Goal: Task Accomplishment & Management: Complete application form

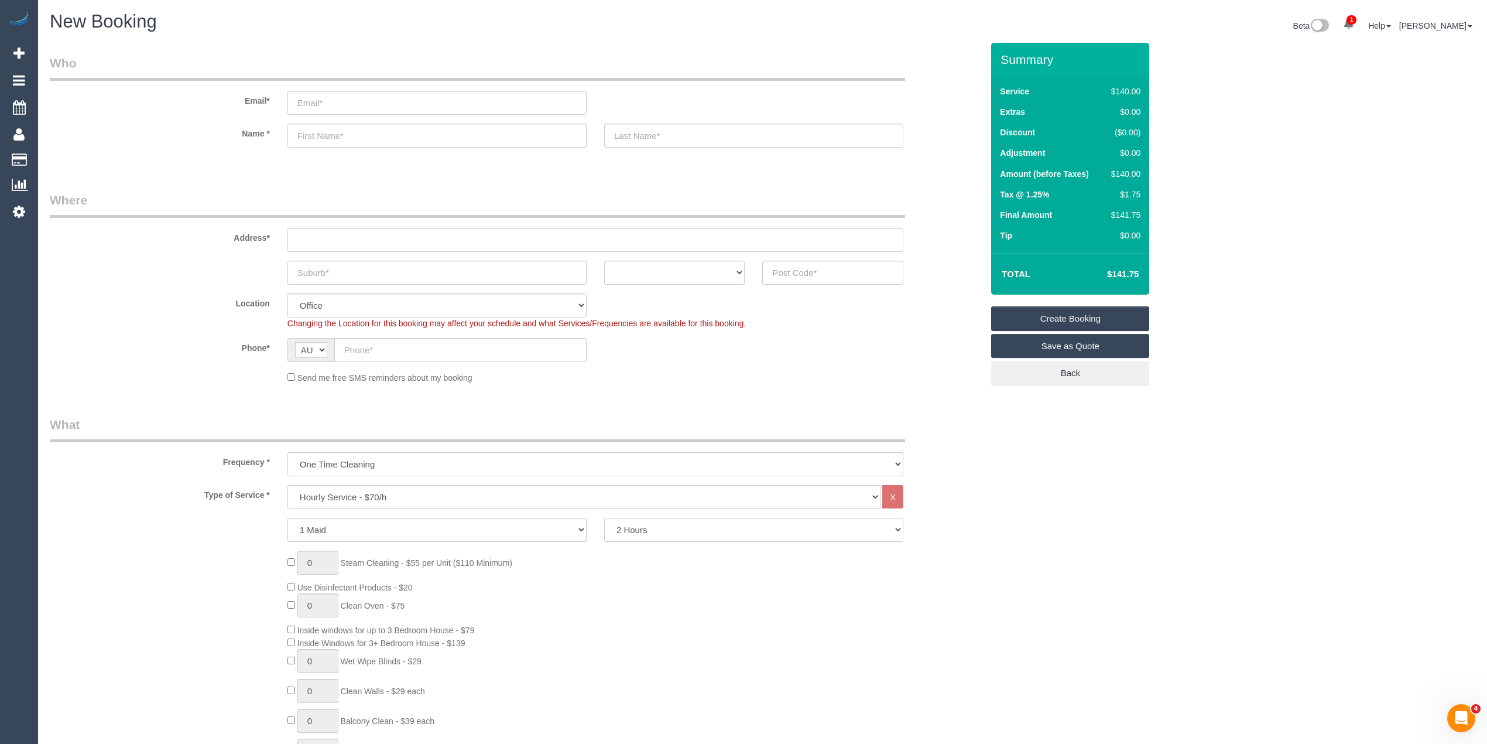
click at [645, 529] on select "2 Hours 2.5 Hours 3 Hours 3.5 Hours 4 Hours 4.5 Hours 5 Hours 5.5 Hours 6 Hours…" at bounding box center [753, 530] width 299 height 24
select select "180"
click at [604, 518] on select "2 Hours 2.5 Hours 3 Hours 3.5 Hours 4 Hours 4.5 Hours 5 Hours 5.5 Hours 6 Hours…" at bounding box center [753, 530] width 299 height 24
click at [1124, 273] on h4 "$212.63" at bounding box center [1105, 274] width 67 height 10
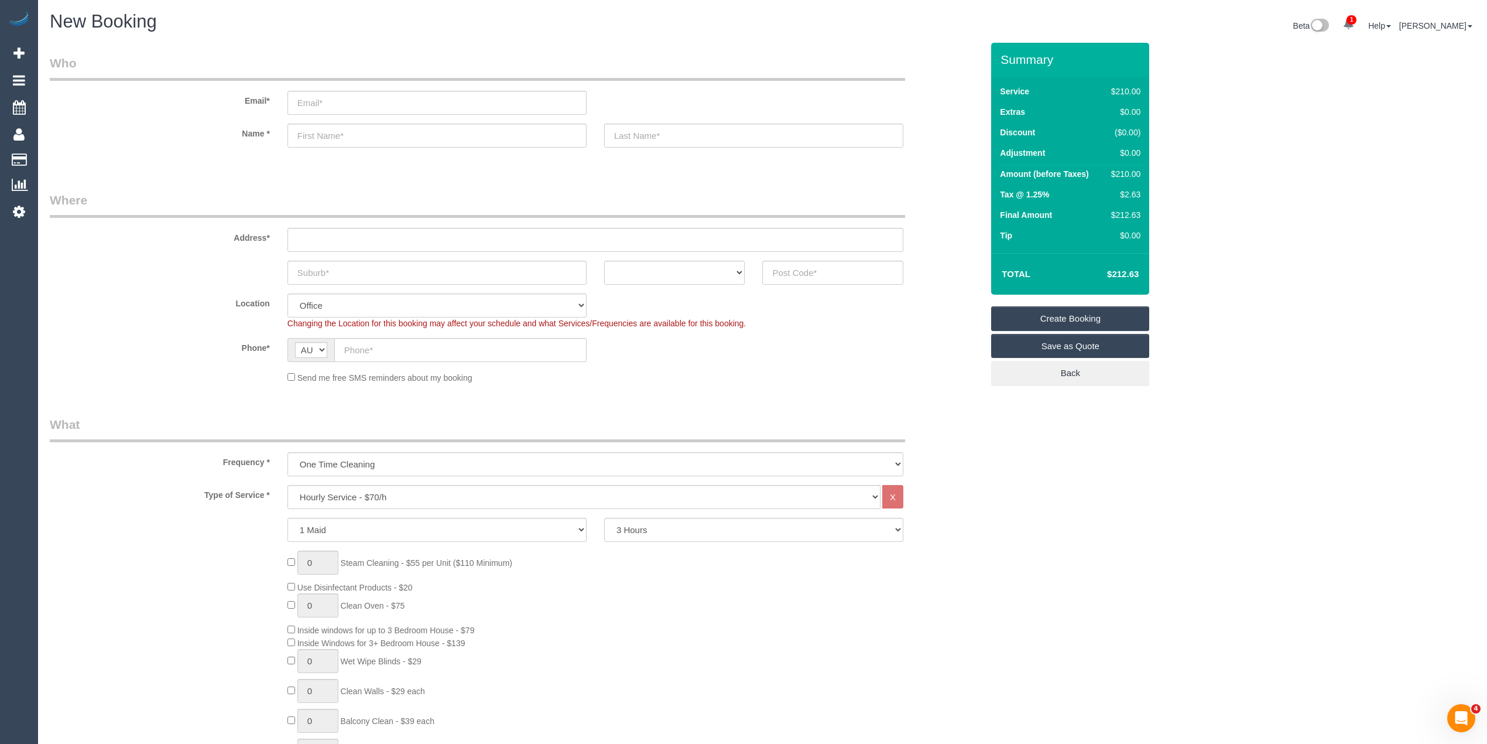
copy h4 "212.63"
click at [798, 268] on input "text" at bounding box center [832, 273] width 141 height 24
type input "3121"
click at [401, 239] on input "text" at bounding box center [596, 240] width 616 height 24
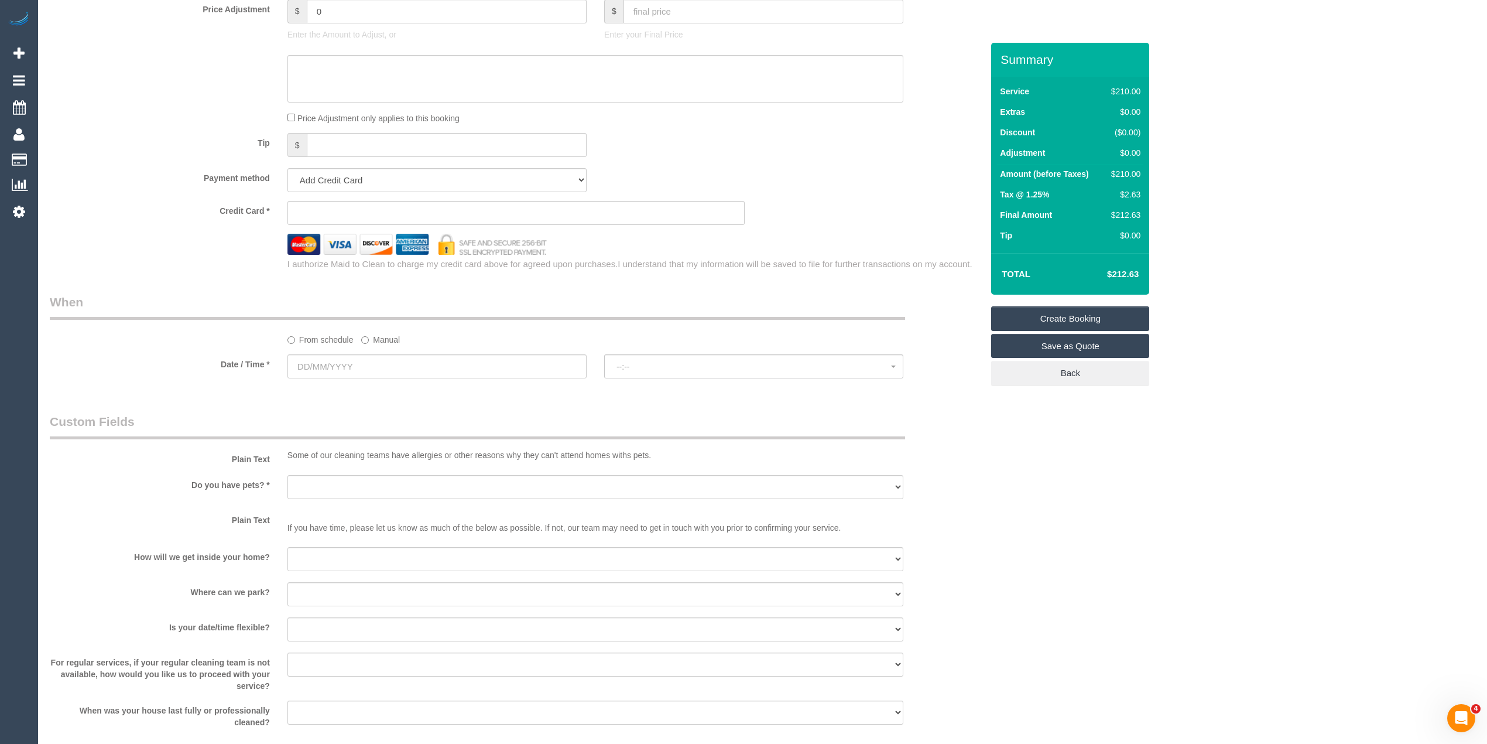
scroll to position [1171, 0]
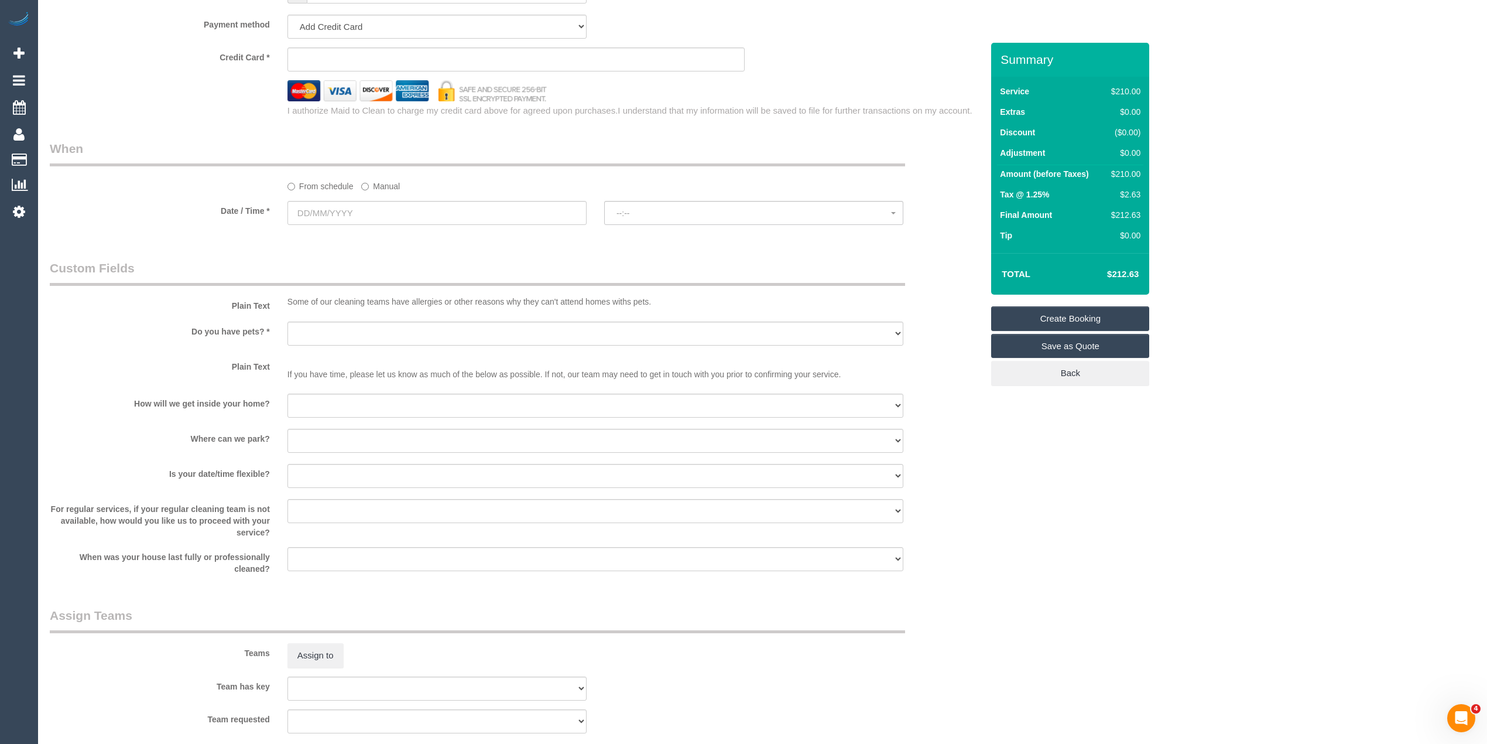
type input "-"
click at [310, 211] on input "text" at bounding box center [437, 213] width 299 height 24
select select "58"
click at [430, 237] on span "Next" at bounding box center [429, 236] width 9 height 9
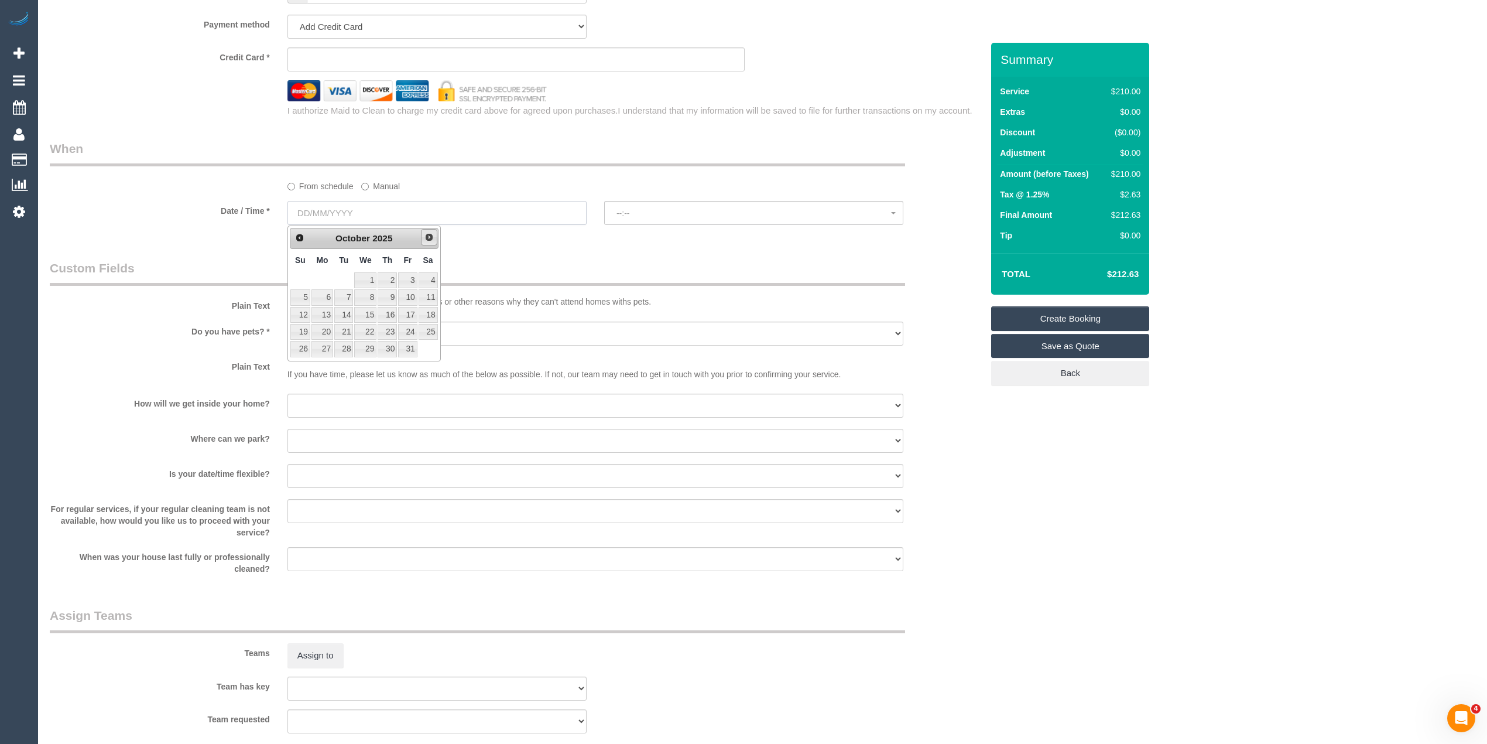
select select "object:2165"
click at [322, 298] on link "6" at bounding box center [323, 297] width 22 height 16
type input "06/10/2025"
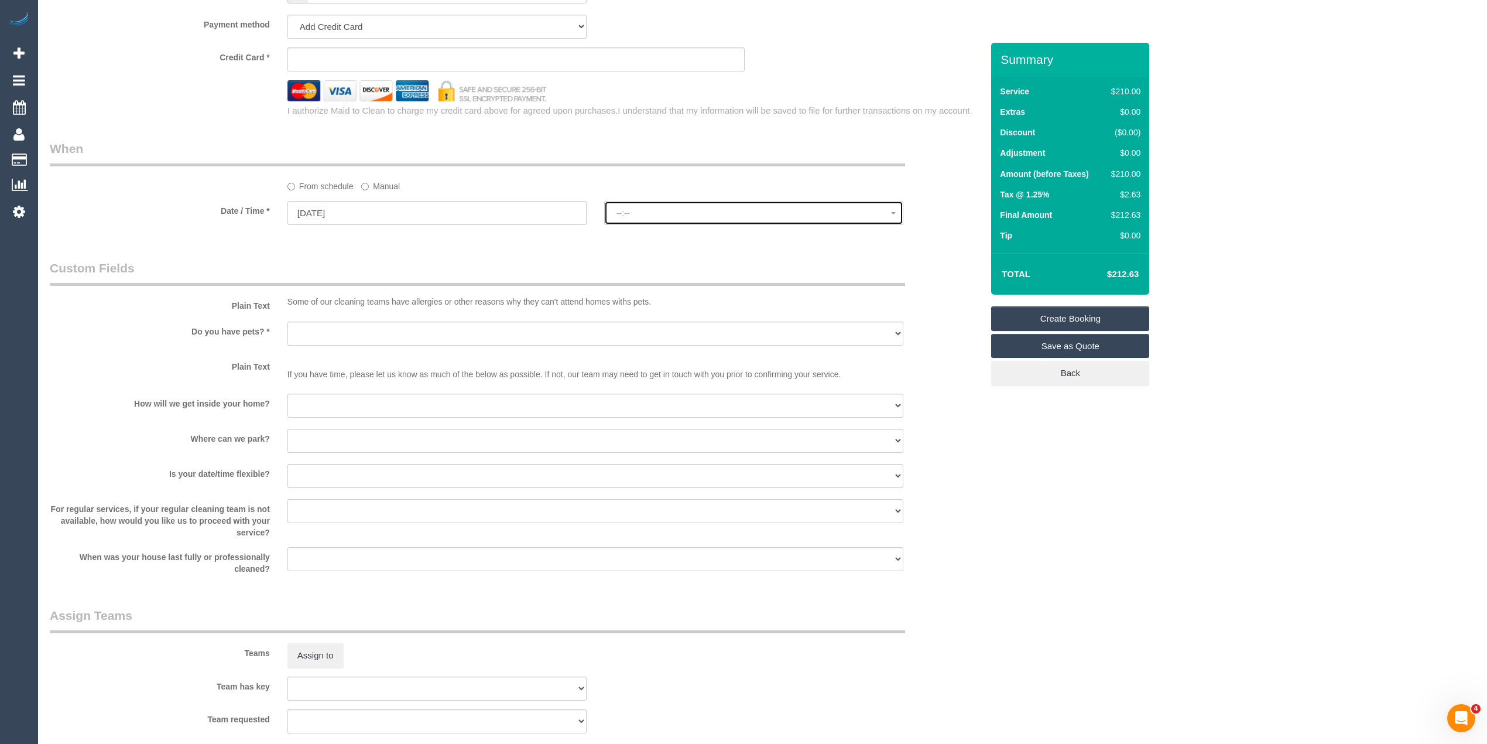
click at [634, 218] on span "--:--" at bounding box center [754, 212] width 275 height 9
select select "spot1"
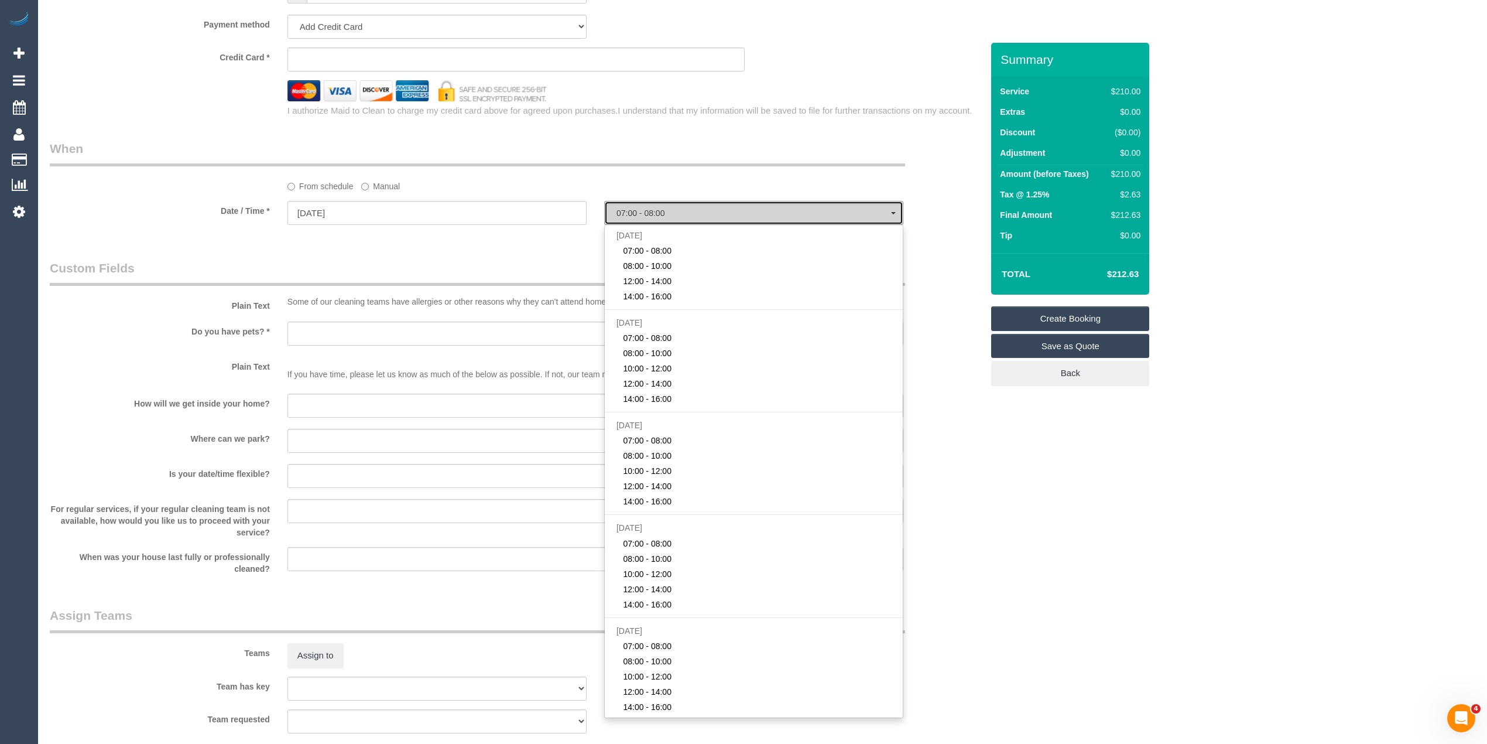
click at [634, 218] on span "07:00 - 08:00" at bounding box center [754, 212] width 275 height 9
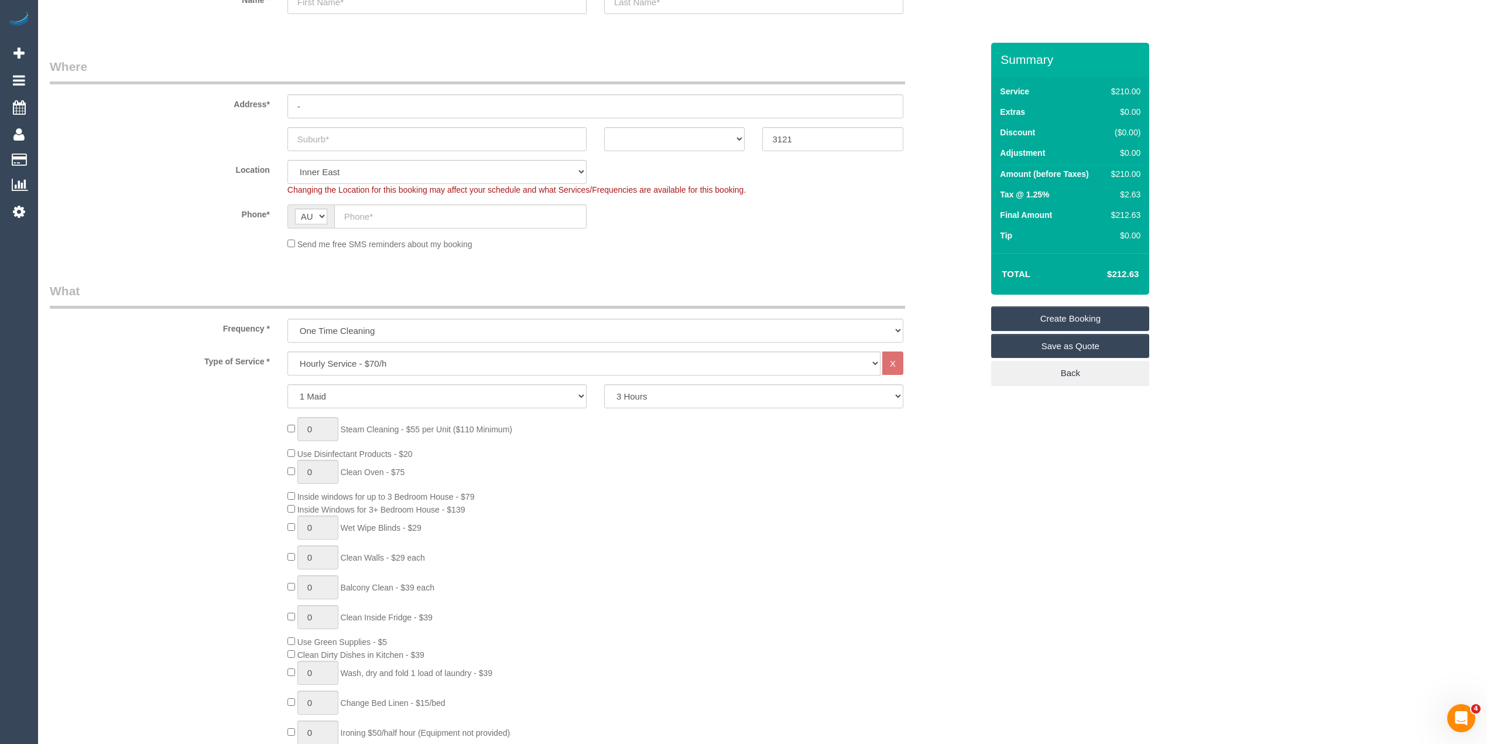
scroll to position [130, 0]
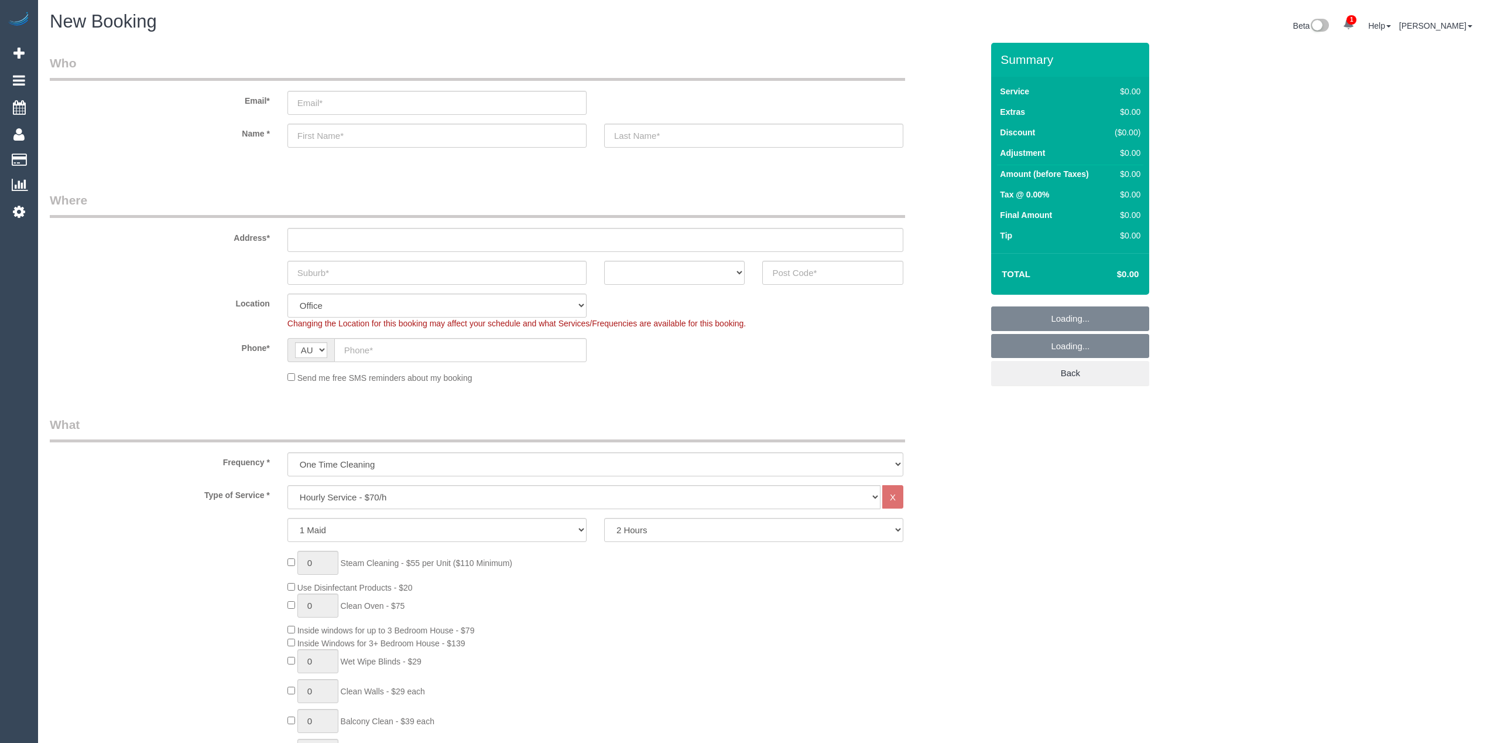
select select "object:2158"
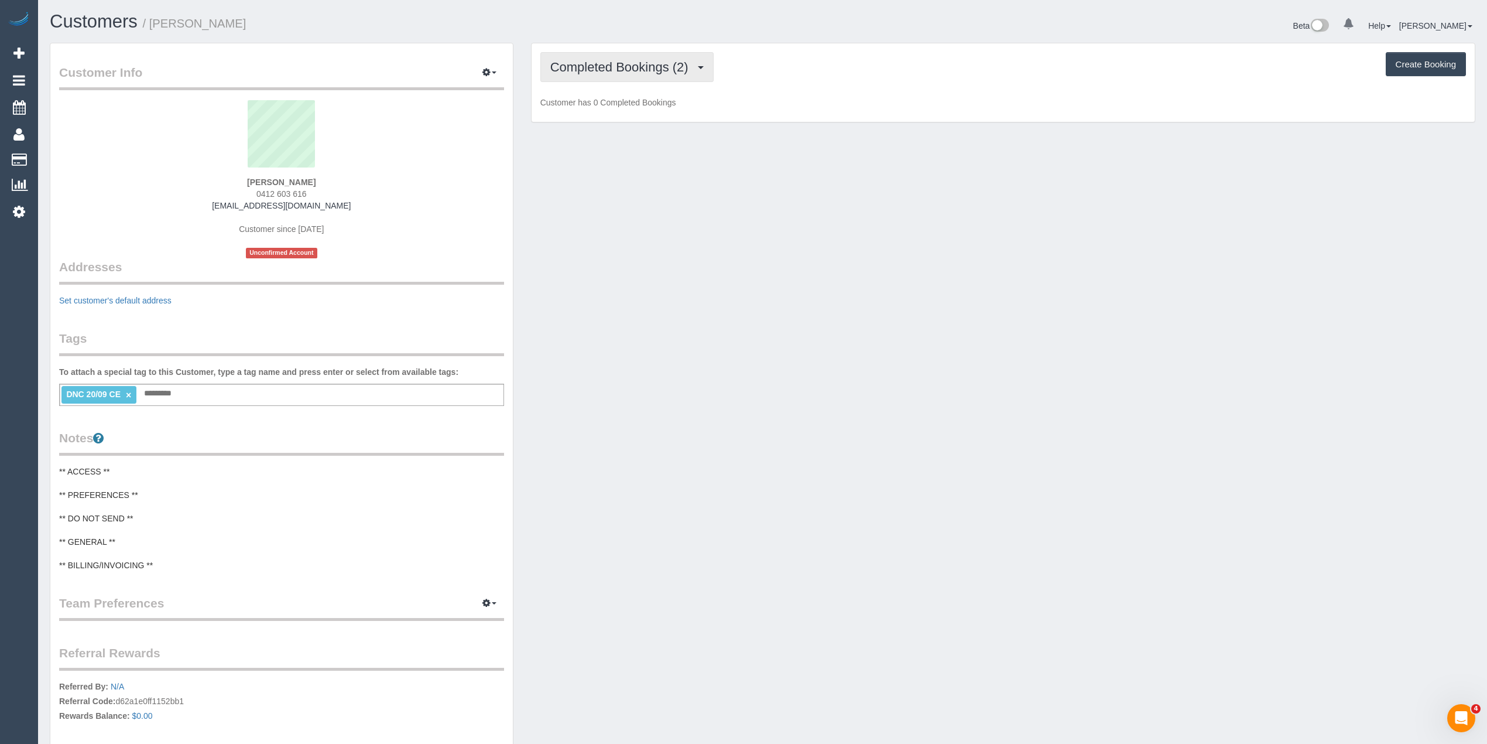
click at [607, 62] on span "Completed Bookings (2)" at bounding box center [622, 67] width 144 height 15
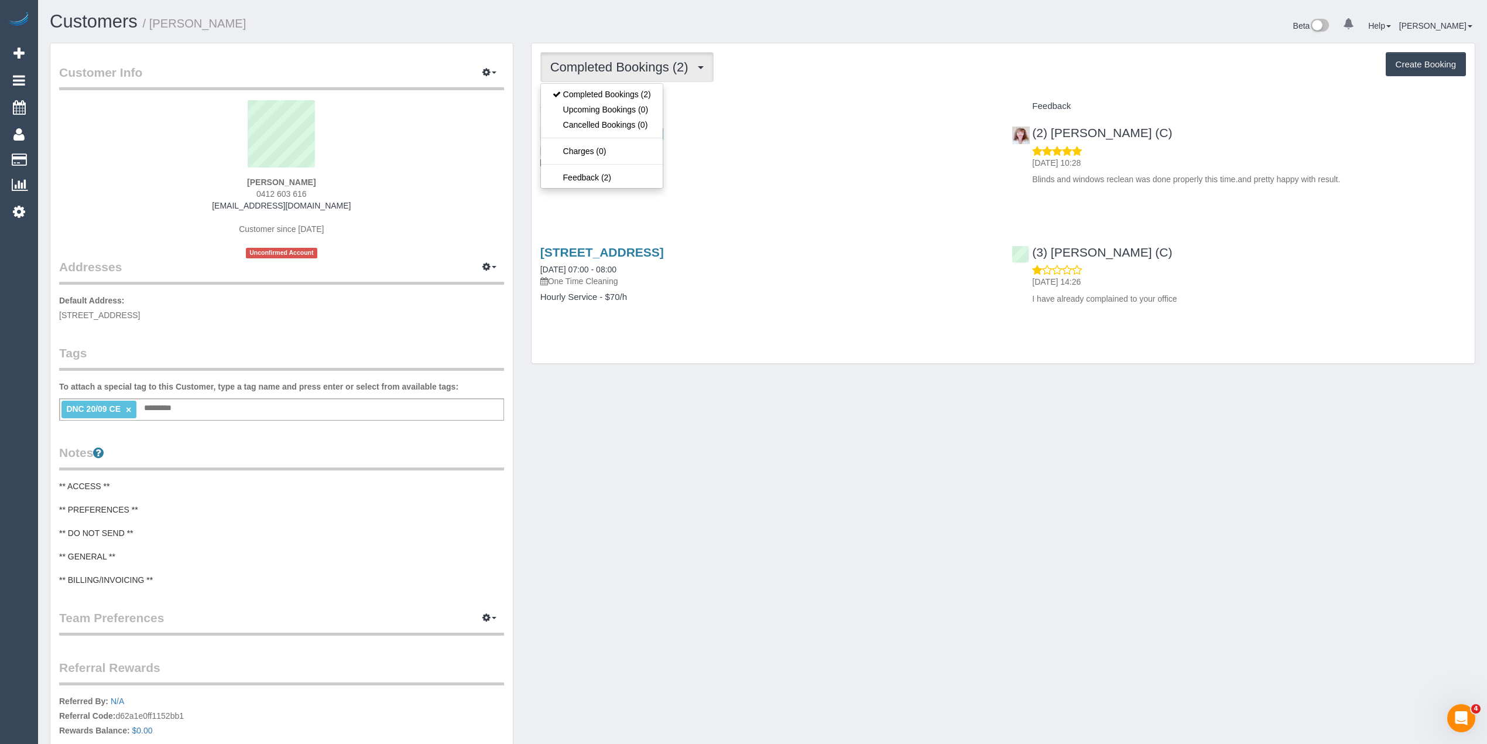
click at [903, 82] on div "Completed Bookings (2) Completed Bookings (2) Upcoming Bookings (0) Cancelled B…" at bounding box center [1003, 67] width 926 height 30
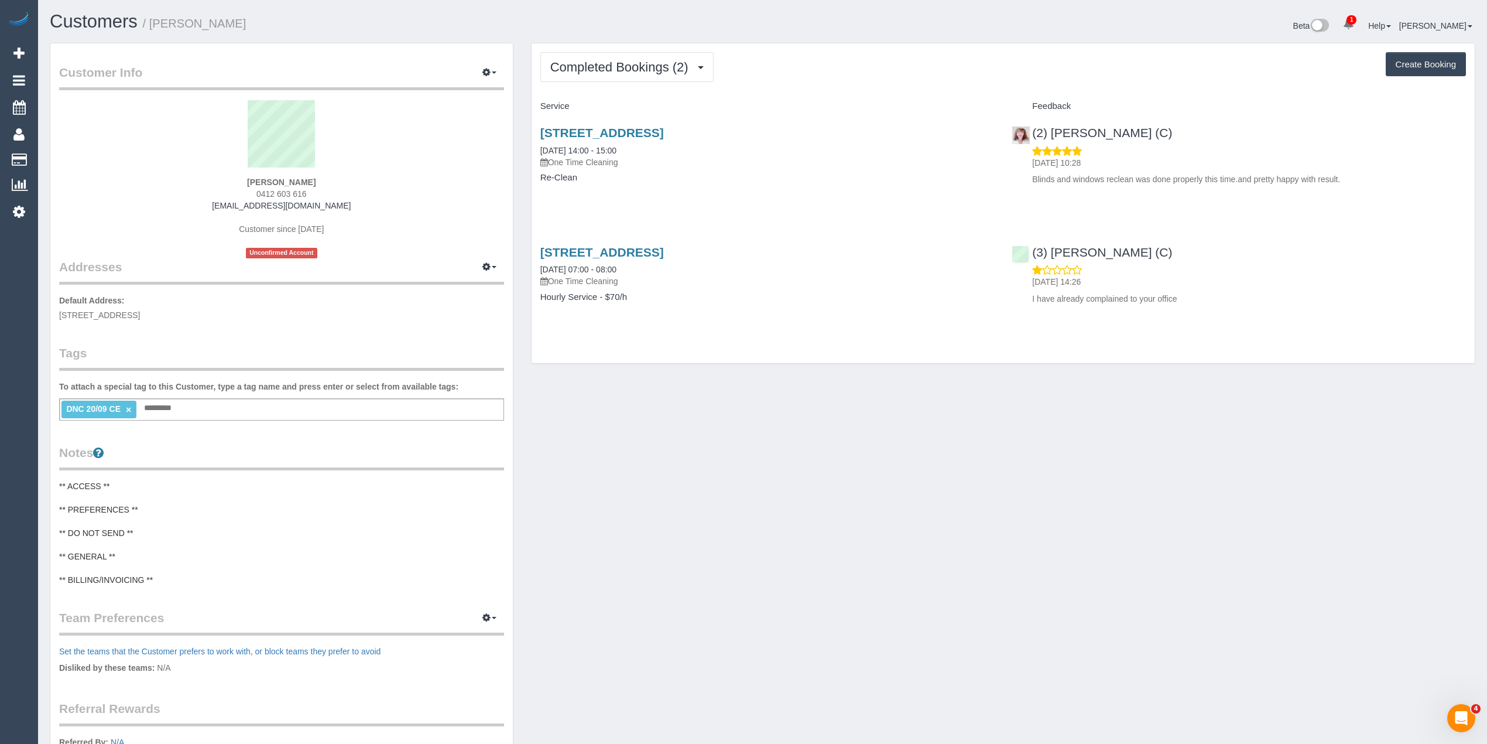
drag, startPoint x: 535, startPoint y: 254, endPoint x: 807, endPoint y: 247, distance: 272.4
click at [807, 247] on div "701c/11 Shamrock St, Abbotsford, VIC 3067 20/09/2025 07:00 - 08:00 One Time Cle…" at bounding box center [768, 280] width 472 height 90
copy link "701c/11 Shamrock St, Abbotsford, VIC 3067"
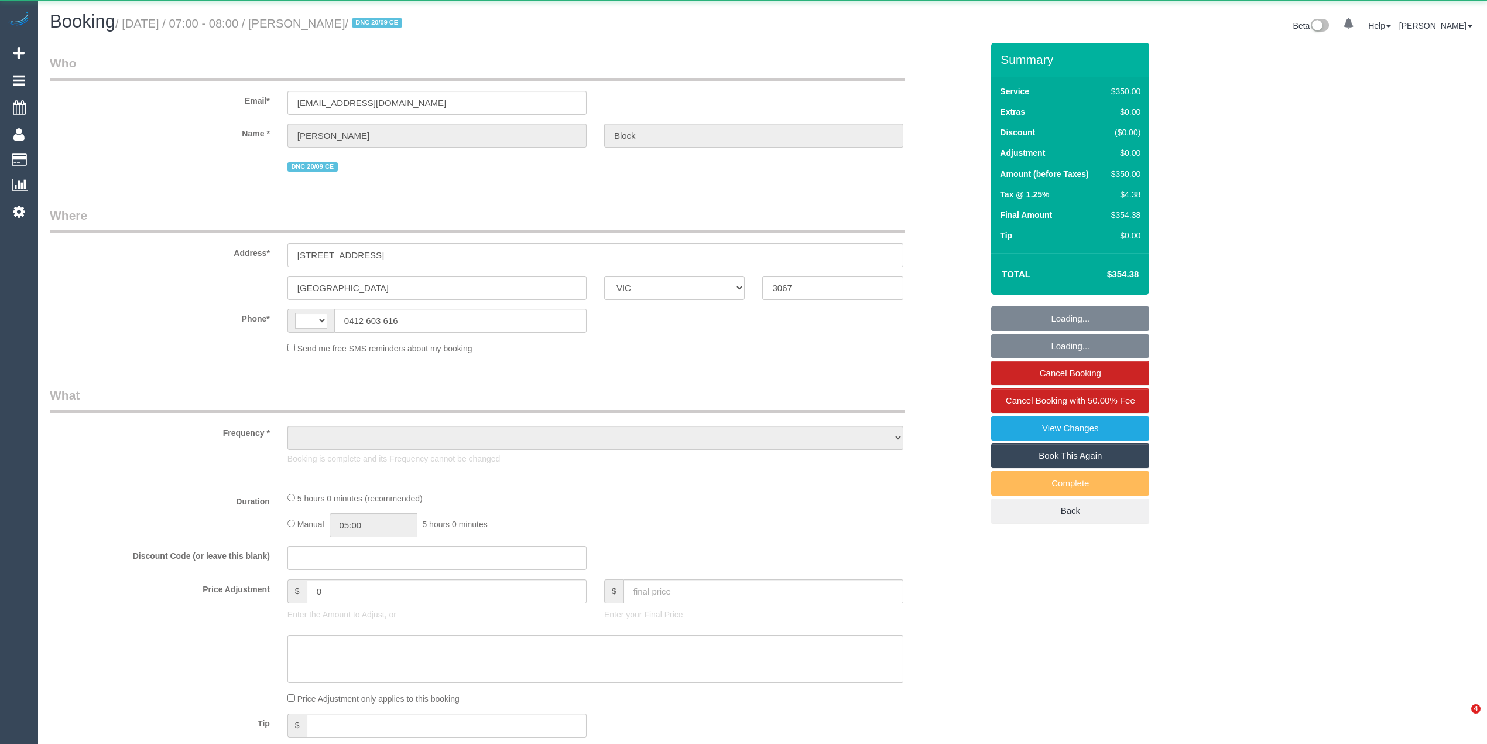
select select "VIC"
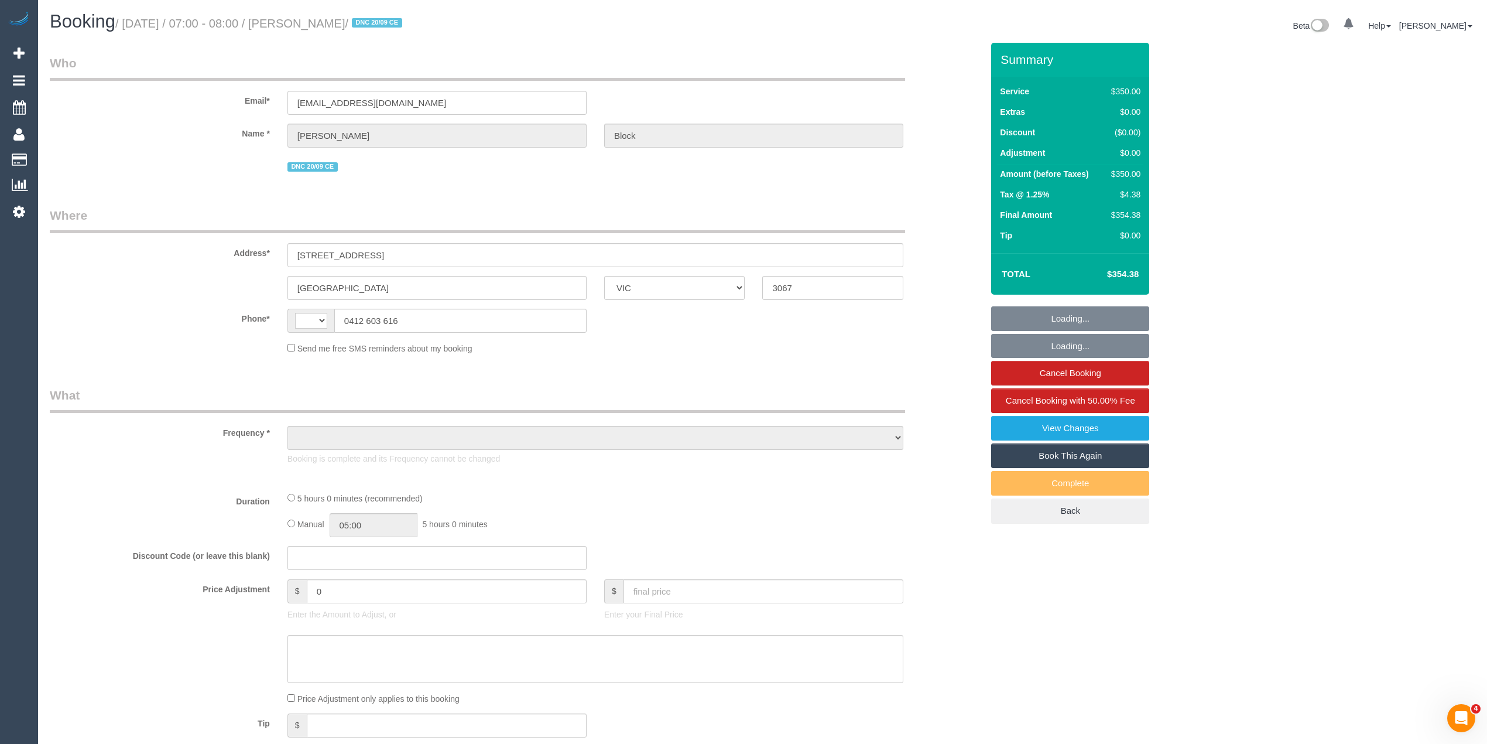
select select "string:AU"
select select "object:567"
select select "number:28"
select select "number:14"
select select "number:18"
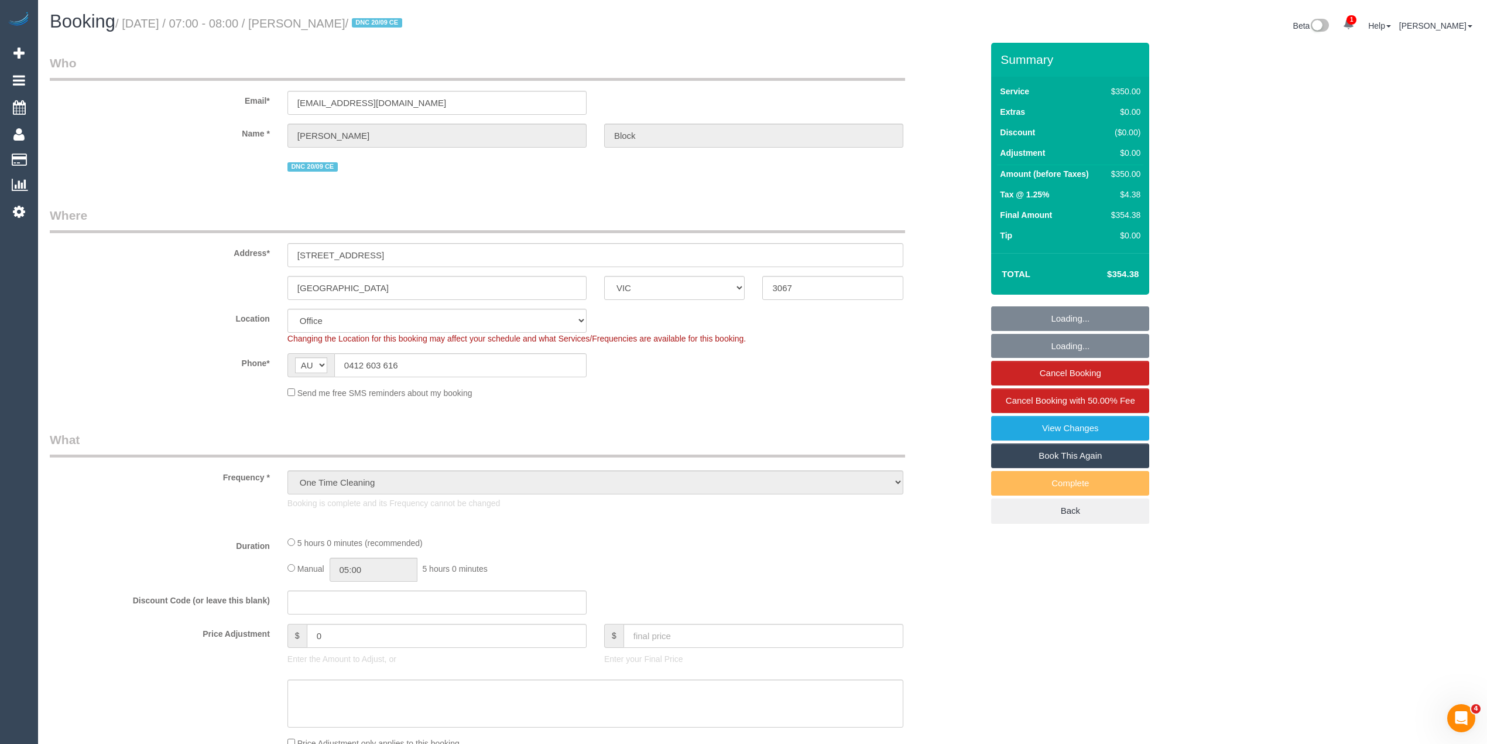
select select "string:stripe-pm_1S7RPn2GScqysDRVE07ToMx5"
select select "300"
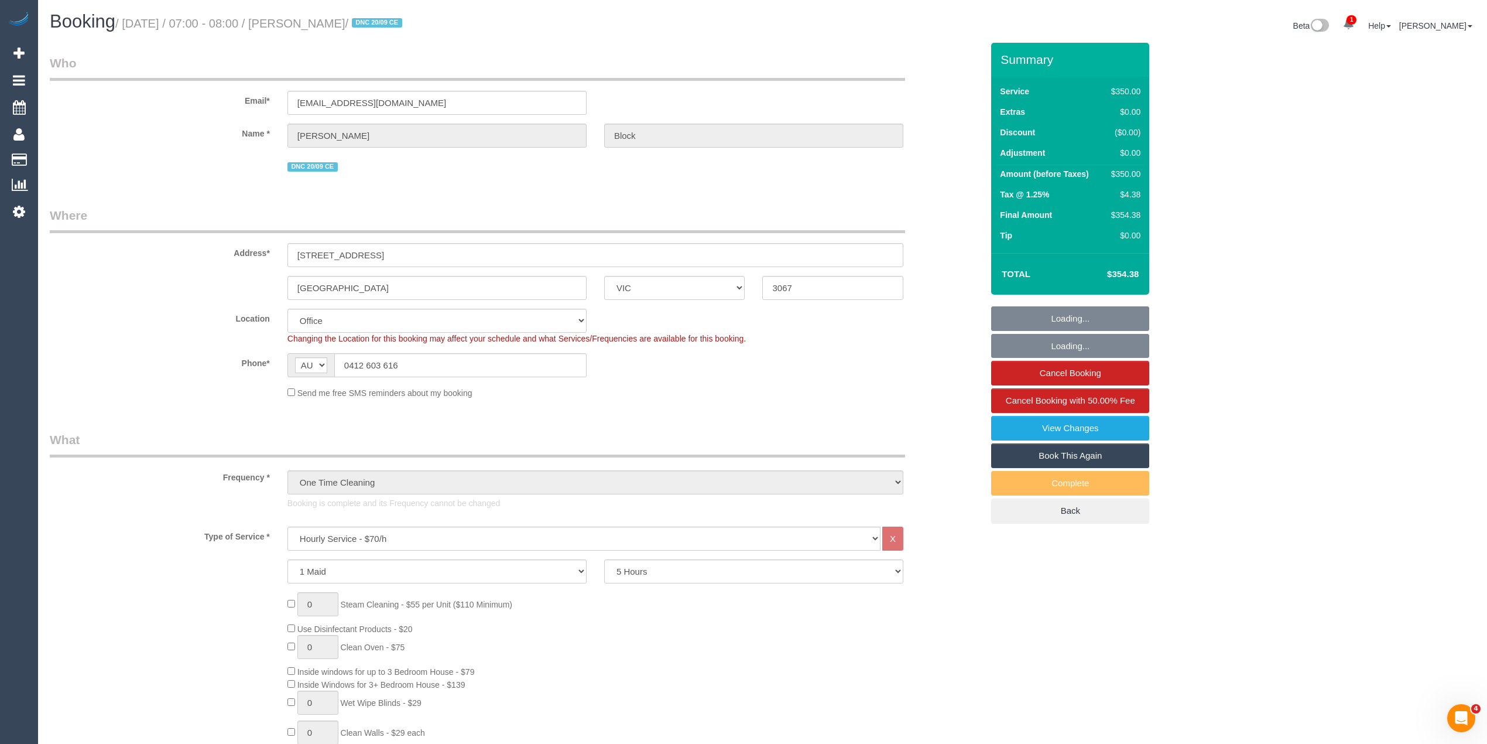
select select "object:2268"
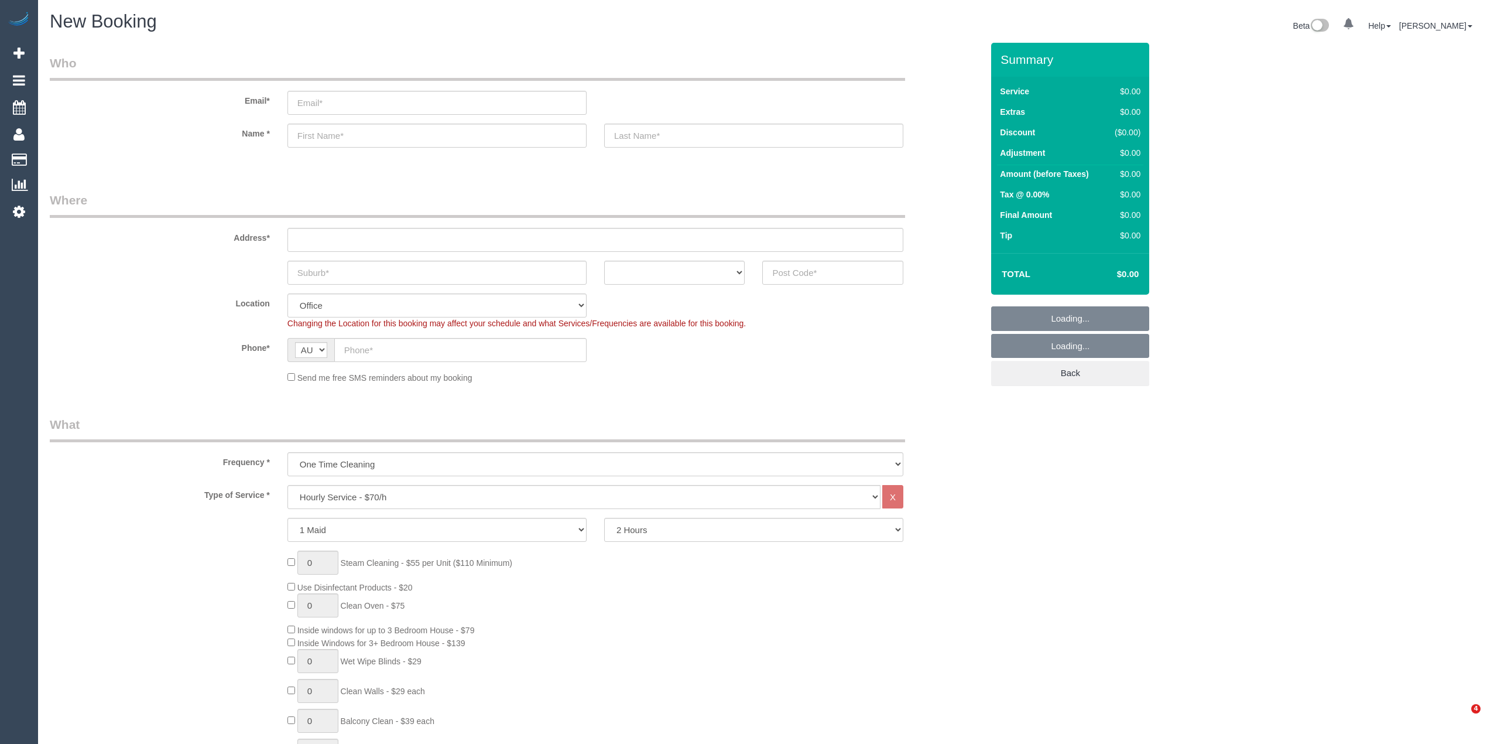
select select "object:822"
click at [347, 488] on select "Hourly Service - $70/h Hourly Service - $65/h Hourly Service - $60/h Hourly Ser…" at bounding box center [584, 497] width 593 height 24
select select "212"
click at [288, 485] on select "Hourly Service - $70/h Hourly Service - $65/h Hourly Service - $60/h Hourly Ser…" at bounding box center [584, 497] width 593 height 24
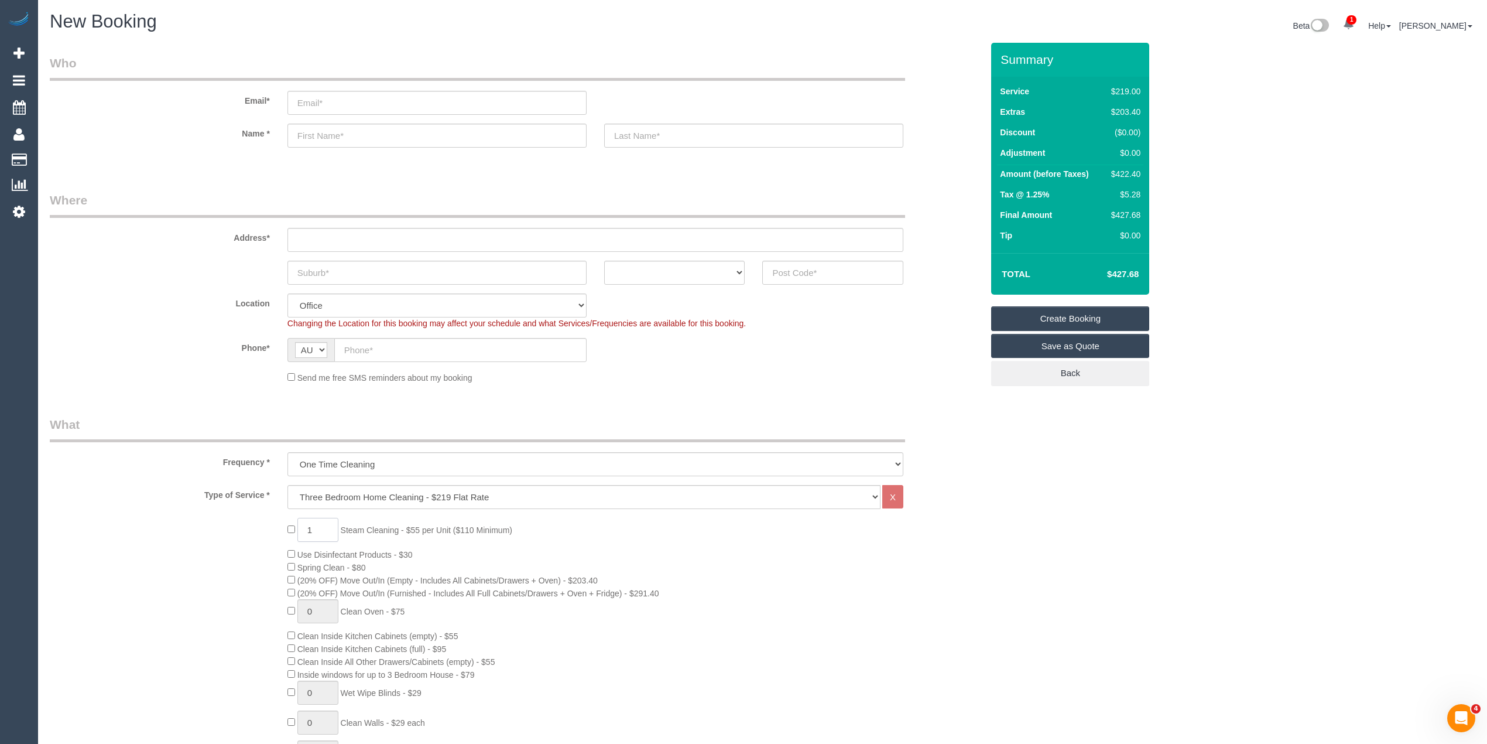
drag, startPoint x: 322, startPoint y: 528, endPoint x: 273, endPoint y: 521, distance: 49.6
click at [273, 521] on div "1 Steam Cleaning - $55 per Unit ($110 Minimum) Use Disinfectant Products - $30 …" at bounding box center [516, 723] width 950 height 410
type input "3"
click at [1125, 273] on h4 "$594.74" at bounding box center [1105, 274] width 67 height 10
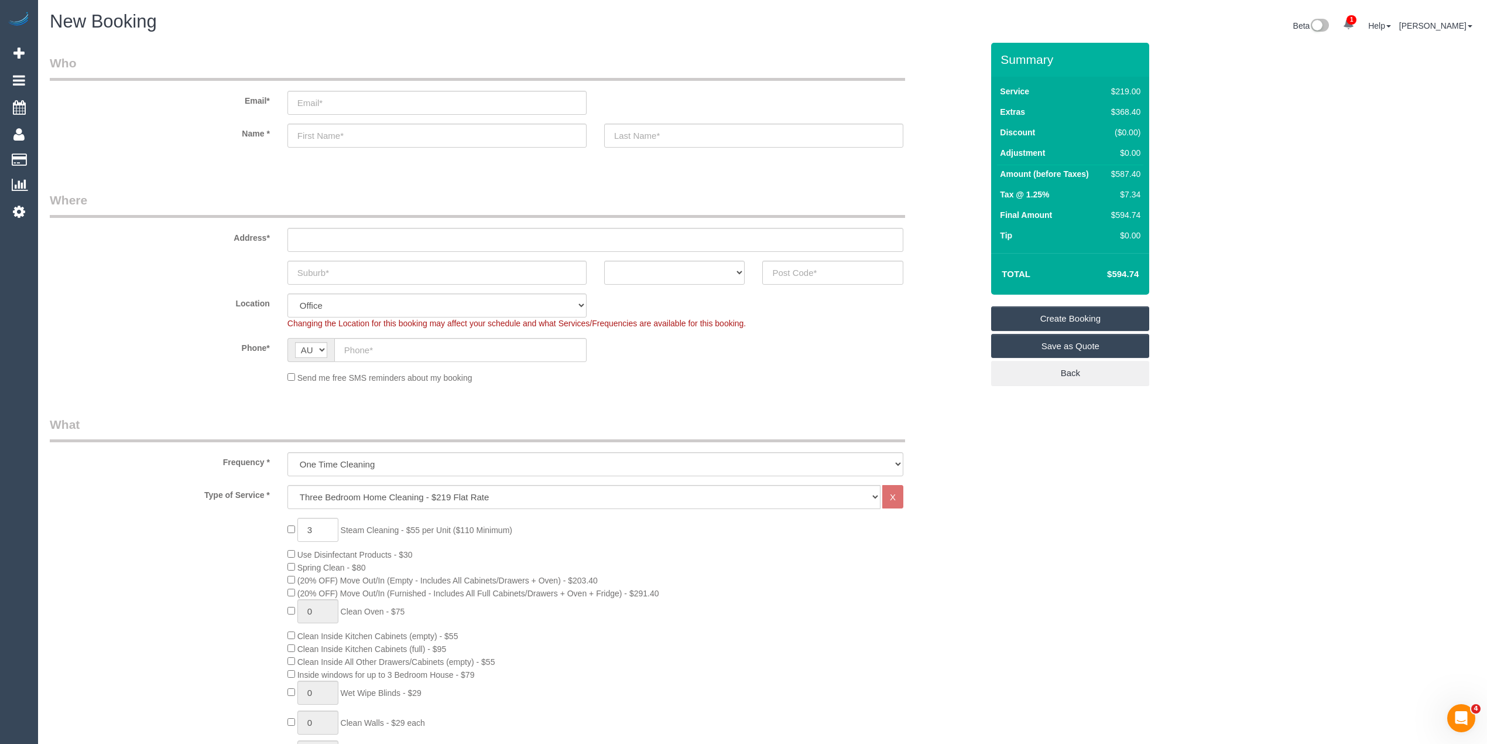
click at [1125, 273] on h4 "$594.74" at bounding box center [1105, 274] width 67 height 10
copy h4 "594.74"
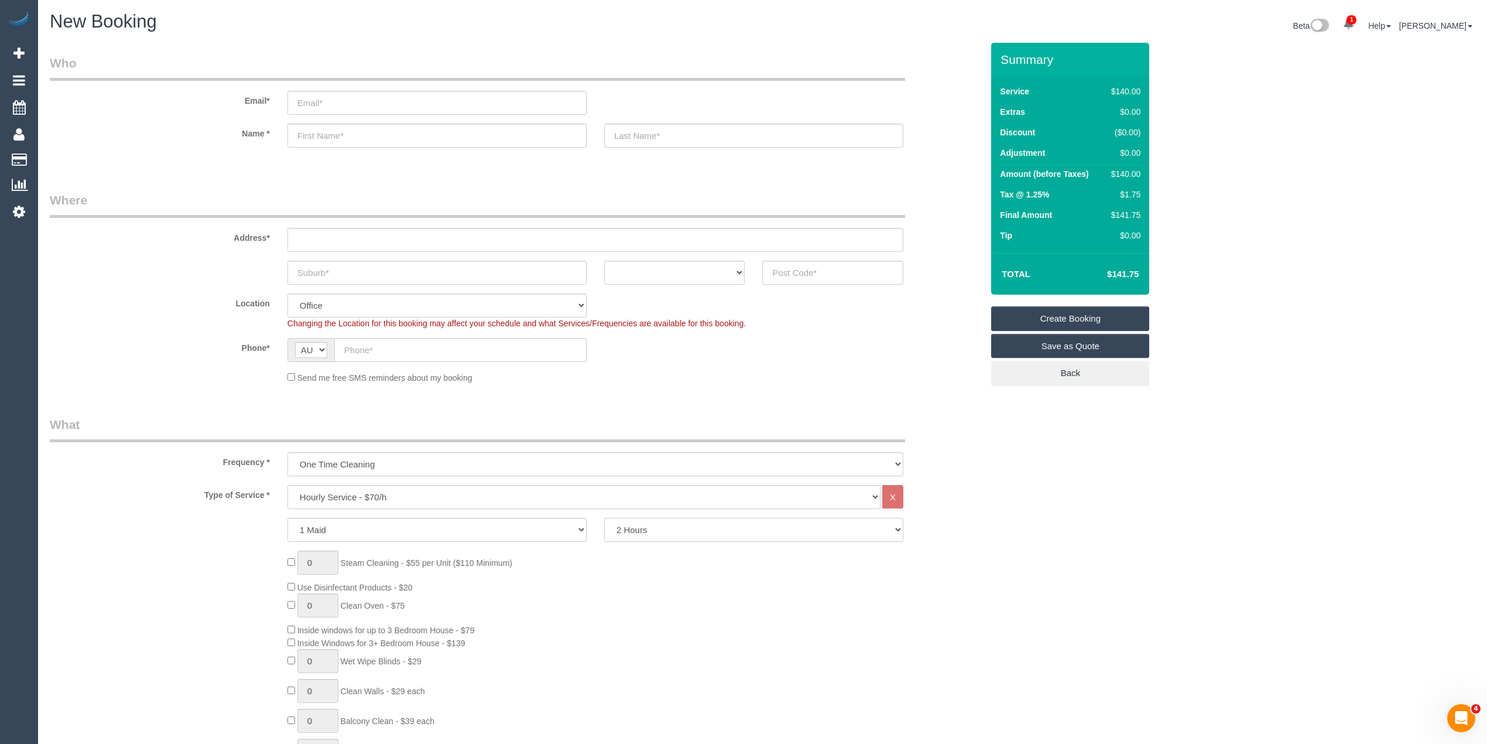
click at [662, 530] on select "2 Hours 2.5 Hours 3 Hours 3.5 Hours 4 Hours 4.5 Hours 5 Hours 5.5 Hours 6 Hours…" at bounding box center [753, 530] width 299 height 24
select select "240"
click at [604, 518] on select "2 Hours 2.5 Hours 3 Hours 3.5 Hours 4 Hours 4.5 Hours 5 Hours 5.5 Hours 6 Hours…" at bounding box center [753, 530] width 299 height 24
click at [1132, 273] on h4 "$283.50" at bounding box center [1105, 274] width 67 height 10
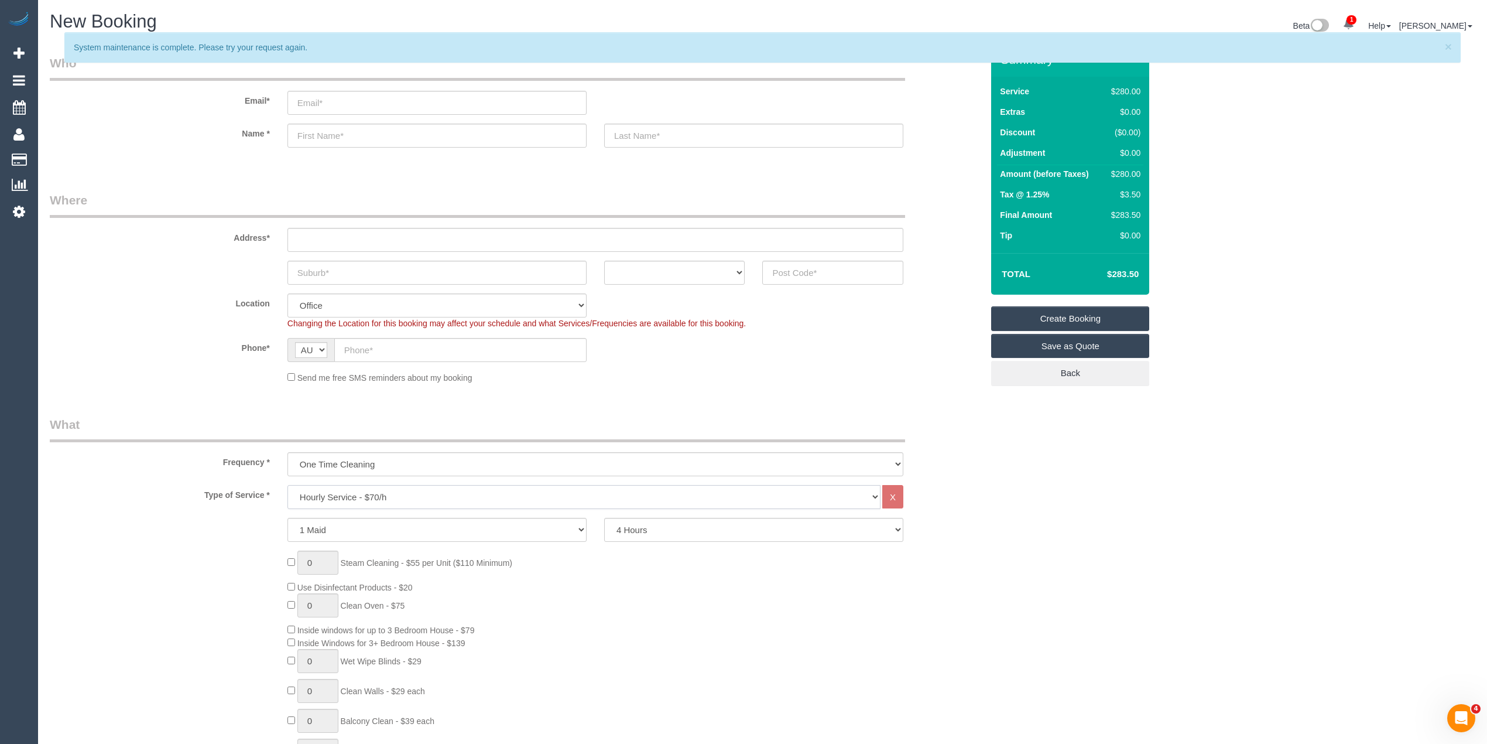
click at [369, 500] on select "Hourly Service - $70/h Hourly Service - $65/h Hourly Service - $60/h Hourly Ser…" at bounding box center [584, 497] width 593 height 24
select select "213"
click at [288, 485] on select "Hourly Service - $70/h Hourly Service - $65/h Hourly Service - $60/h Hourly Ser…" at bounding box center [584, 497] width 593 height 24
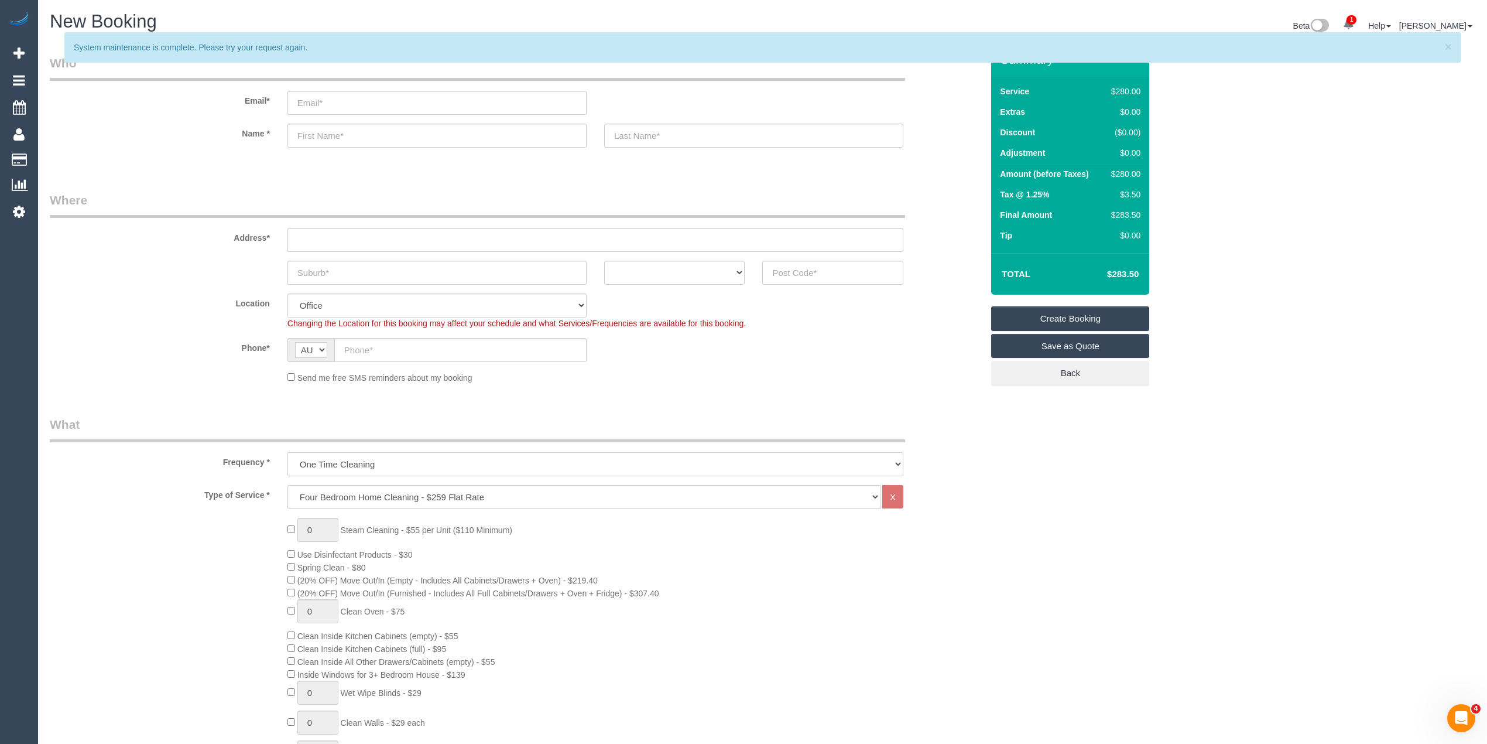
click at [354, 462] on select "One Time Cleaning Weekly - 10% Off - 10.00% (0% for the First Booking) Fortnigh…" at bounding box center [596, 464] width 616 height 24
select select "object:2159"
click at [288, 452] on select "One Time Cleaning Weekly - 10% Off - 10.00% (0% for the First Booking) Fortnigh…" at bounding box center [596, 464] width 616 height 24
click at [1106, 371] on link "View Recurring Items" at bounding box center [1070, 373] width 158 height 25
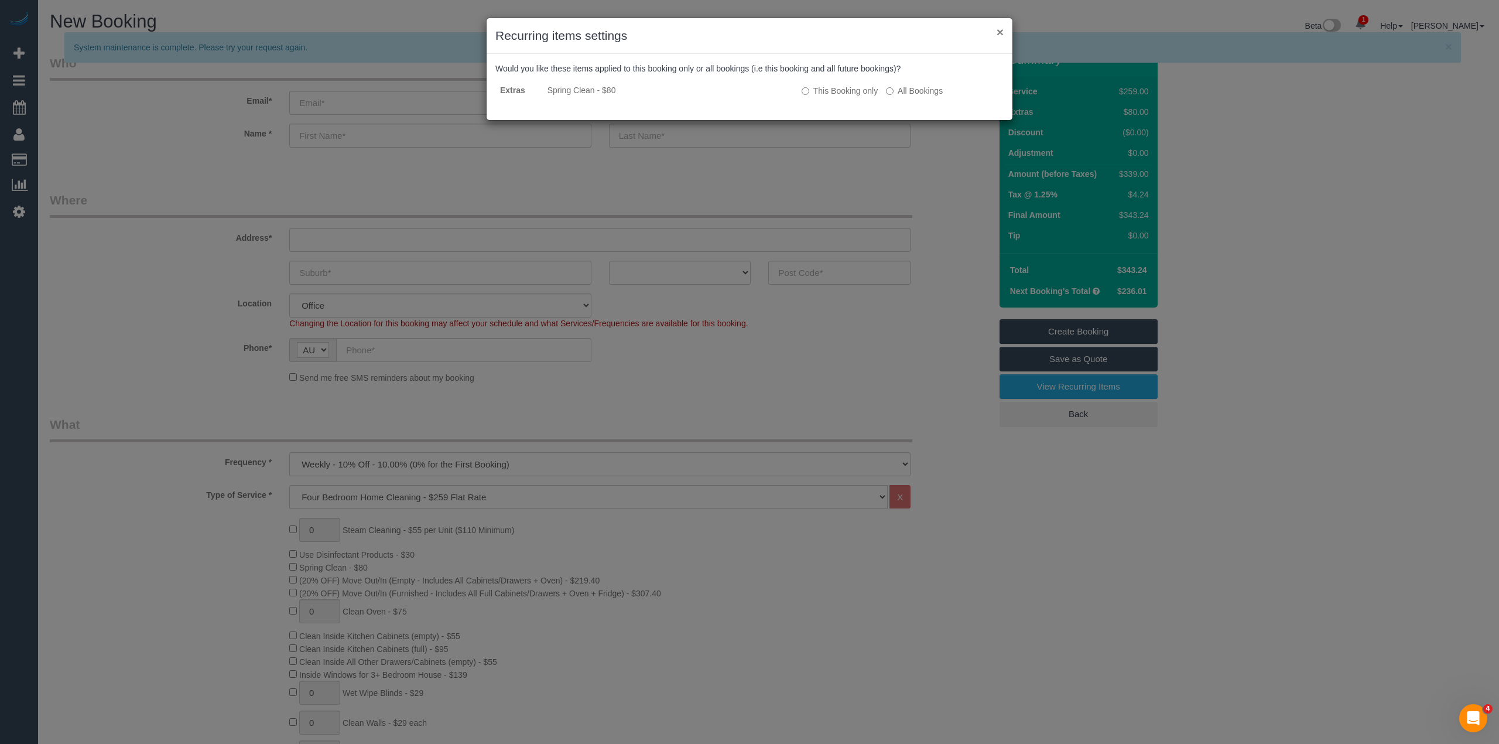
click at [997, 31] on button "×" at bounding box center [1000, 32] width 7 height 12
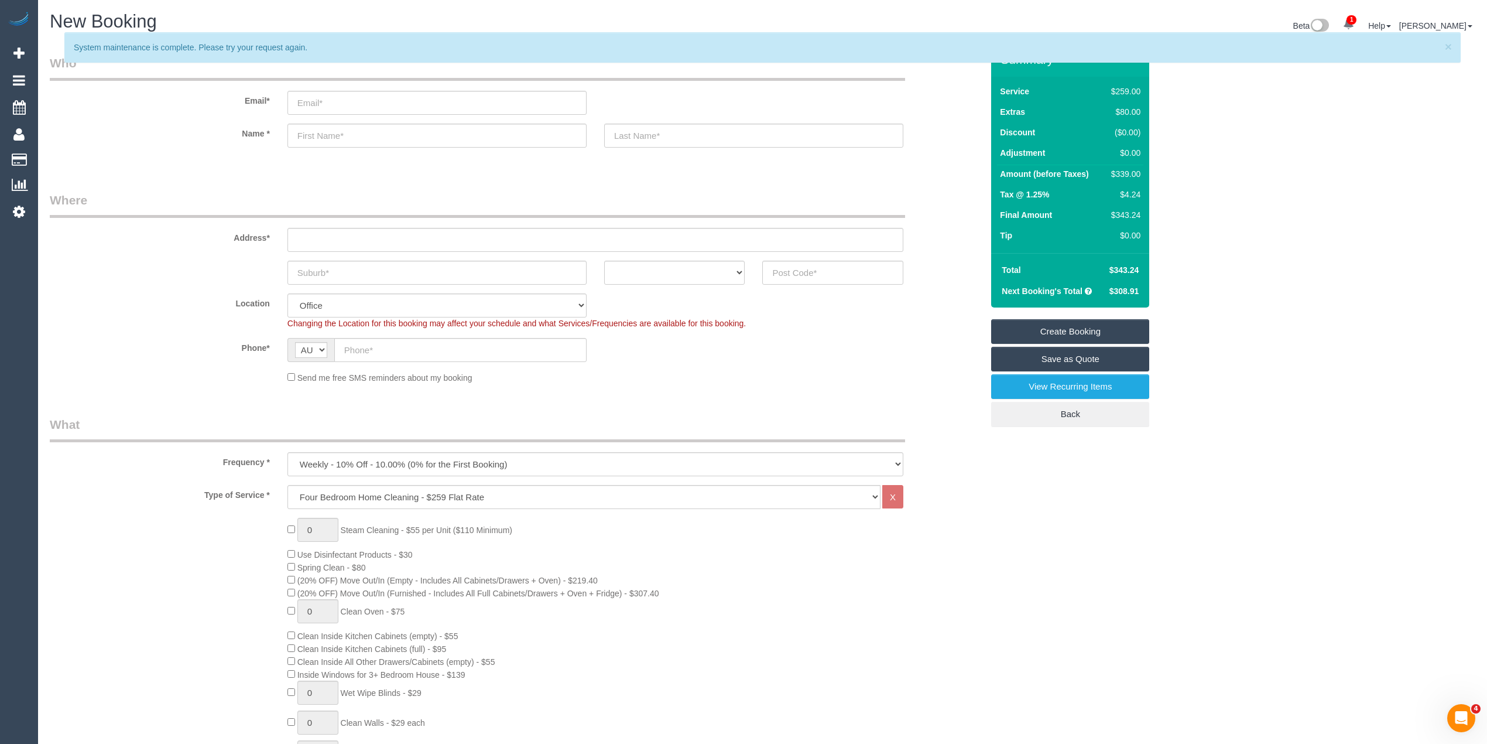
click at [1129, 271] on span "$343.24" at bounding box center [1125, 269] width 30 height 9
copy span "343.24"
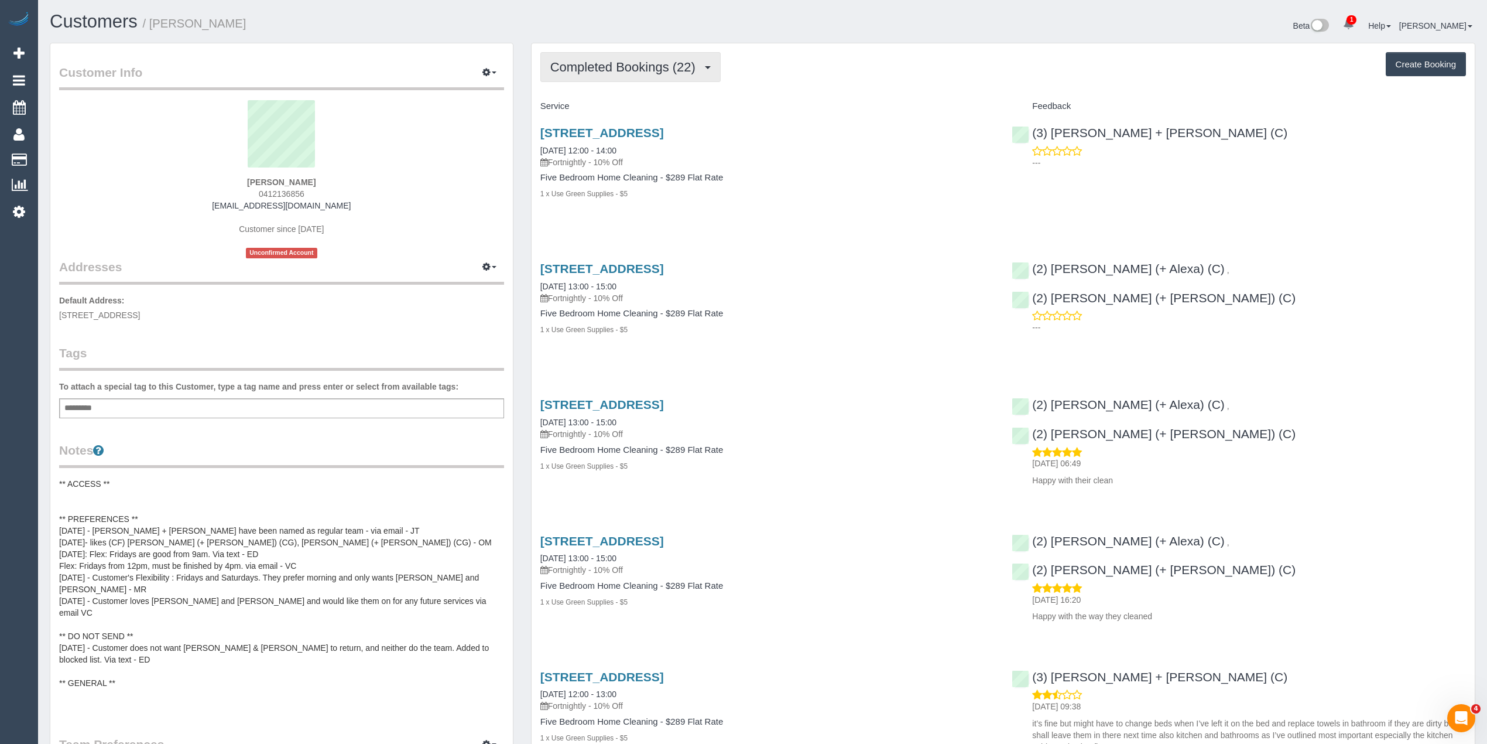
click at [601, 68] on span "Completed Bookings (22)" at bounding box center [625, 67] width 151 height 15
click at [600, 68] on span "Completed Bookings (22)" at bounding box center [625, 67] width 151 height 15
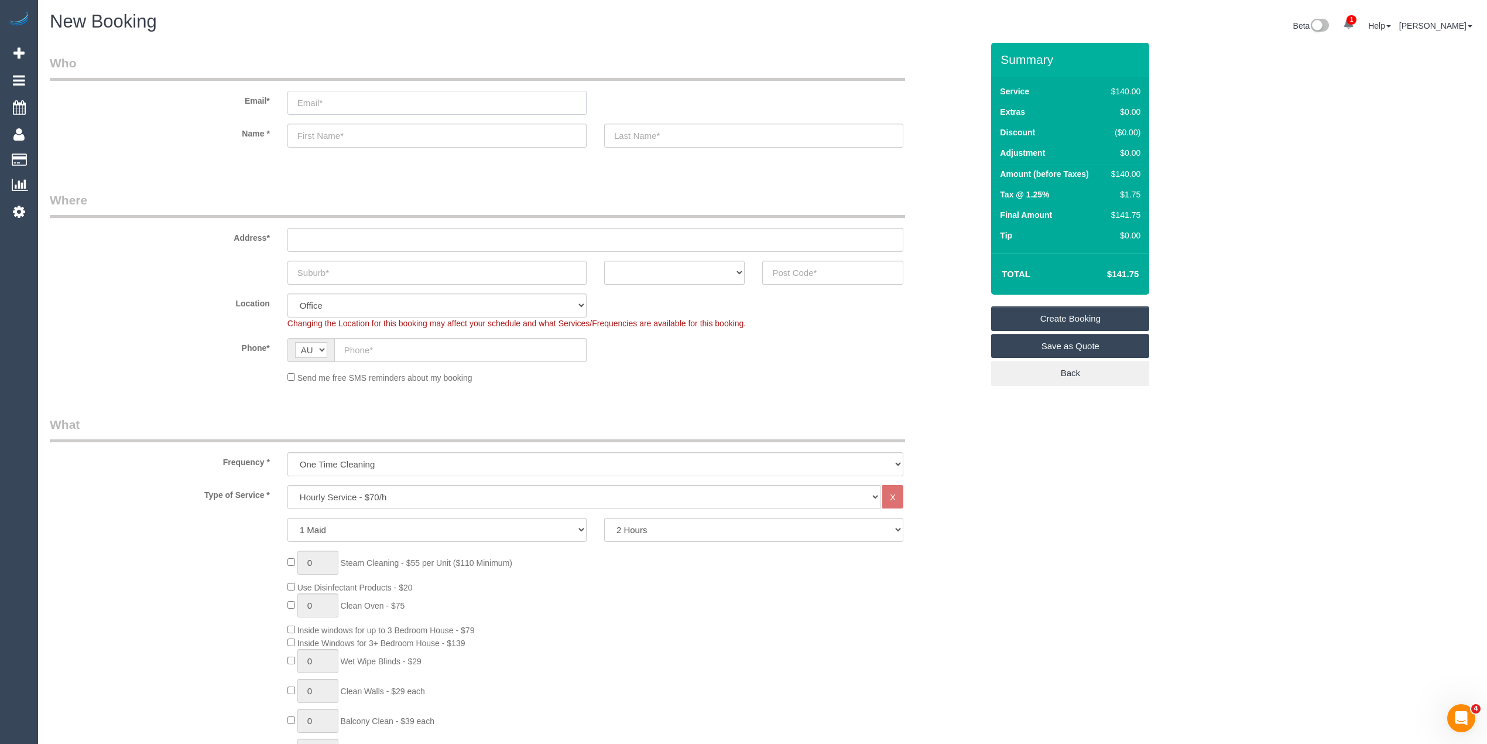
click at [331, 105] on input "email" at bounding box center [437, 103] width 299 height 24
type input "edward.amcservices@fake.com"
click at [352, 132] on input "text" at bounding box center [437, 136] width 299 height 24
type input "Edward Wisniewski"
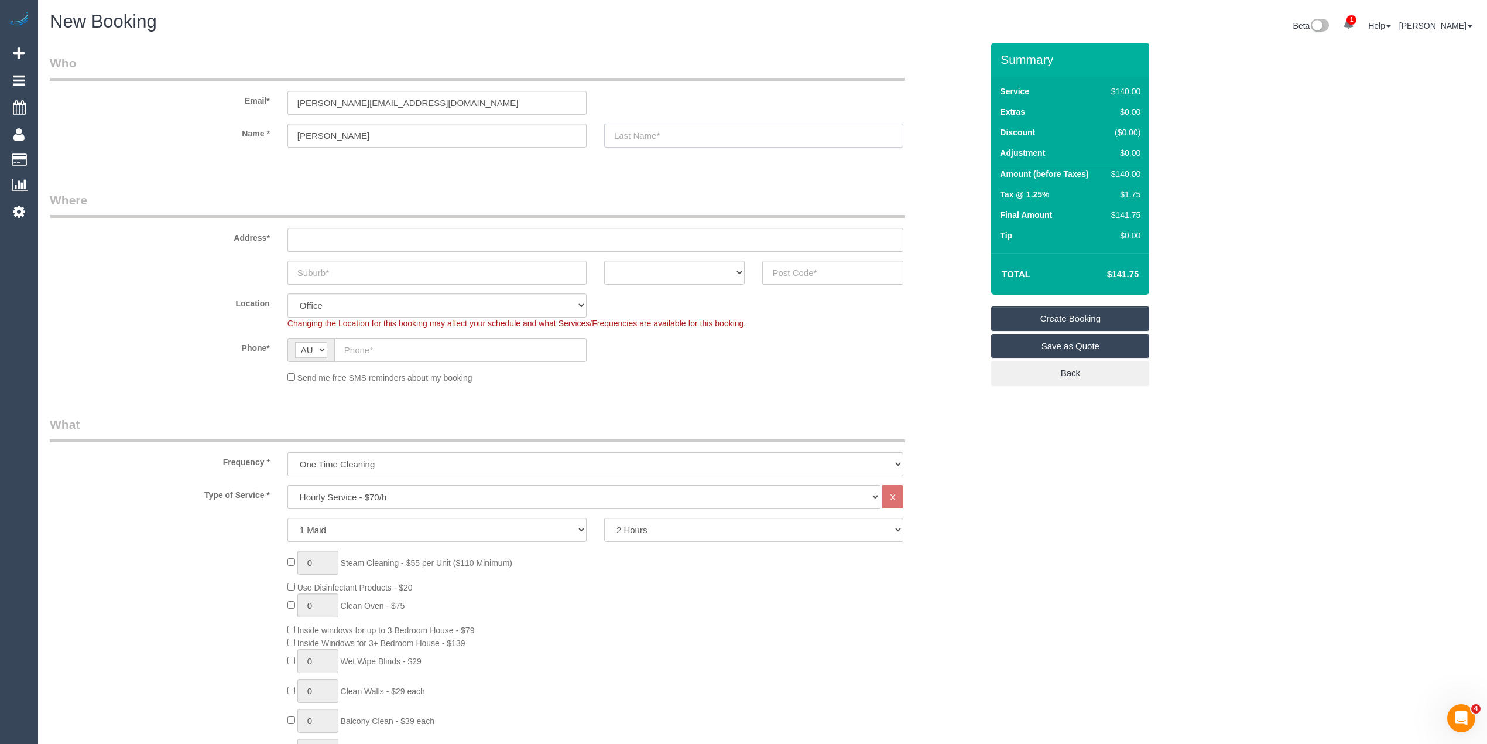
click at [649, 134] on input "text" at bounding box center [753, 136] width 299 height 24
type input "AMC Services"
paste input "228 ESSEX STREET WEST, FOOTSCRAY, 3012"
click at [424, 237] on input "228 ESSEX STREET WEST, FOOTSCRAY, 3012" at bounding box center [596, 240] width 616 height 24
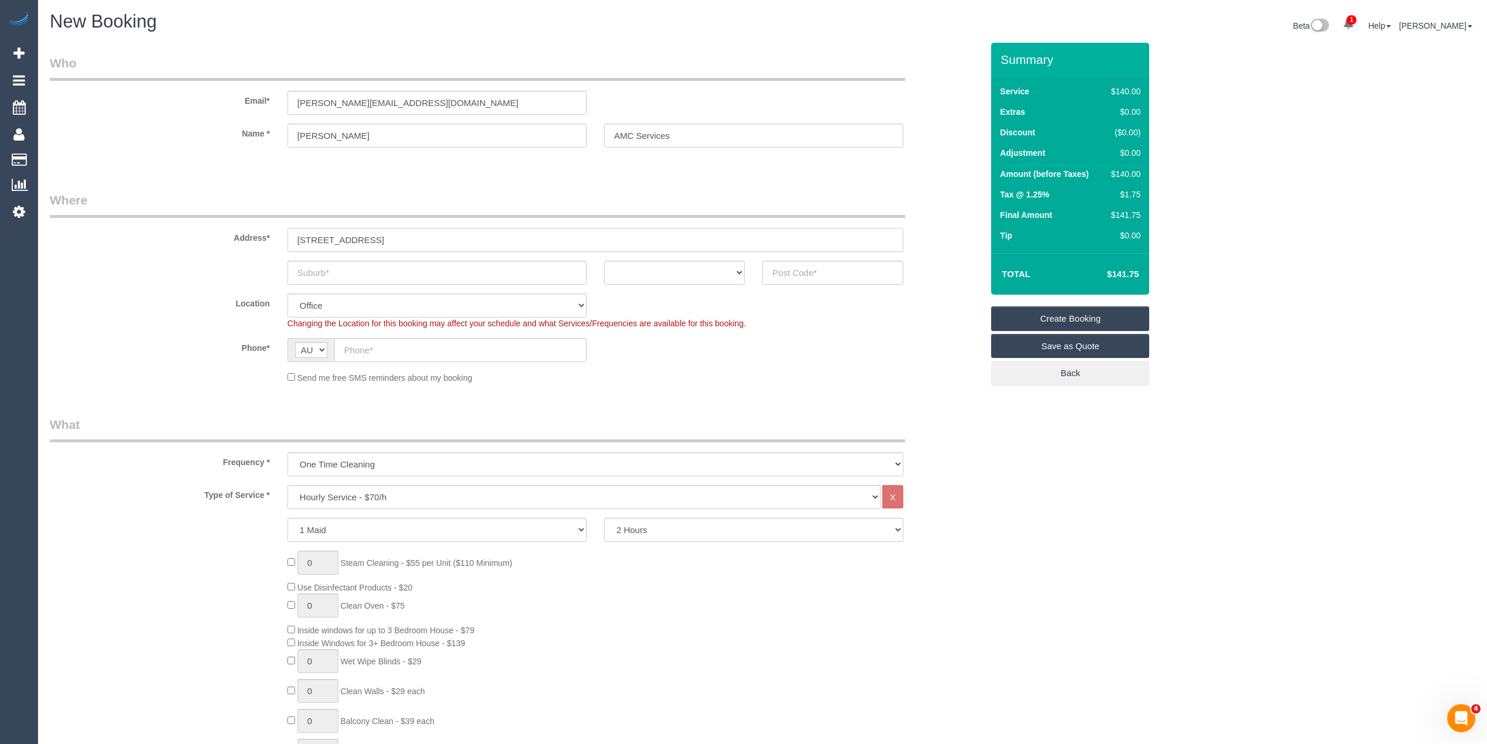
drag, startPoint x: 385, startPoint y: 238, endPoint x: 471, endPoint y: 233, distance: 85.6
click at [471, 233] on input "228 ESSEX STREET WEST, FOOTSCRAY, 3012" at bounding box center [596, 240] width 616 height 24
type input "228 ESSEX STREET 3012"
click at [345, 268] on input "text" at bounding box center [437, 273] width 299 height 24
paste input "WEST, FOOTSCRAY,"
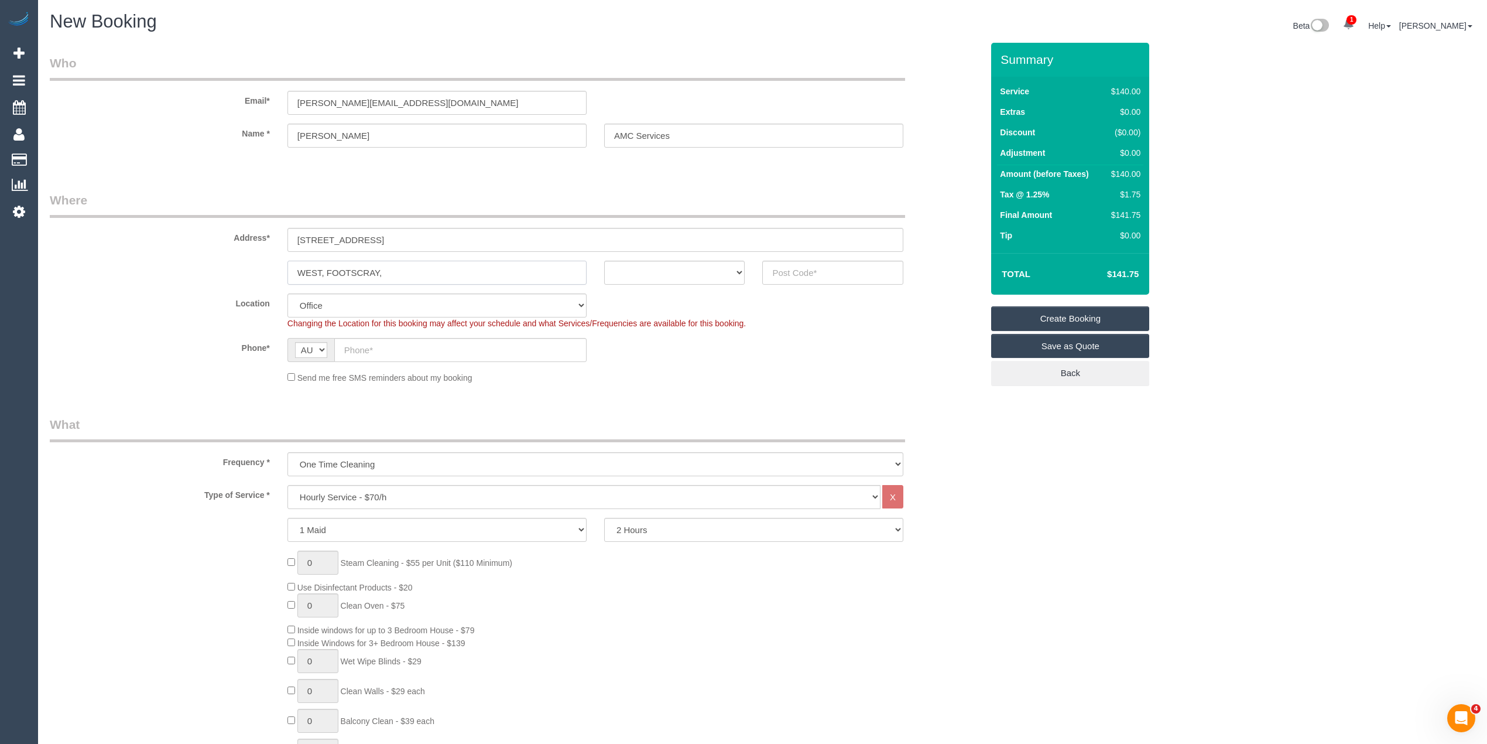
click at [324, 270] on input "WEST, FOOTSCRAY," at bounding box center [437, 273] width 299 height 24
click at [396, 272] on input "WEST FOOTSCRAY," at bounding box center [437, 273] width 299 height 24
type input "WEST FOOTSCRAY"
click at [392, 237] on input "228 ESSEX STREET 3012" at bounding box center [596, 240] width 616 height 24
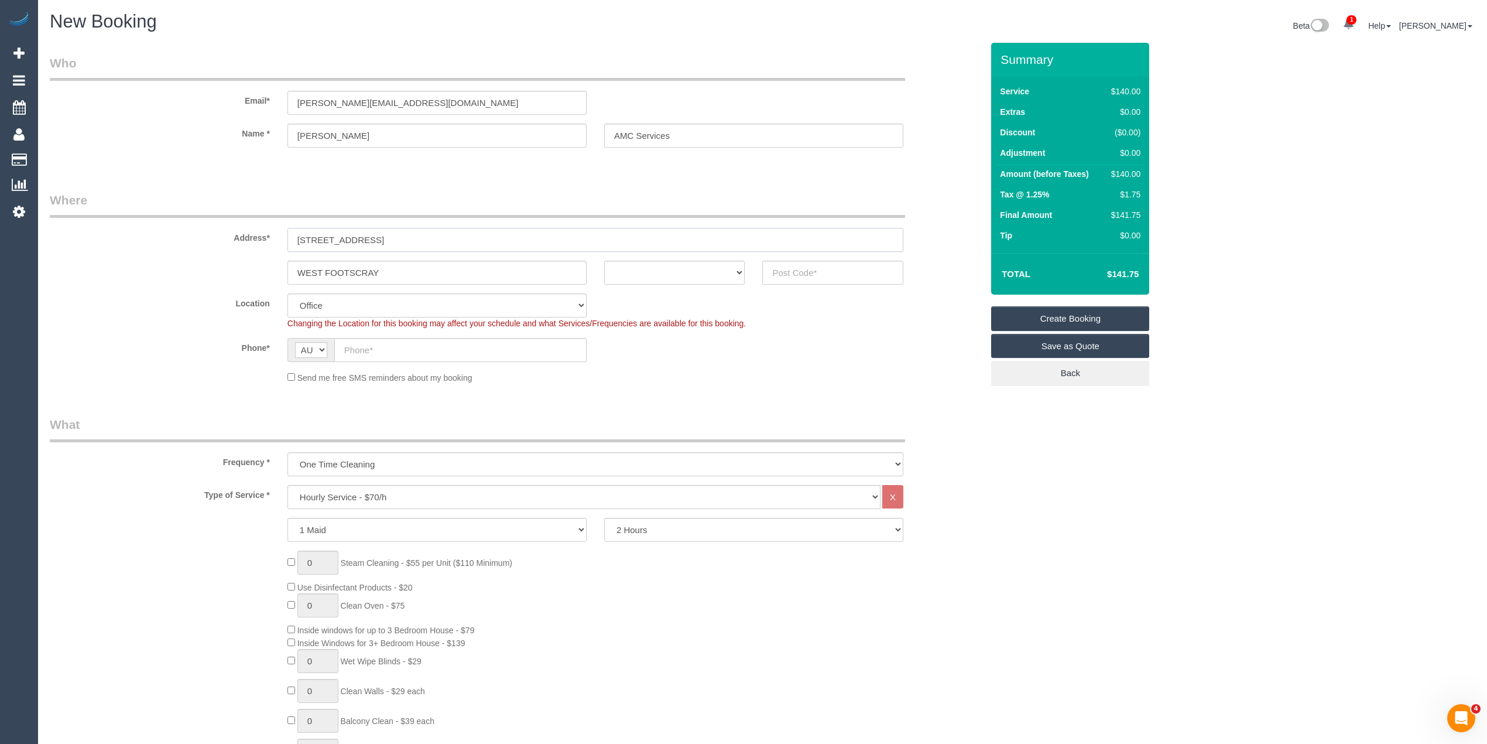
type input "228 ESSEX STREET"
click at [843, 265] on input "text" at bounding box center [832, 273] width 141 height 24
paste input "3012"
type input "3012"
click at [652, 263] on select "ACT NSW NT QLD SA TAS VIC WA" at bounding box center [674, 273] width 141 height 24
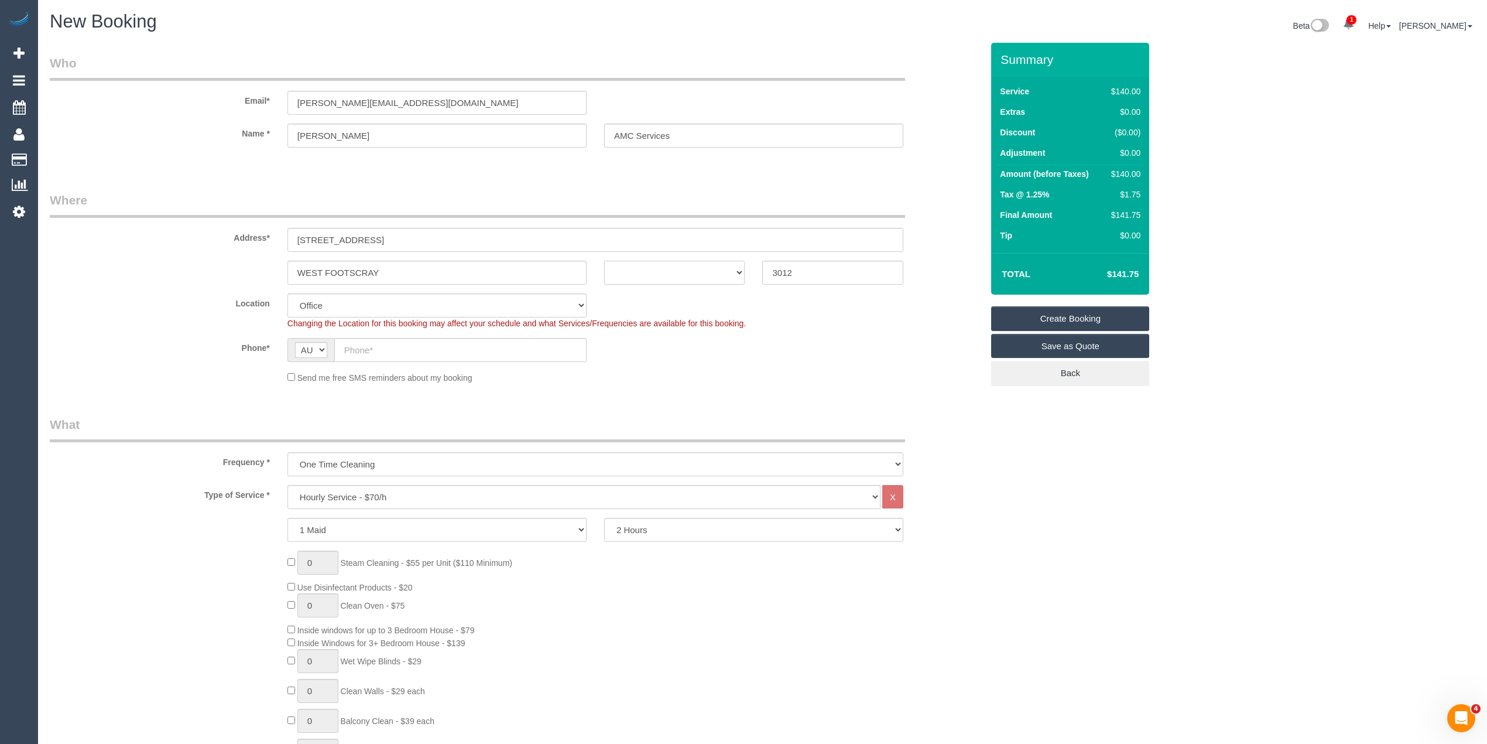
select select "VIC"
click at [604, 261] on select "ACT NSW NT QLD SA TAS VIC WA" at bounding box center [674, 273] width 141 height 24
select select "59"
click at [413, 347] on input "text" at bounding box center [460, 350] width 252 height 24
select select "object:2165"
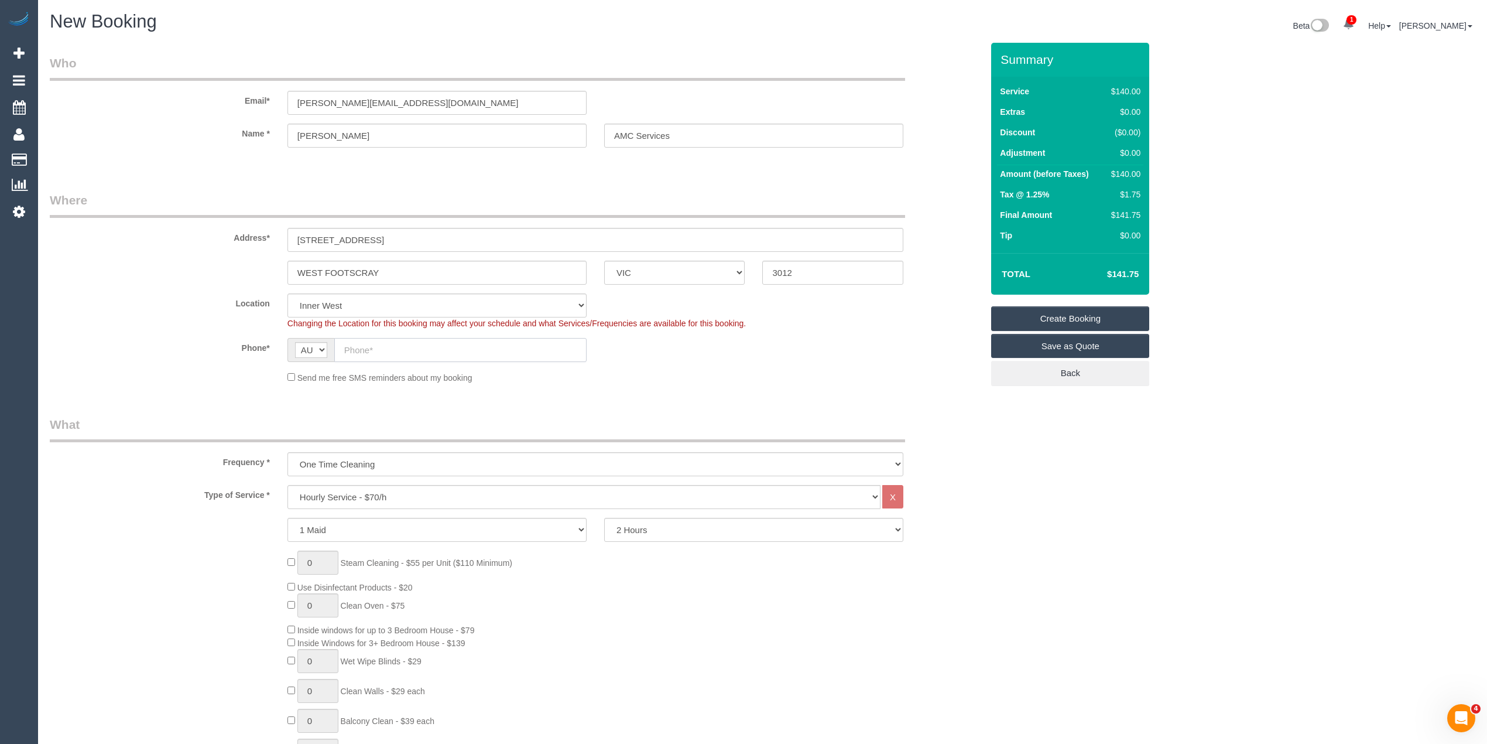
click at [371, 345] on input "text" at bounding box center [460, 350] width 252 height 24
paste input "0487 202 903"
type input "0487 202 903"
click at [295, 373] on div "Send me free SMS reminders about my booking" at bounding box center [596, 377] width 634 height 13
click at [348, 459] on select "One Time Cleaning Weekly - 10% Off - 10.00% (0% for the First Booking) Fortnigh…" at bounding box center [596, 464] width 616 height 24
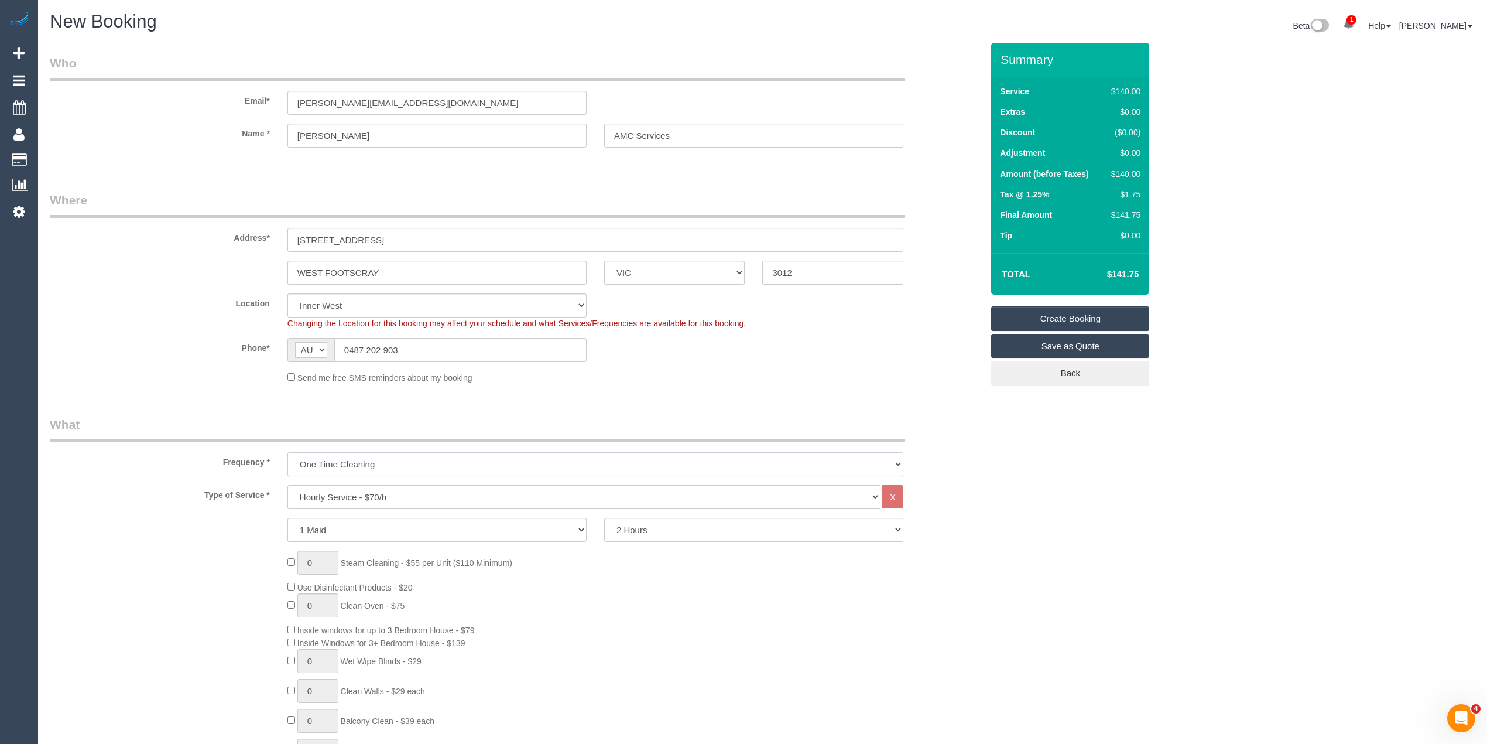
select select "object:2167"
click at [288, 452] on select "One Time Cleaning Weekly - 10% Off - 10.00% (0% for the First Booking) Fortnigh…" at bounding box center [596, 464] width 616 height 24
drag, startPoint x: 371, startPoint y: 498, endPoint x: 372, endPoint y: 484, distance: 14.1
click at [371, 498] on select "Hourly Service - $70/h Hourly Service - $65/h Hourly Service - $60/h Hourly Ser…" at bounding box center [584, 497] width 593 height 24
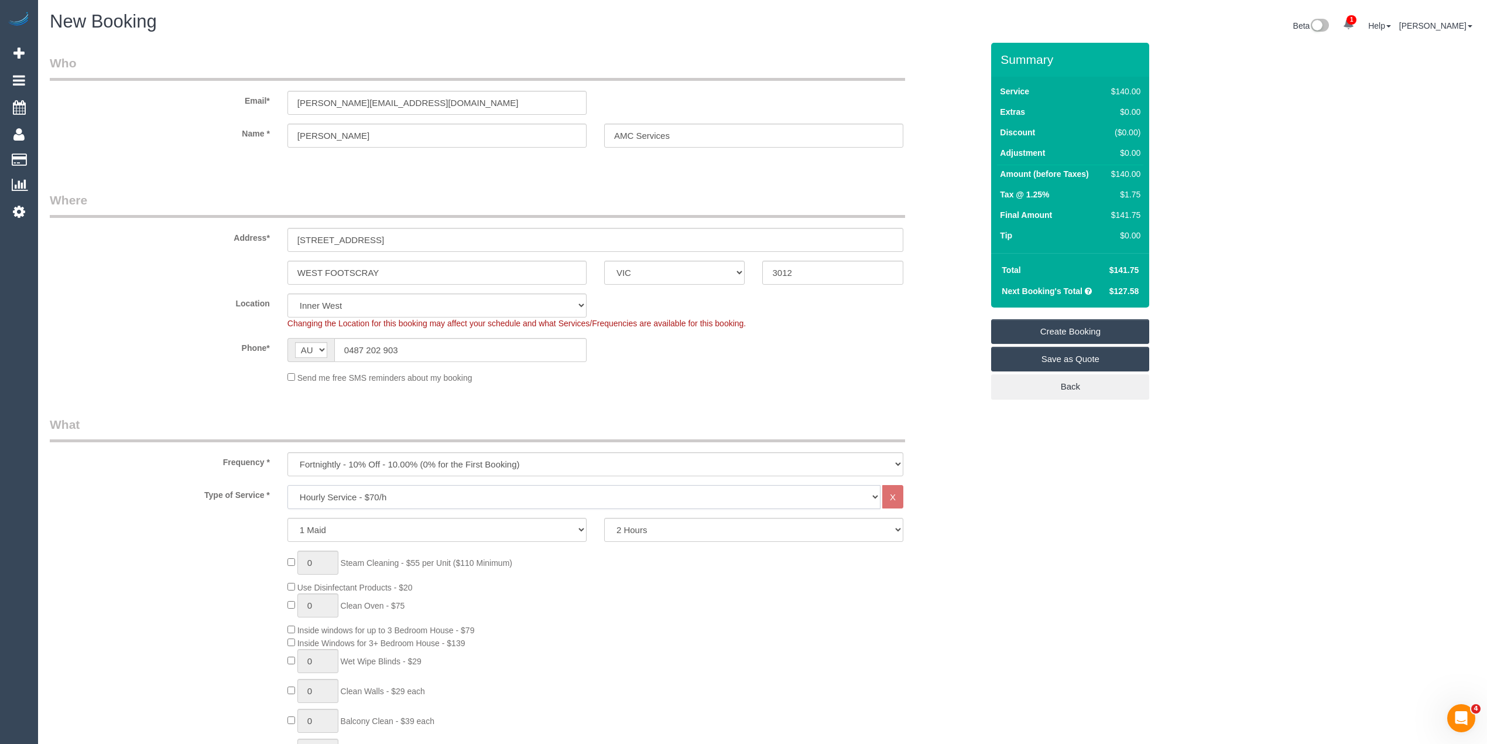
select select "308"
click at [288, 485] on select "Hourly Service - $70/h Hourly Service - $65/h Hourly Service - $60/h Hourly Ser…" at bounding box center [584, 497] width 593 height 24
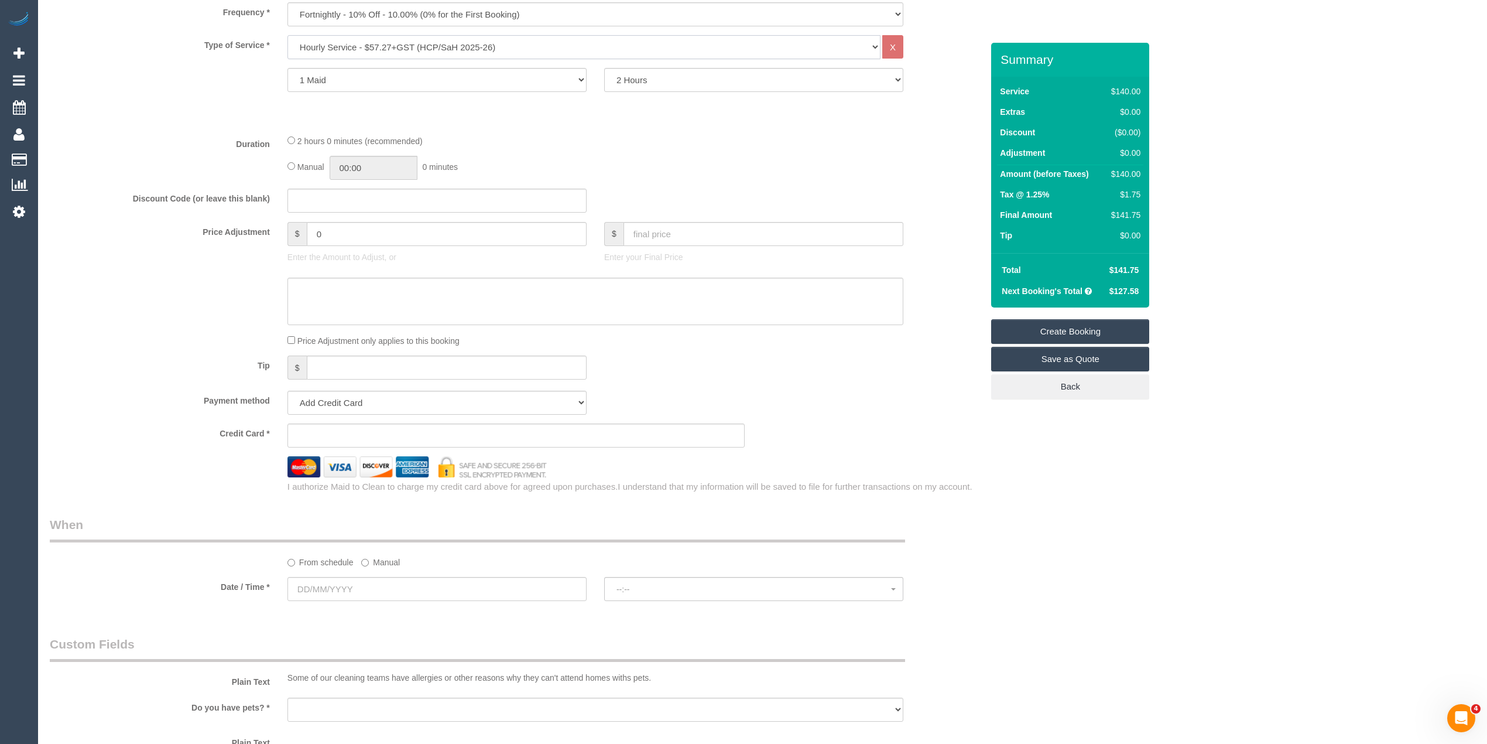
scroll to position [521, 0]
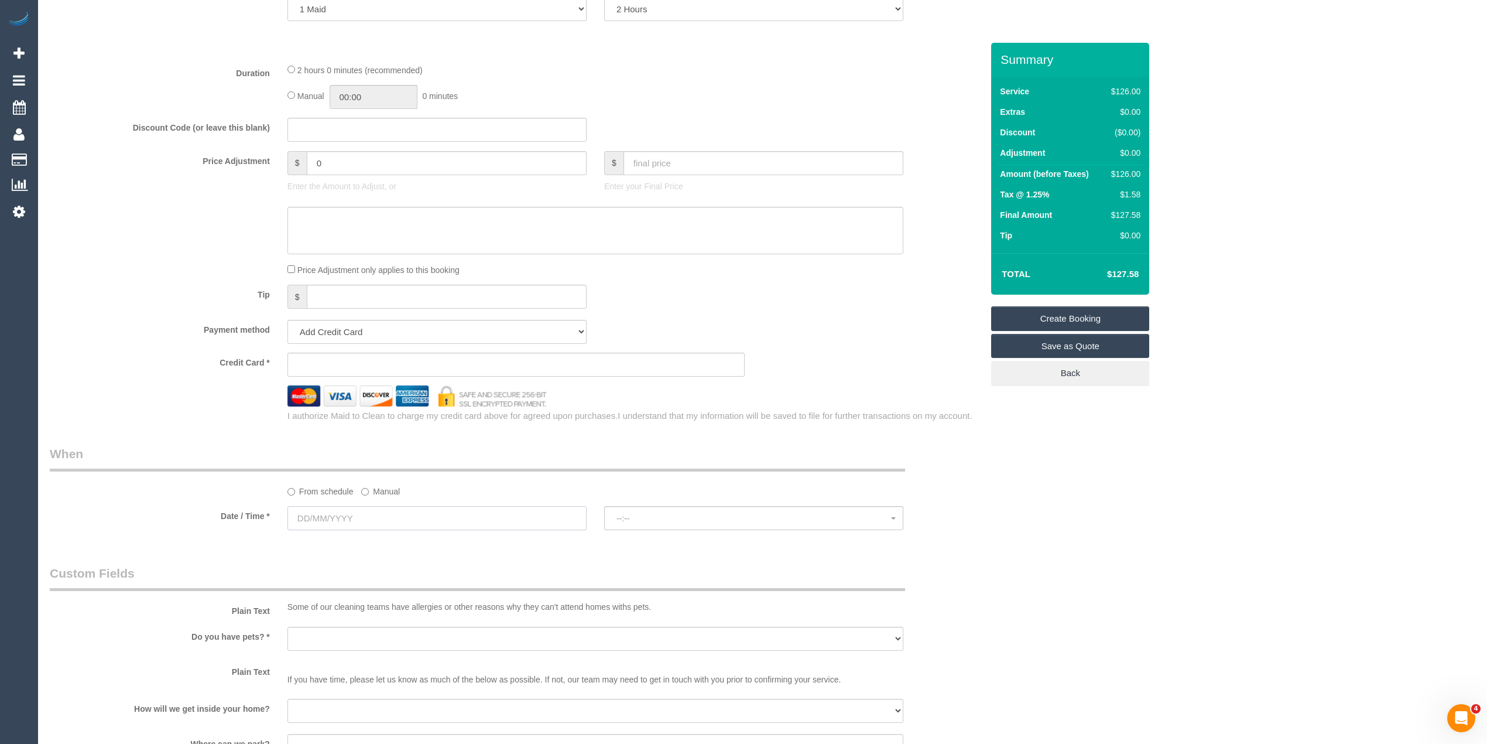
click at [334, 512] on input "text" at bounding box center [437, 518] width 299 height 24
click at [425, 537] on span "Next" at bounding box center [429, 540] width 9 height 9
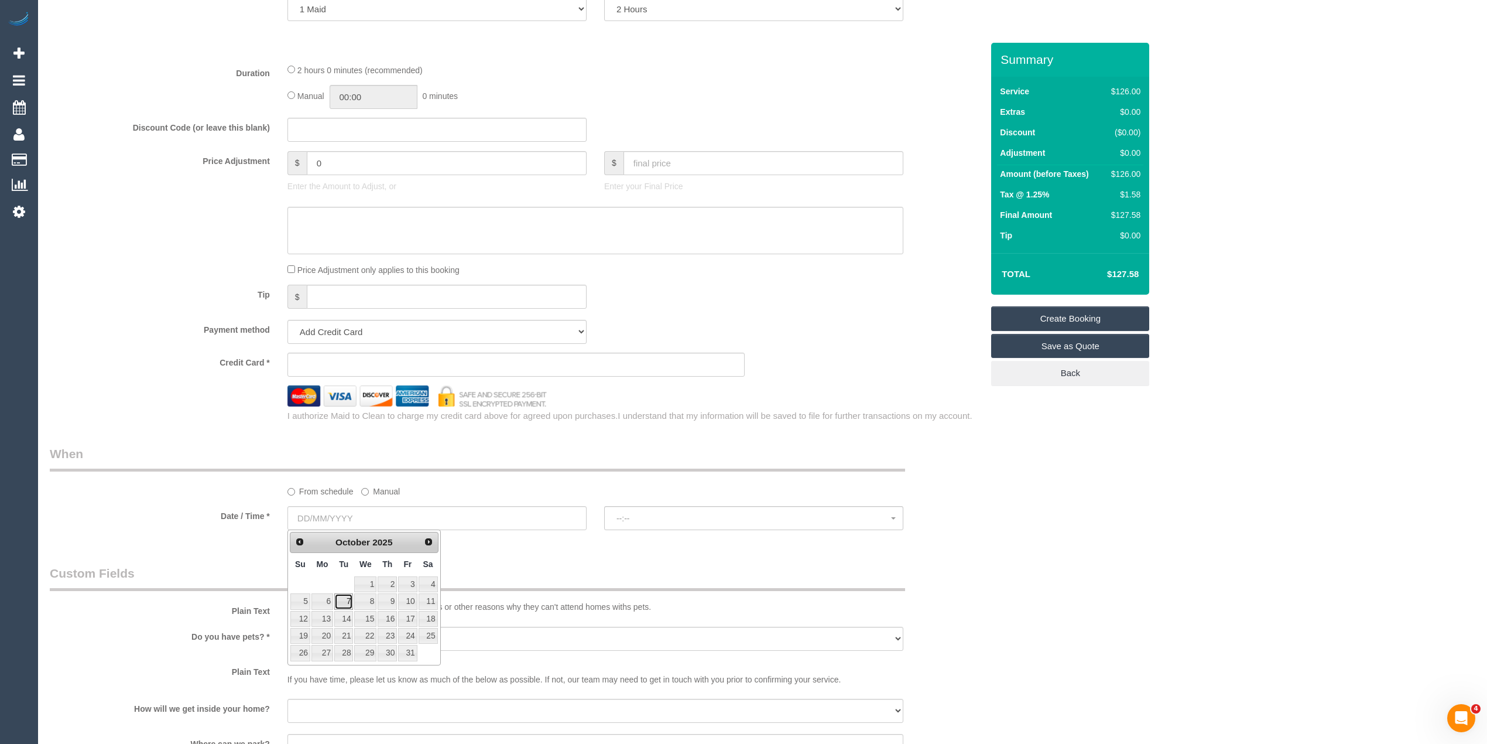
click at [343, 605] on link "7" at bounding box center [343, 601] width 19 height 16
type input "07/10/2025"
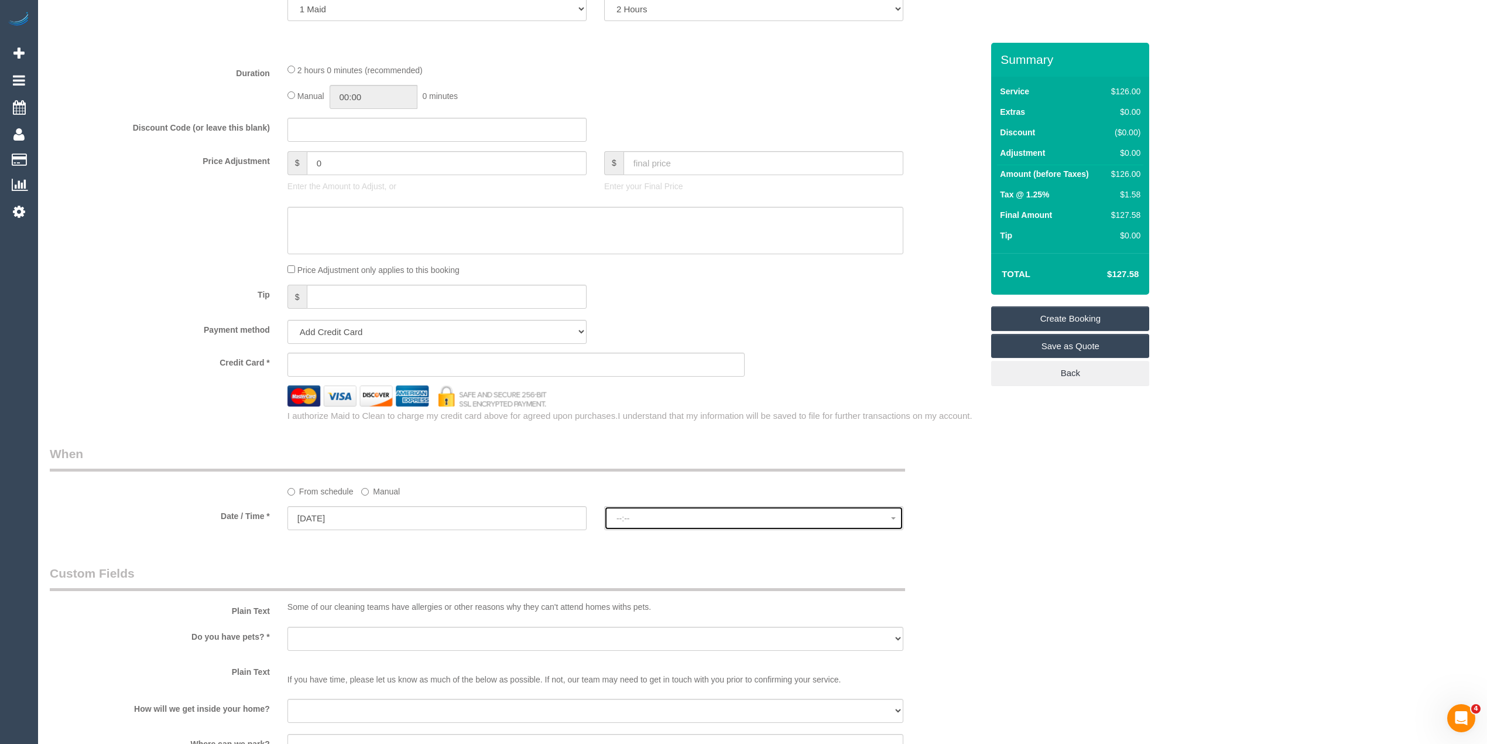
click at [650, 521] on span "--:--" at bounding box center [754, 518] width 275 height 9
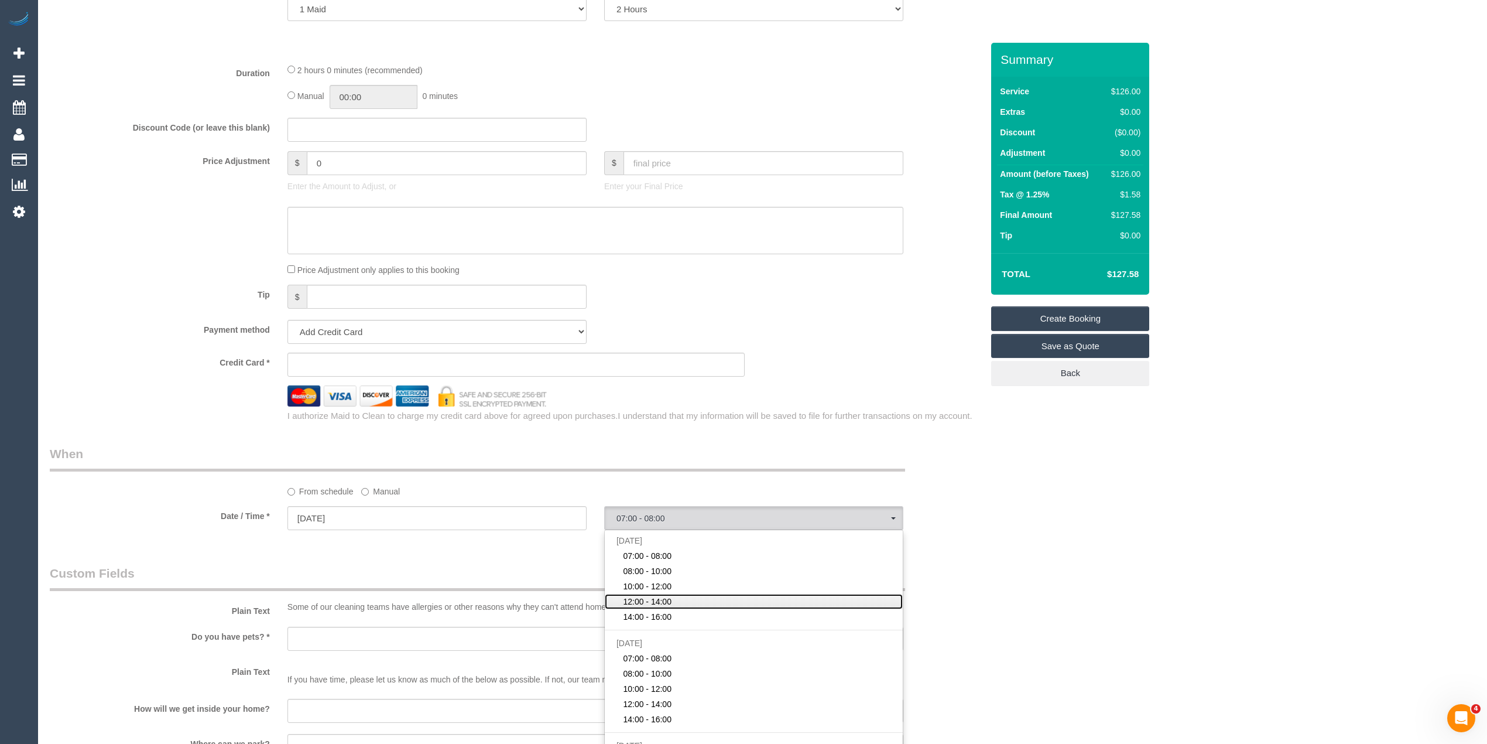
click at [680, 596] on link "12:00 - 14:00" at bounding box center [754, 601] width 298 height 15
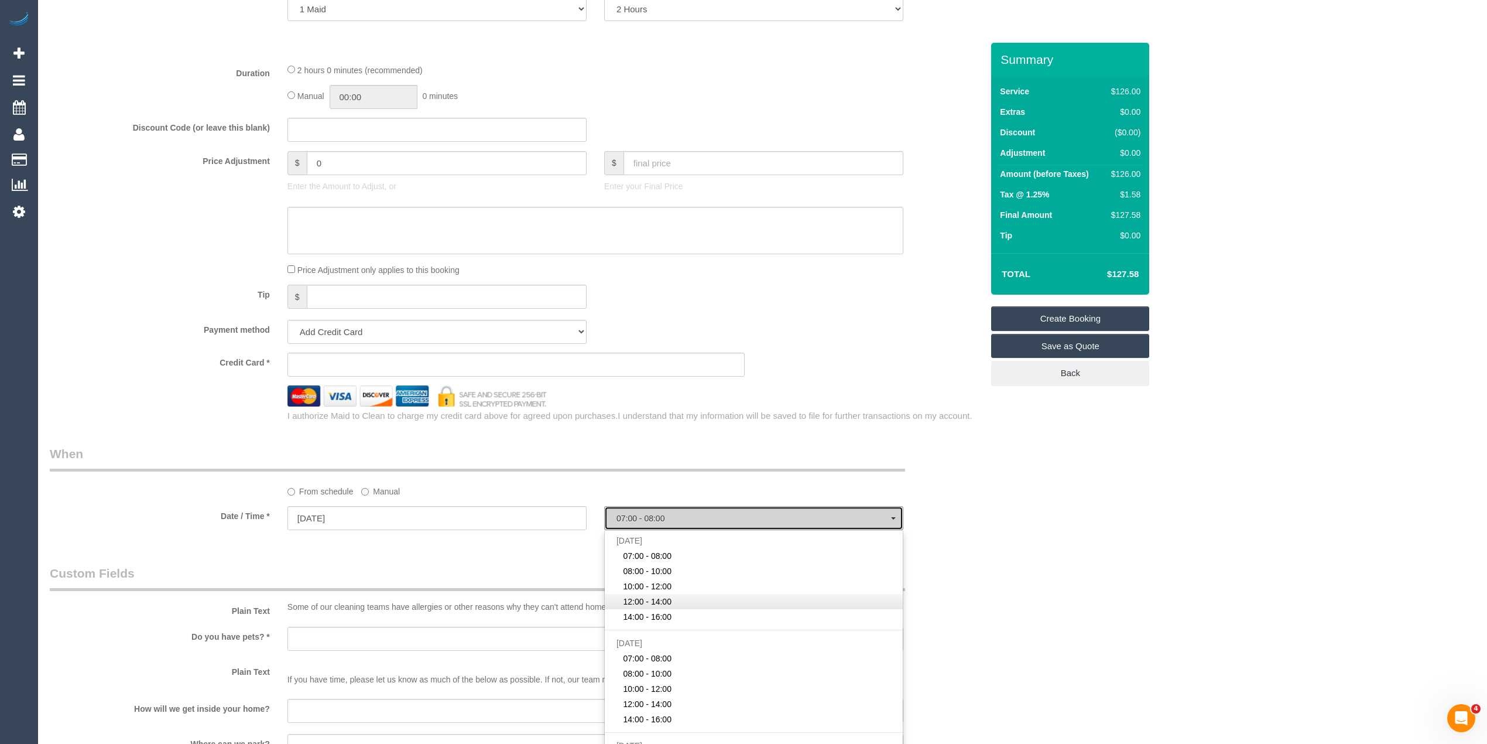
select select "spot4"
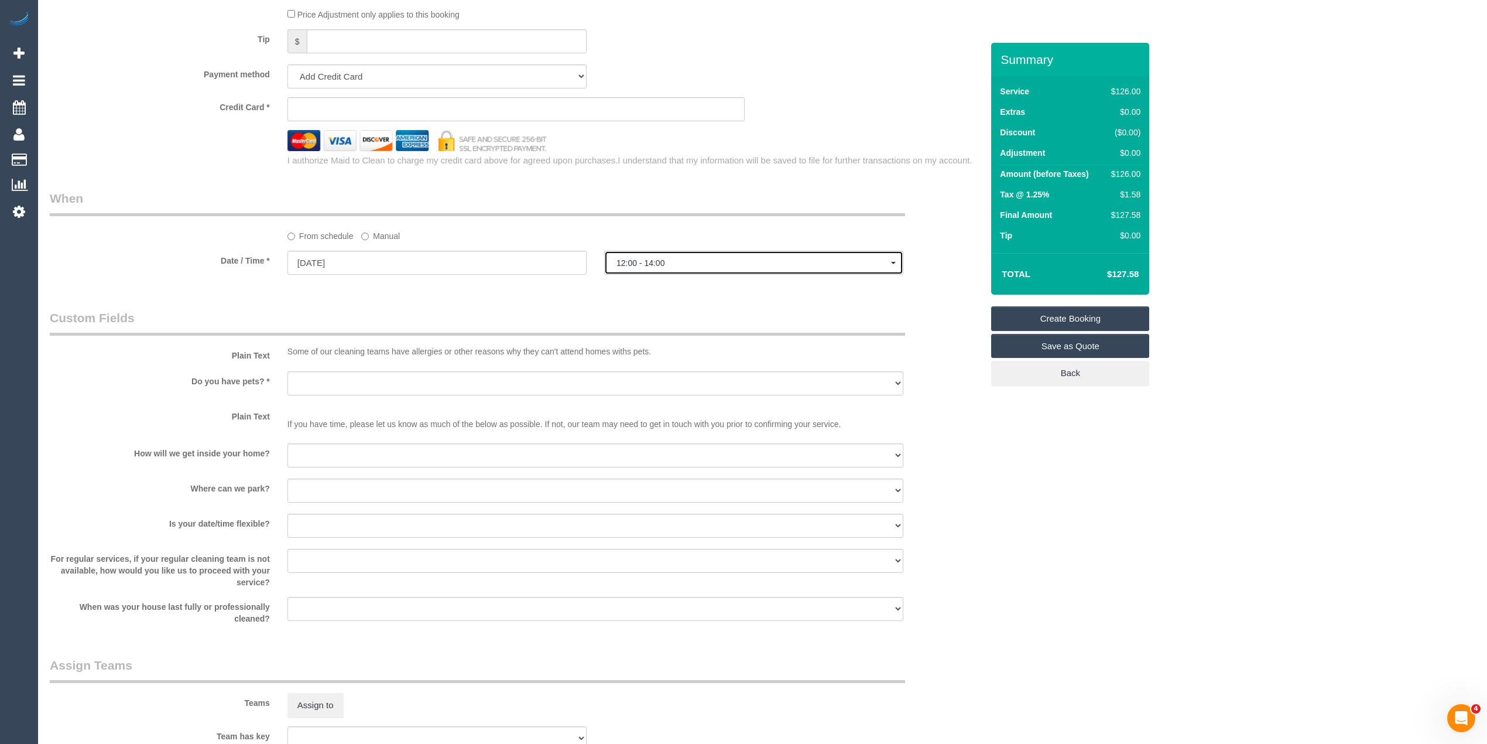
scroll to position [781, 0]
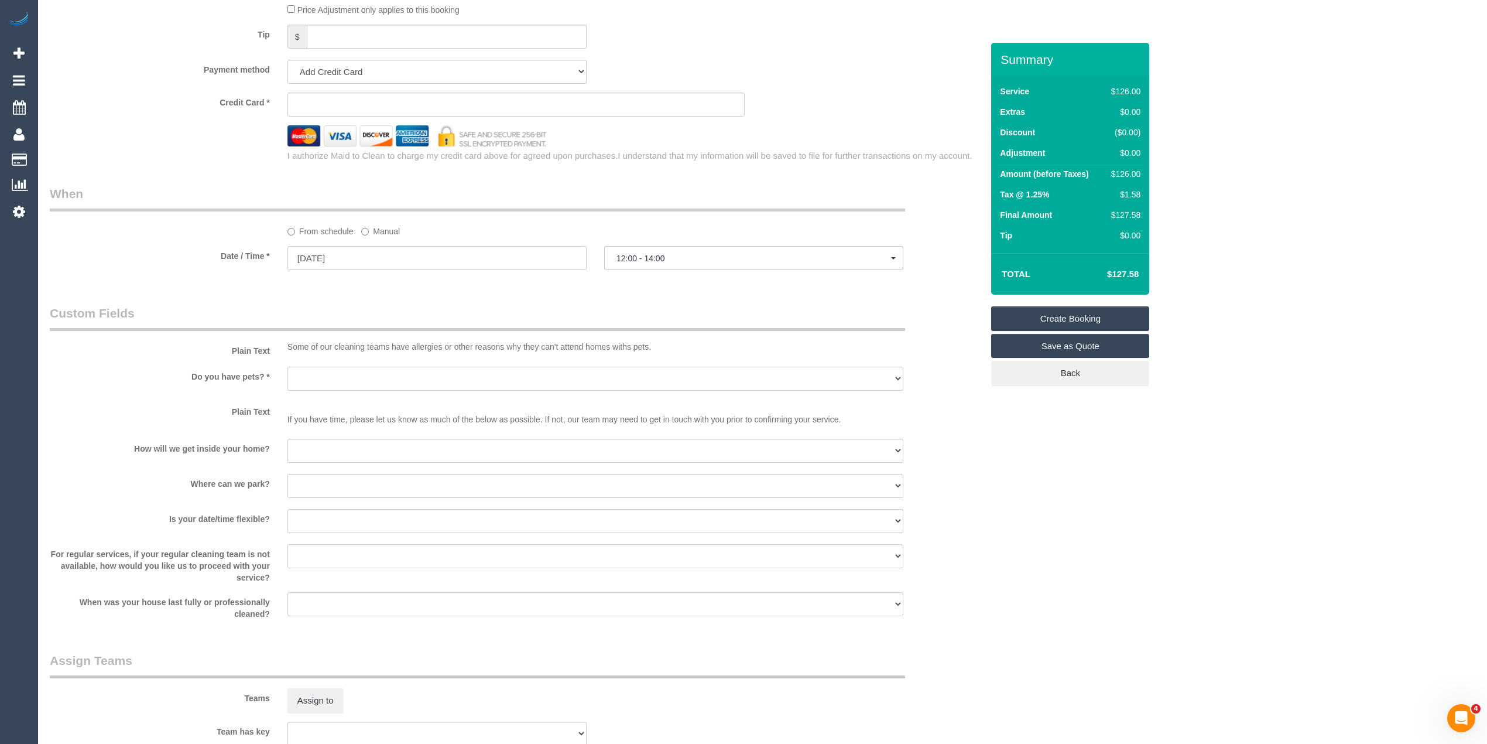
click at [303, 375] on select "Yes - Cats Yes - Dogs No pets Yes - Dogs and Cats Yes - Other" at bounding box center [596, 379] width 616 height 24
select select "number:28"
click at [288, 367] on select "Yes - Cats Yes - Dogs No pets Yes - Dogs and Cats Yes - Other" at bounding box center [596, 379] width 616 height 24
click at [326, 449] on select "I will be home Key will be left (please provide details below) Lock box/Access …" at bounding box center [596, 451] width 616 height 24
select select "number:14"
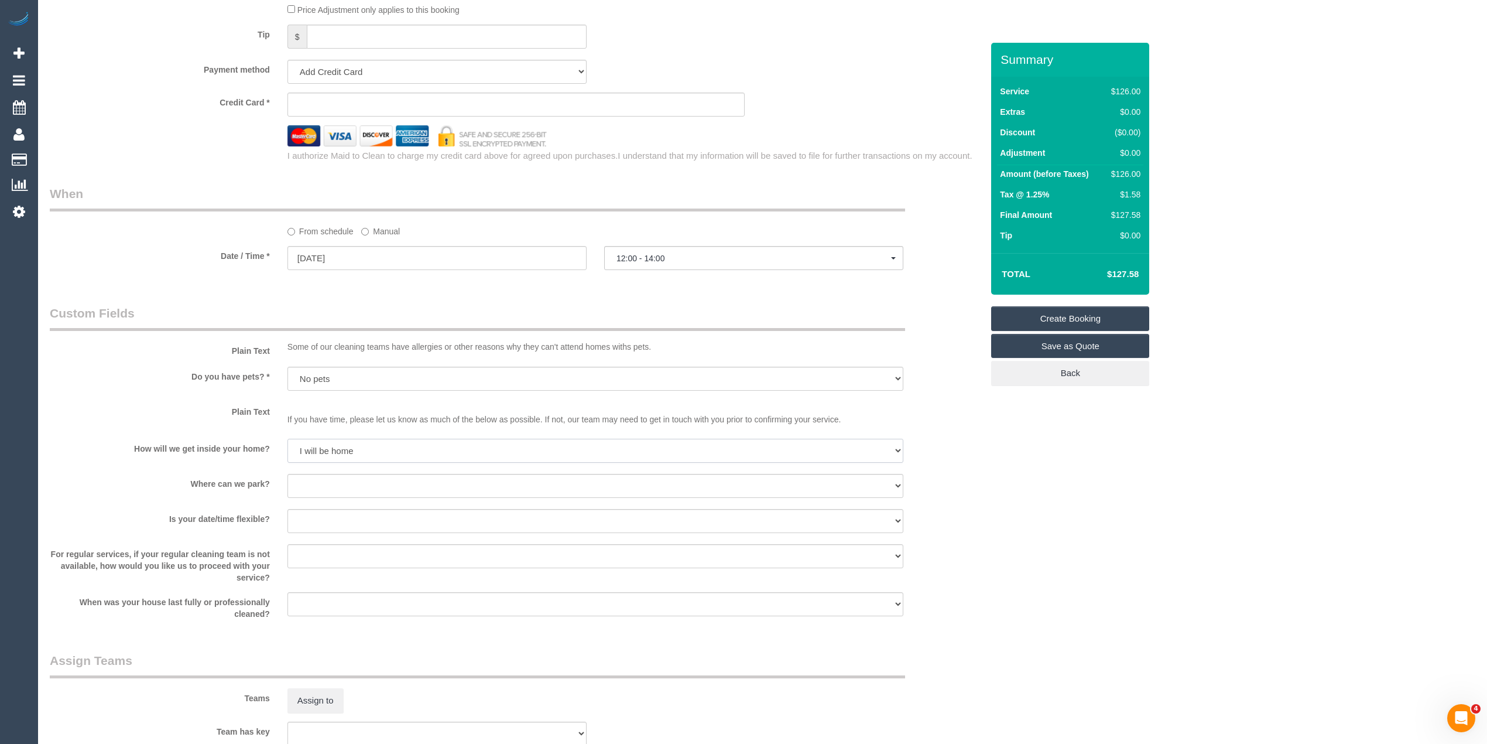
click at [288, 439] on select "I will be home Key will be left (please provide details below) Lock box/Access …" at bounding box center [596, 451] width 616 height 24
click at [334, 484] on select "I will provide parking on-site Free street parking Paid street parking (cost wi…" at bounding box center [596, 486] width 616 height 24
select select "number:19"
click at [288, 474] on select "I will provide parking on-site Free street parking Paid street parking (cost wi…" at bounding box center [596, 486] width 616 height 24
click at [313, 509] on select "Yes - date and time Yes - date but not time Yes - time but not date No - No fle…" at bounding box center [596, 521] width 616 height 24
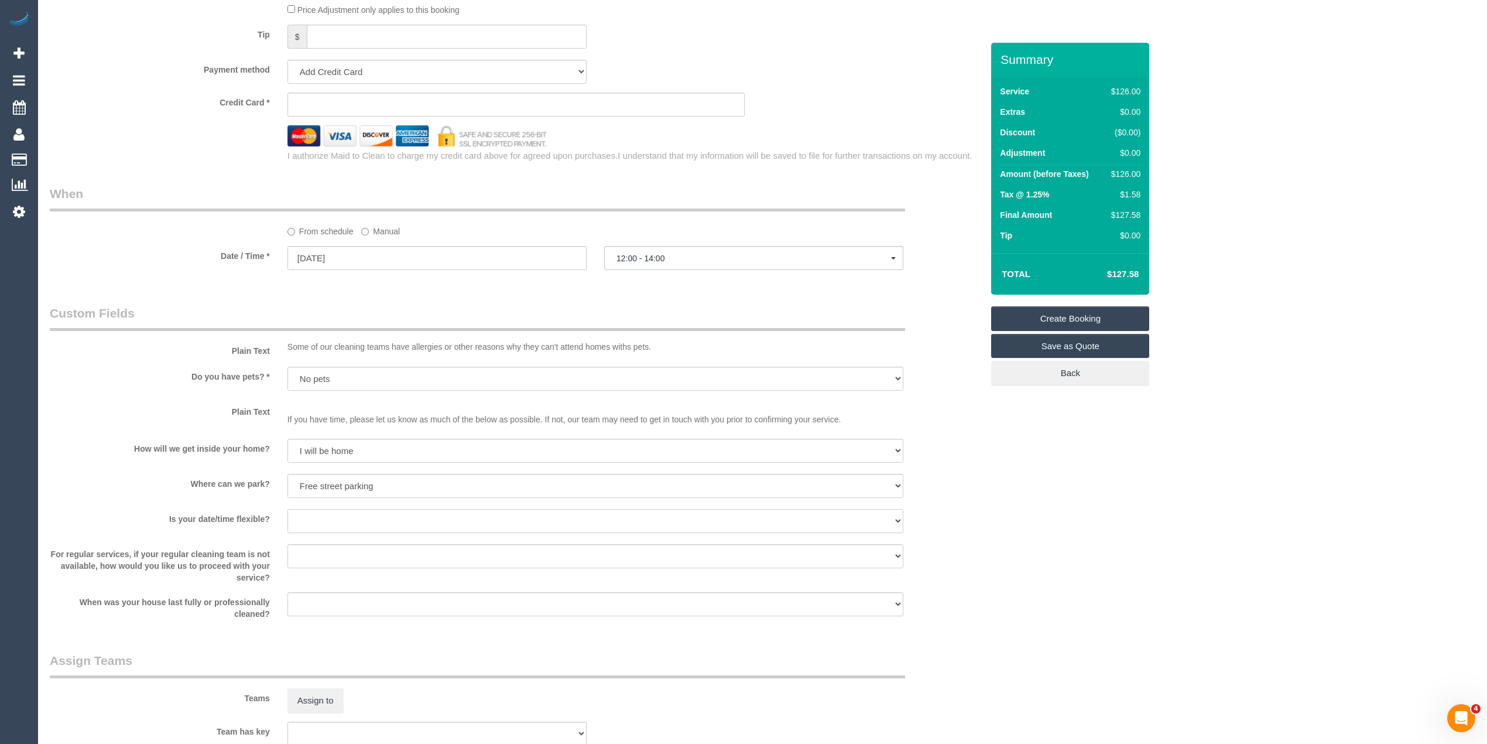
select select "number:23"
click at [288, 509] on select "Yes - date and time Yes - date but not time Yes - time but not date No - No fle…" at bounding box center [596, 521] width 616 height 24
click at [335, 550] on select "Arrange a cleaner to cover and do not bother you Arrange a cleaner to cover and…" at bounding box center [596, 556] width 616 height 24
select select "number:35"
click at [288, 544] on select "Arrange a cleaner to cover and do not bother you Arrange a cleaner to cover and…" at bounding box center [596, 556] width 616 height 24
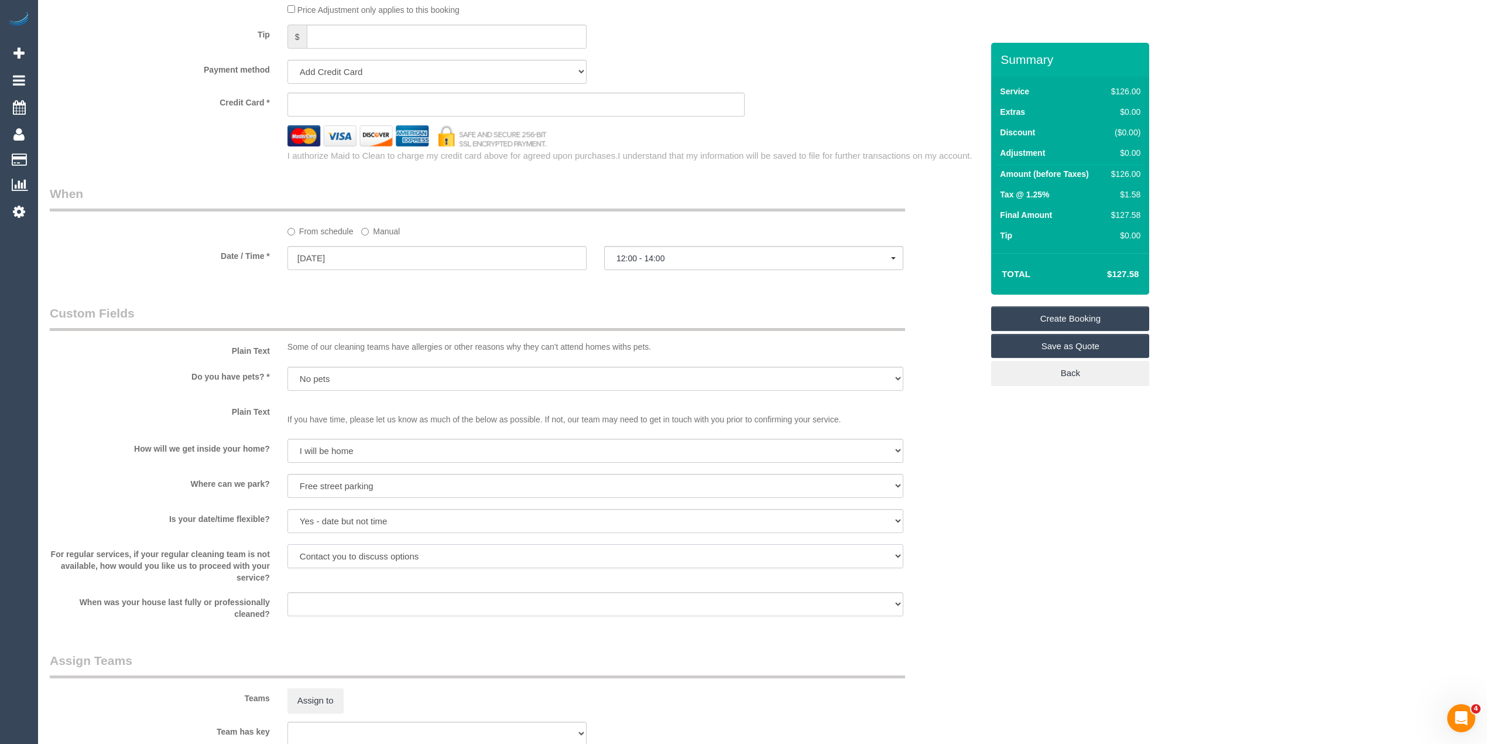
scroll to position [1041, 0]
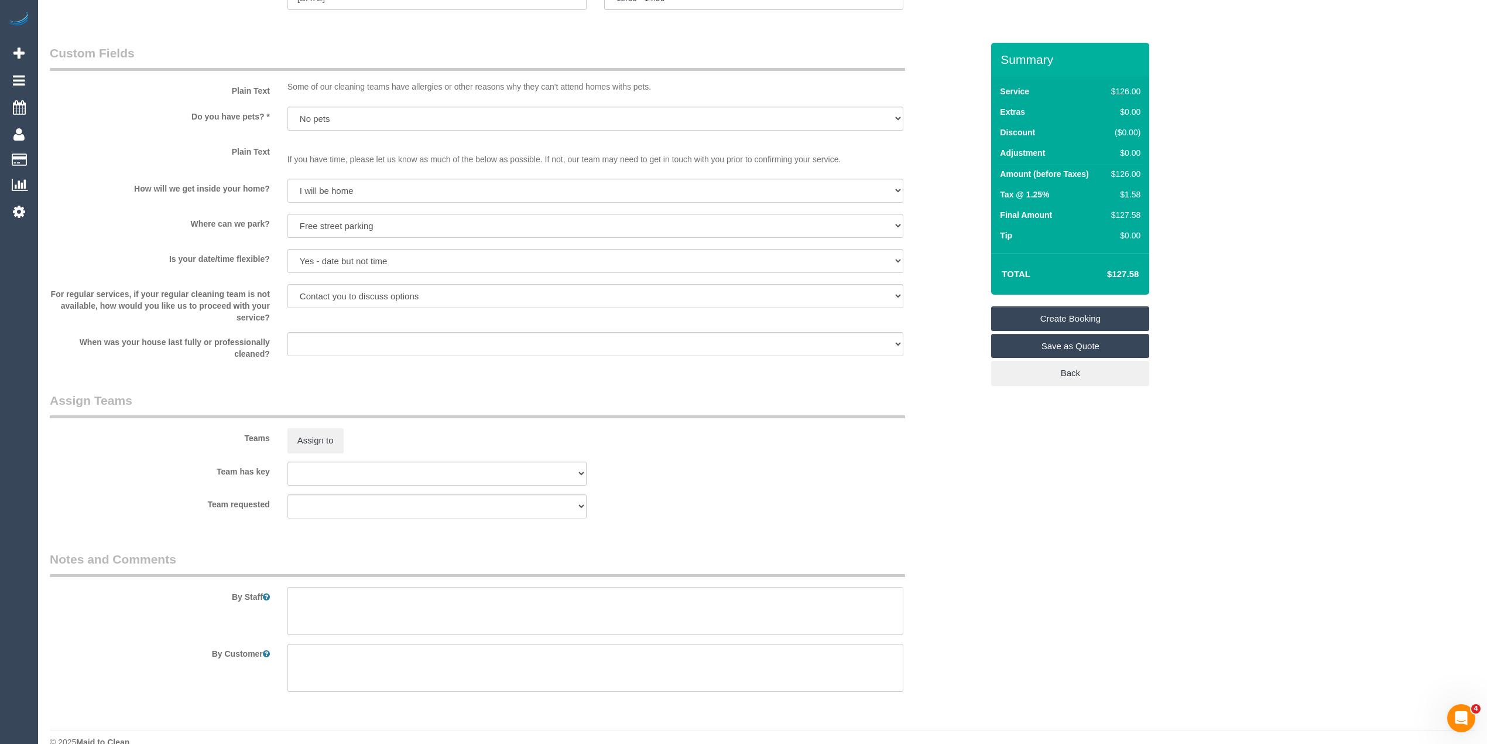
click at [385, 616] on textarea at bounding box center [596, 611] width 616 height 48
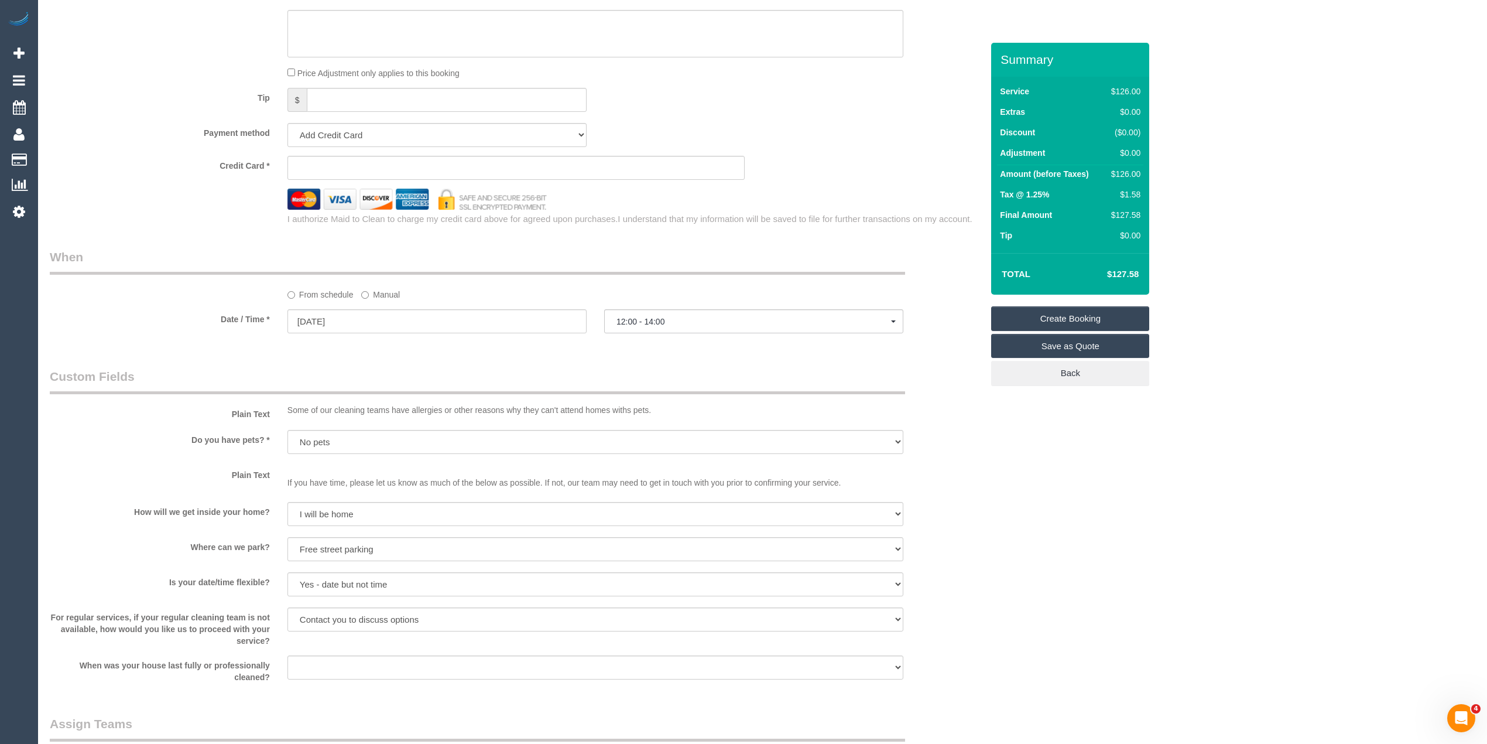
scroll to position [650, 0]
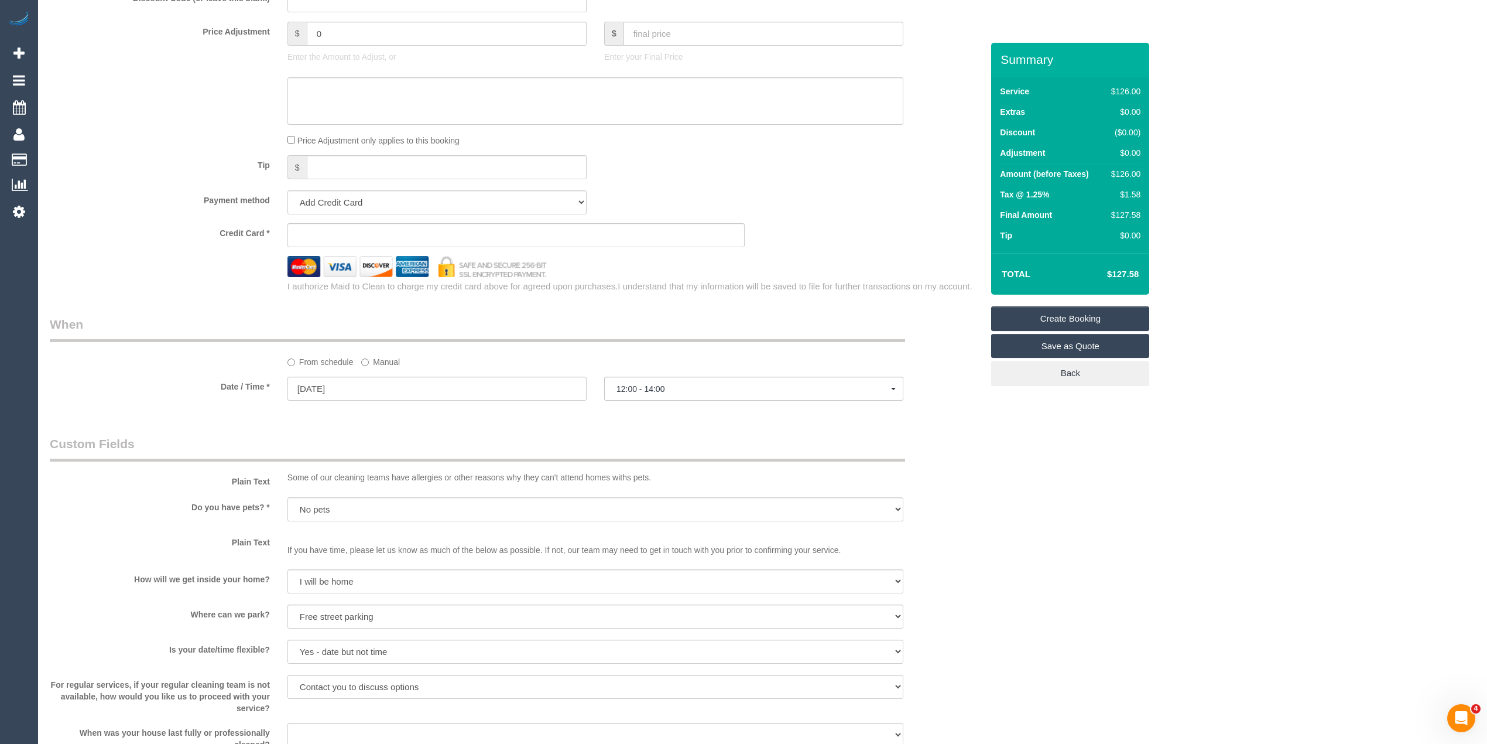
type textarea "Please ask the customer which areas they want cleaned, thank you."
click at [329, 202] on select "Add Credit Card Cash Check Paypal" at bounding box center [437, 202] width 299 height 24
select select "string:check"
click at [288, 190] on select "Add Credit Card Cash Check Paypal" at bounding box center [437, 202] width 299 height 24
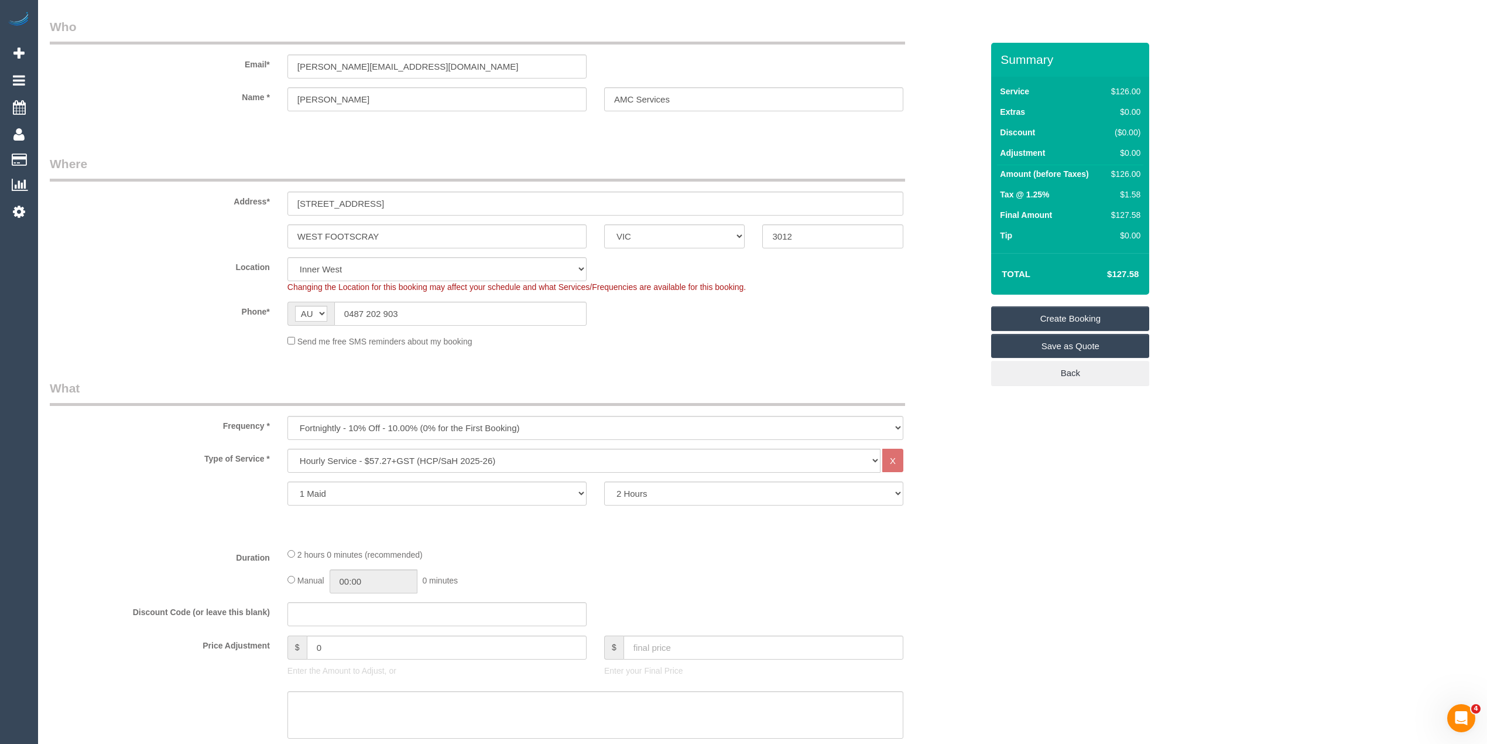
scroll to position [0, 0]
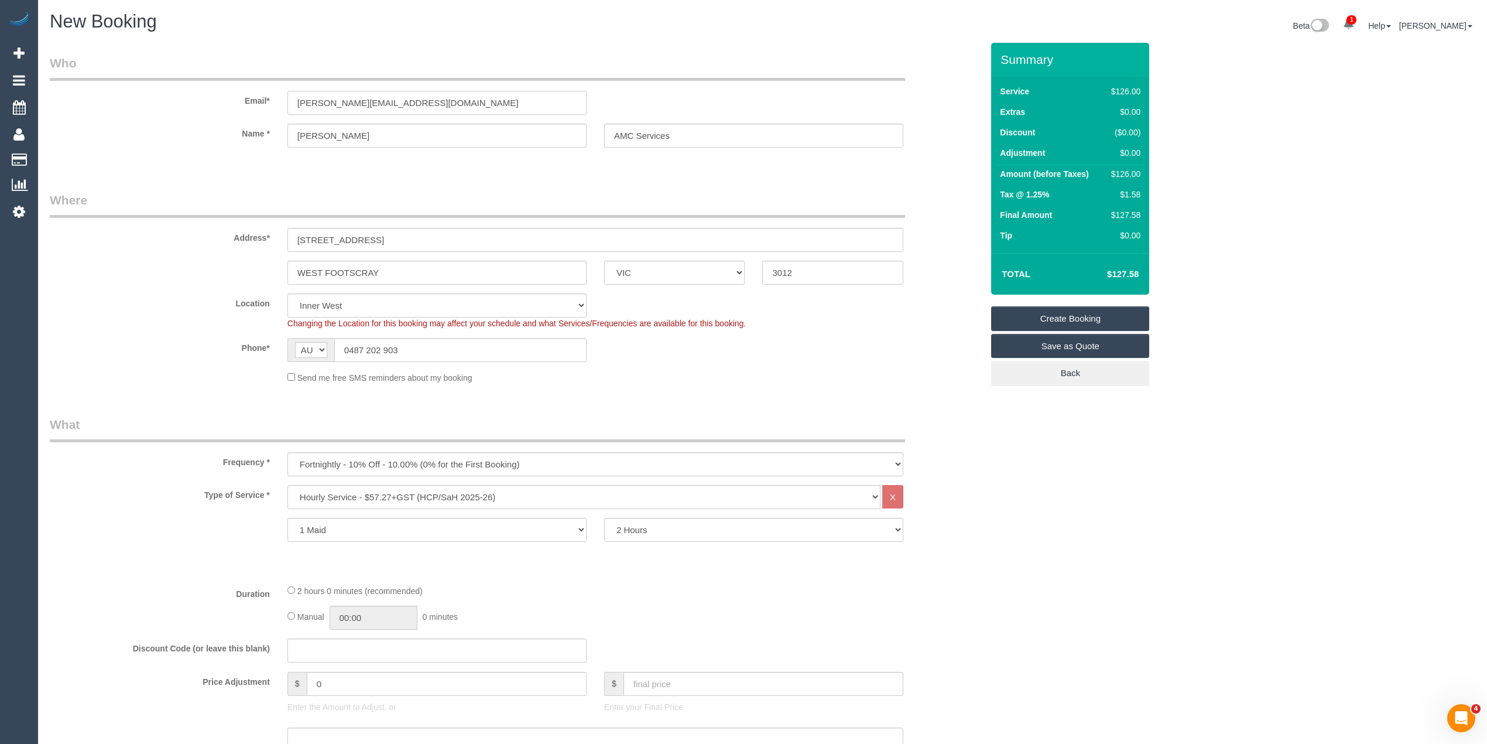
drag, startPoint x: 448, startPoint y: 104, endPoint x: 252, endPoint y: 87, distance: 196.9
click at [252, 87] on div "Email* edward.amcservices@fake.com" at bounding box center [516, 84] width 950 height 60
click at [1093, 314] on link "Create Booking" at bounding box center [1070, 318] width 158 height 25
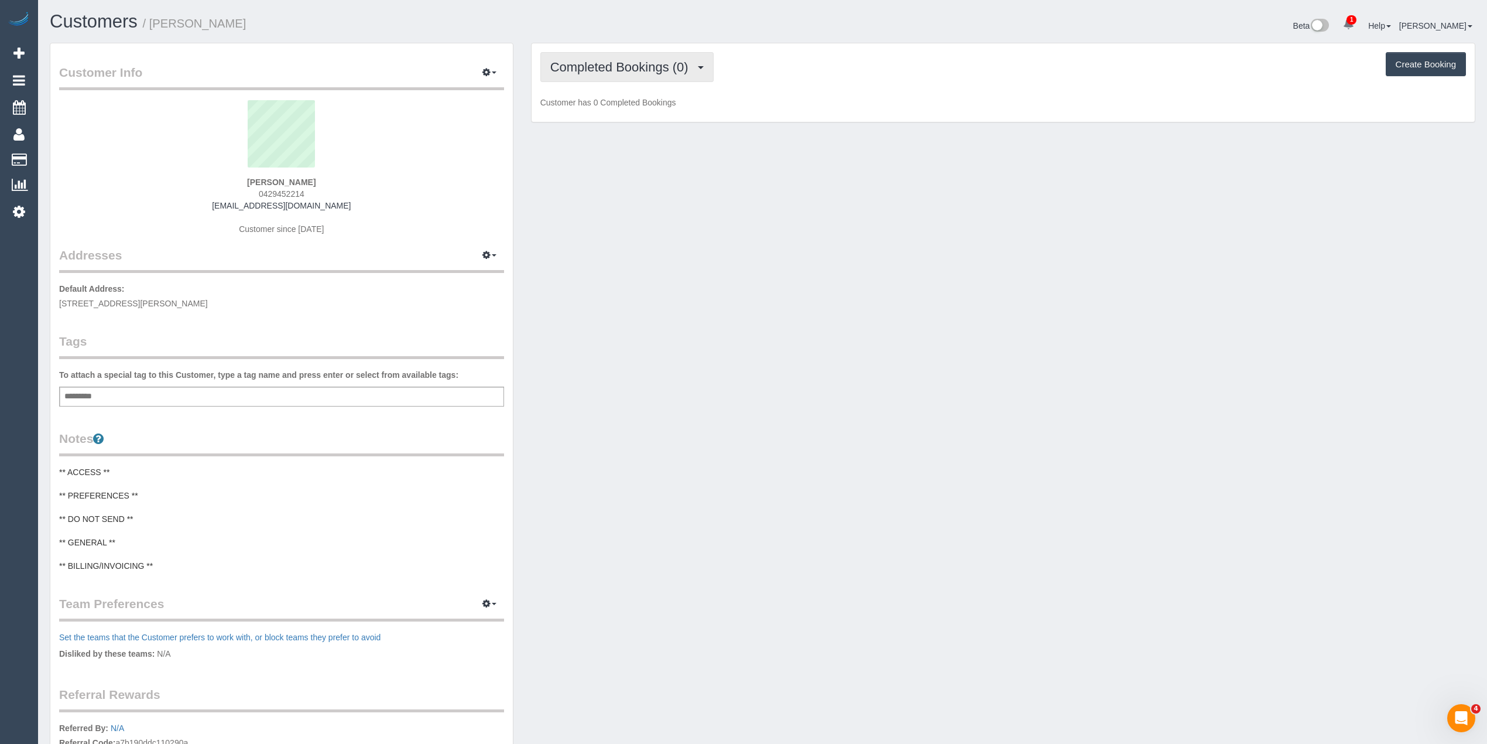
click at [605, 53] on button "Completed Bookings (0)" at bounding box center [626, 67] width 173 height 30
click at [621, 112] on link "Upcoming Bookings (12)" at bounding box center [603, 109] width 124 height 15
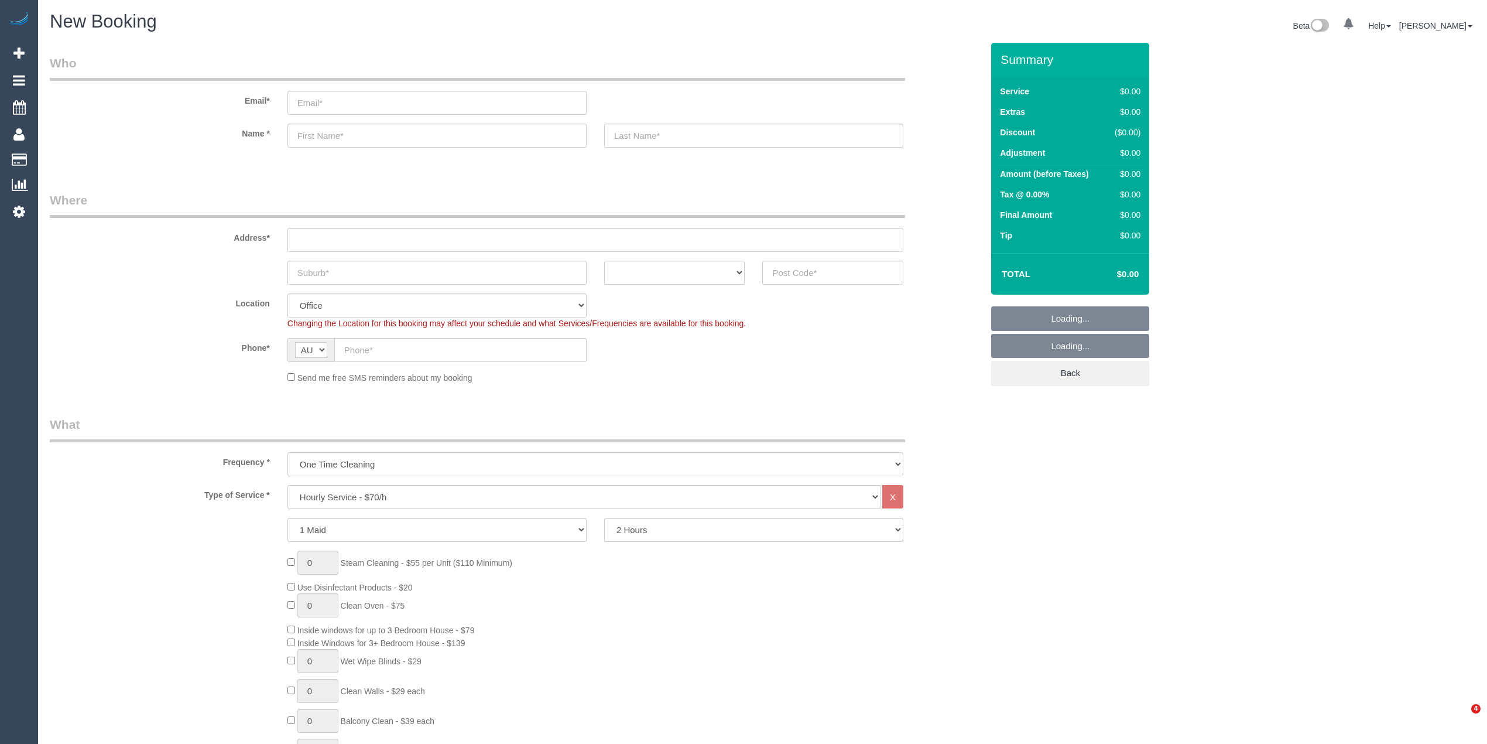
select select "string:AU"
select select "object:2158"
click at [365, 491] on select "Hourly Service - $70/h Hourly Service - $65/h Hourly Service - $60/h Hourly Ser…" at bounding box center [584, 497] width 593 height 24
select select "215"
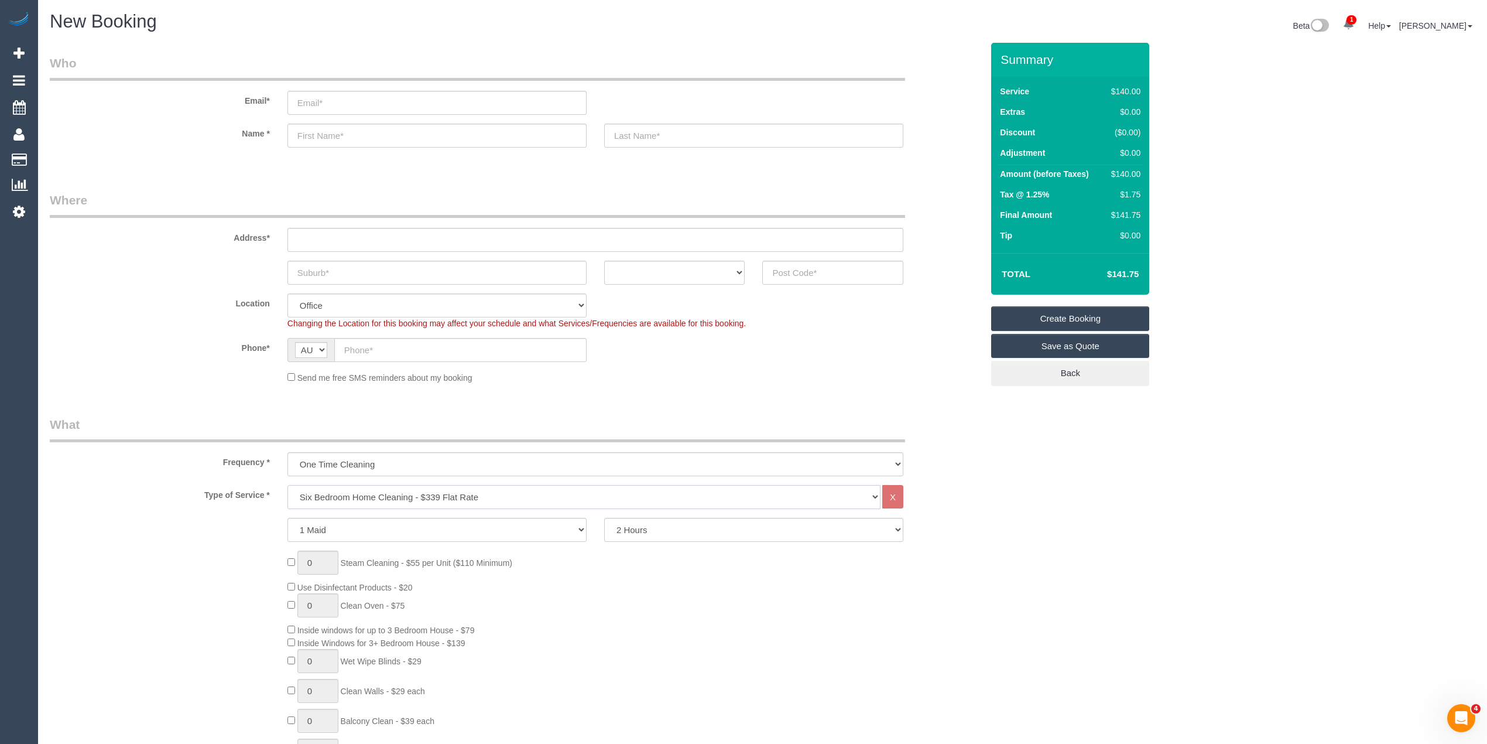
click at [288, 485] on select "Hourly Service - $70/h Hourly Service - $65/h Hourly Service - $60/h Hourly Ser…" at bounding box center [584, 497] width 593 height 24
click at [358, 95] on input "email" at bounding box center [437, 103] width 299 height 24
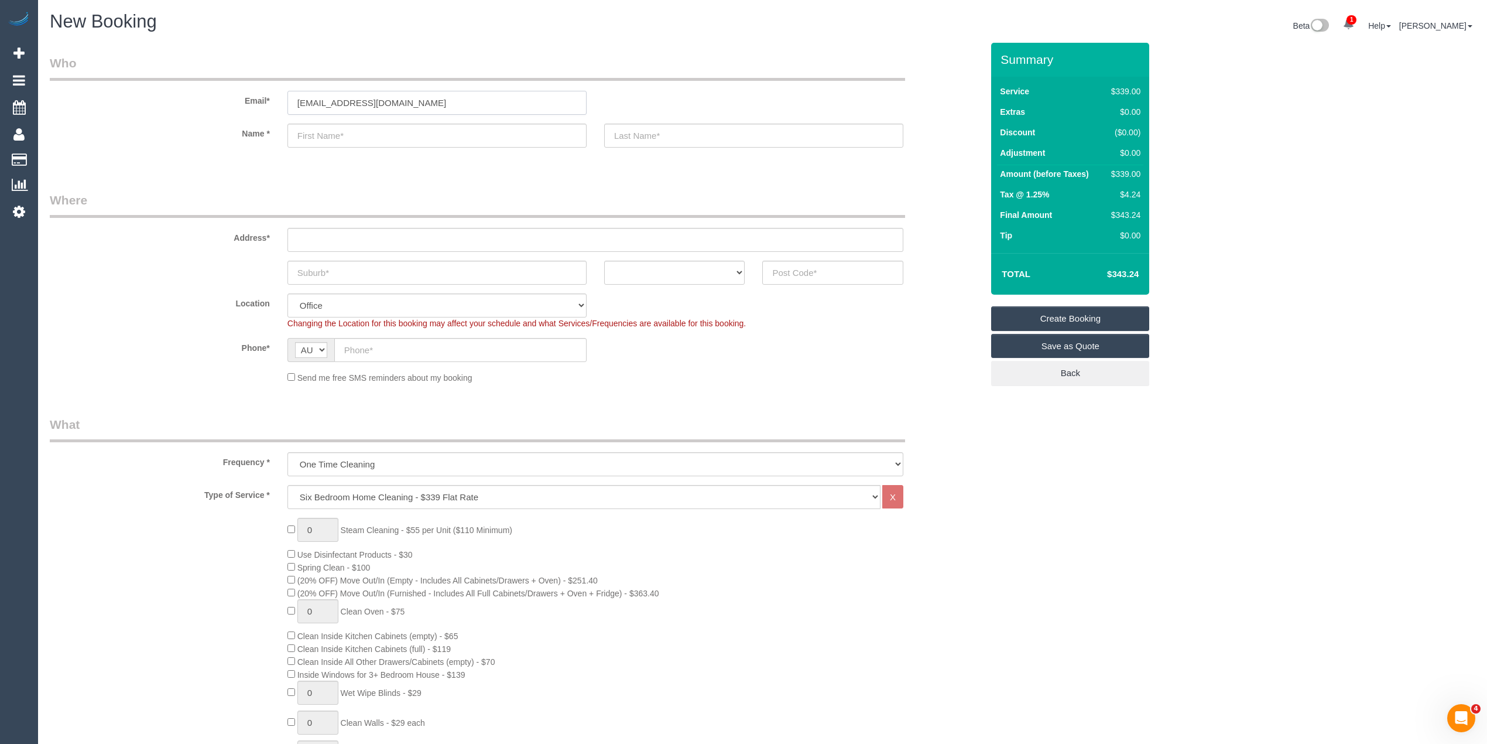
type input "[EMAIL_ADDRESS][DOMAIN_NAME]"
click at [365, 341] on input "text" at bounding box center [460, 350] width 252 height 24
paste input "61 433 521 725"
type input "61 433 521 725"
click at [326, 235] on input "text" at bounding box center [596, 240] width 616 height 24
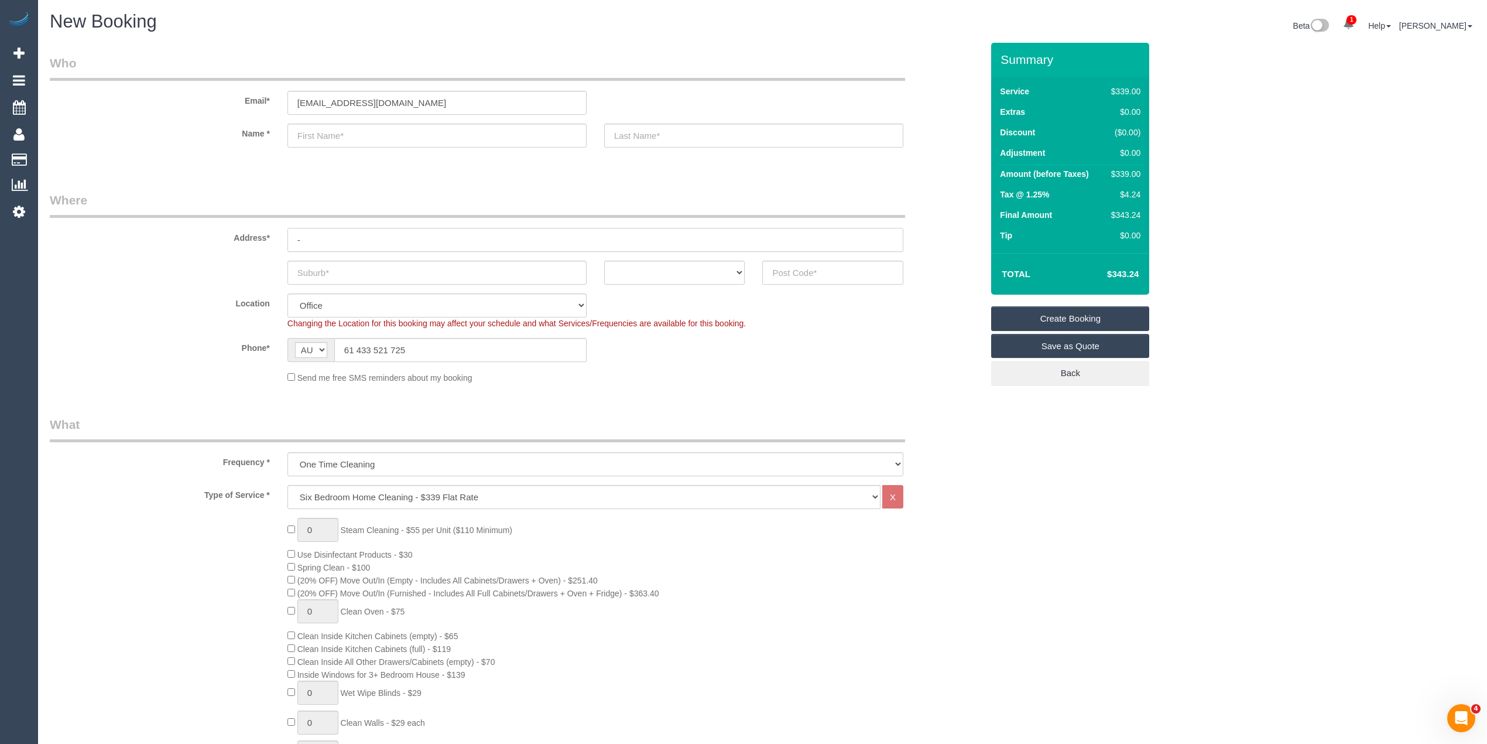
type input "-"
click at [345, 273] on input "text" at bounding box center [437, 273] width 299 height 24
type input "Croydon"
drag, startPoint x: 303, startPoint y: 235, endPoint x: 217, endPoint y: 235, distance: 86.7
click at [220, 235] on div "Address* -" at bounding box center [516, 221] width 950 height 60
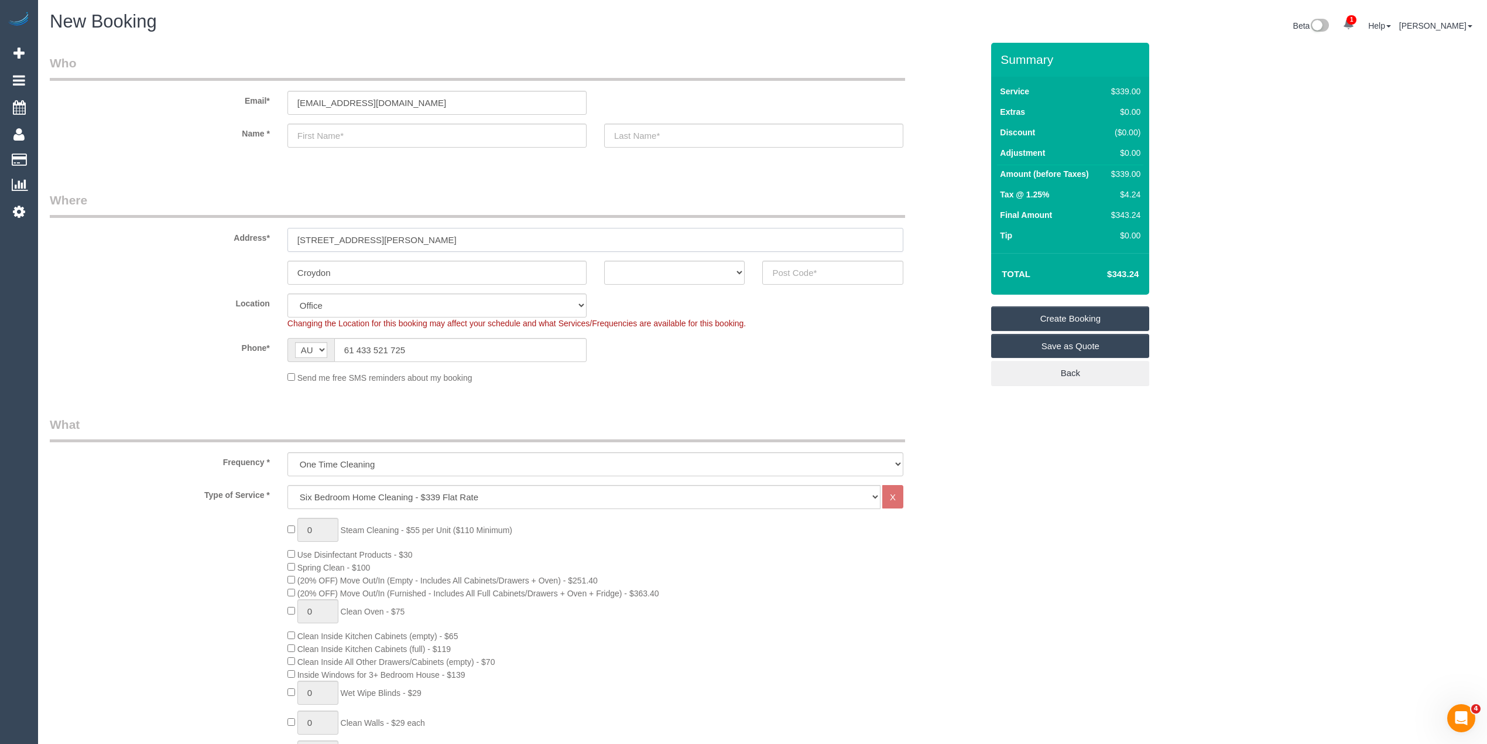
type input "[STREET_ADDRESS][PERSON_NAME]"
drag, startPoint x: 436, startPoint y: 97, endPoint x: 240, endPoint y: 94, distance: 195.6
click at [240, 94] on div "Email* [EMAIL_ADDRESS][DOMAIN_NAME]" at bounding box center [516, 84] width 950 height 60
drag, startPoint x: 424, startPoint y: 345, endPoint x: 312, endPoint y: 347, distance: 112.4
click at [312, 347] on div "AF AL DZ AD AO AI AQ AG AR AM AW AU AT AZ BS BH BD BB BY BE BZ BJ BM BT BO BA B…" at bounding box center [437, 350] width 299 height 24
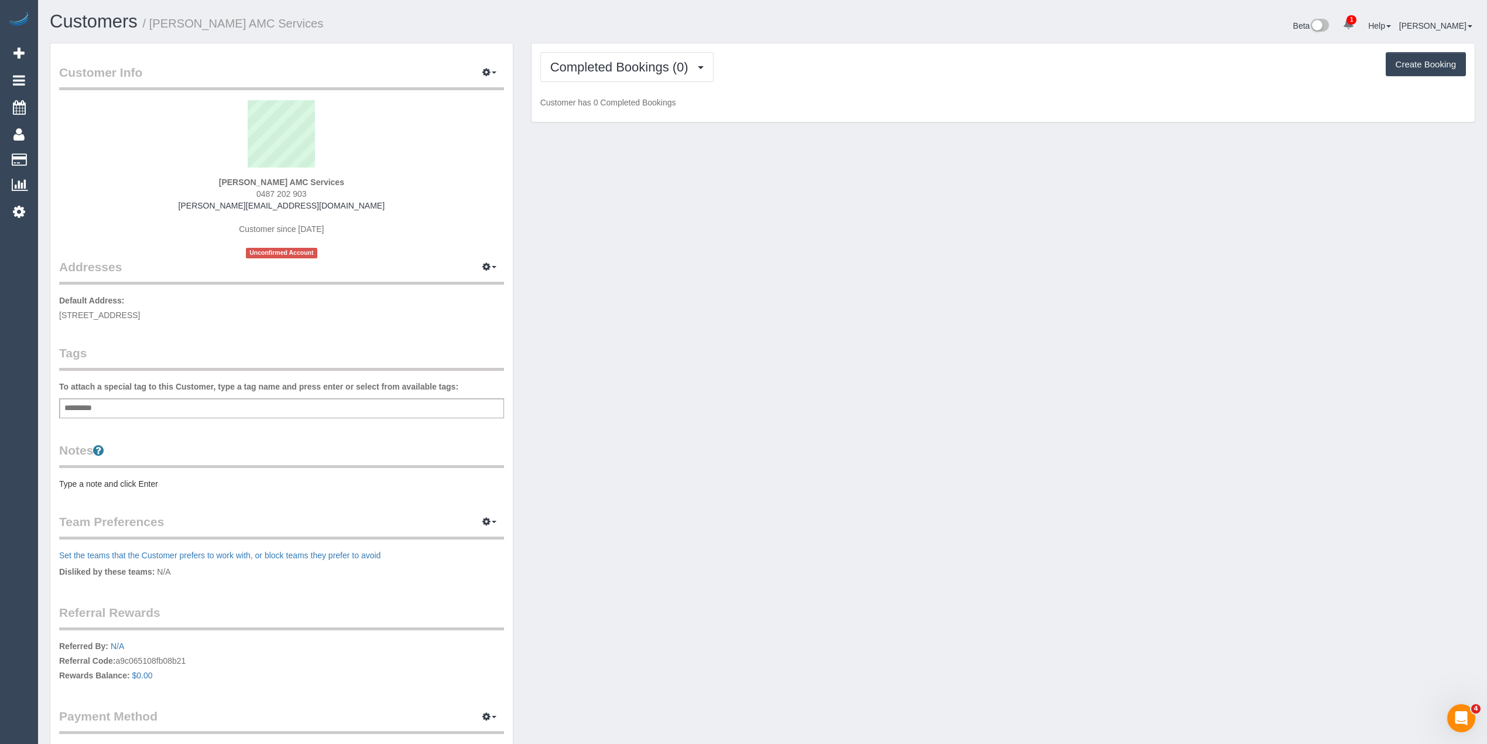
click at [108, 409] on div "Add a tag" at bounding box center [281, 408] width 445 height 20
type input "***"
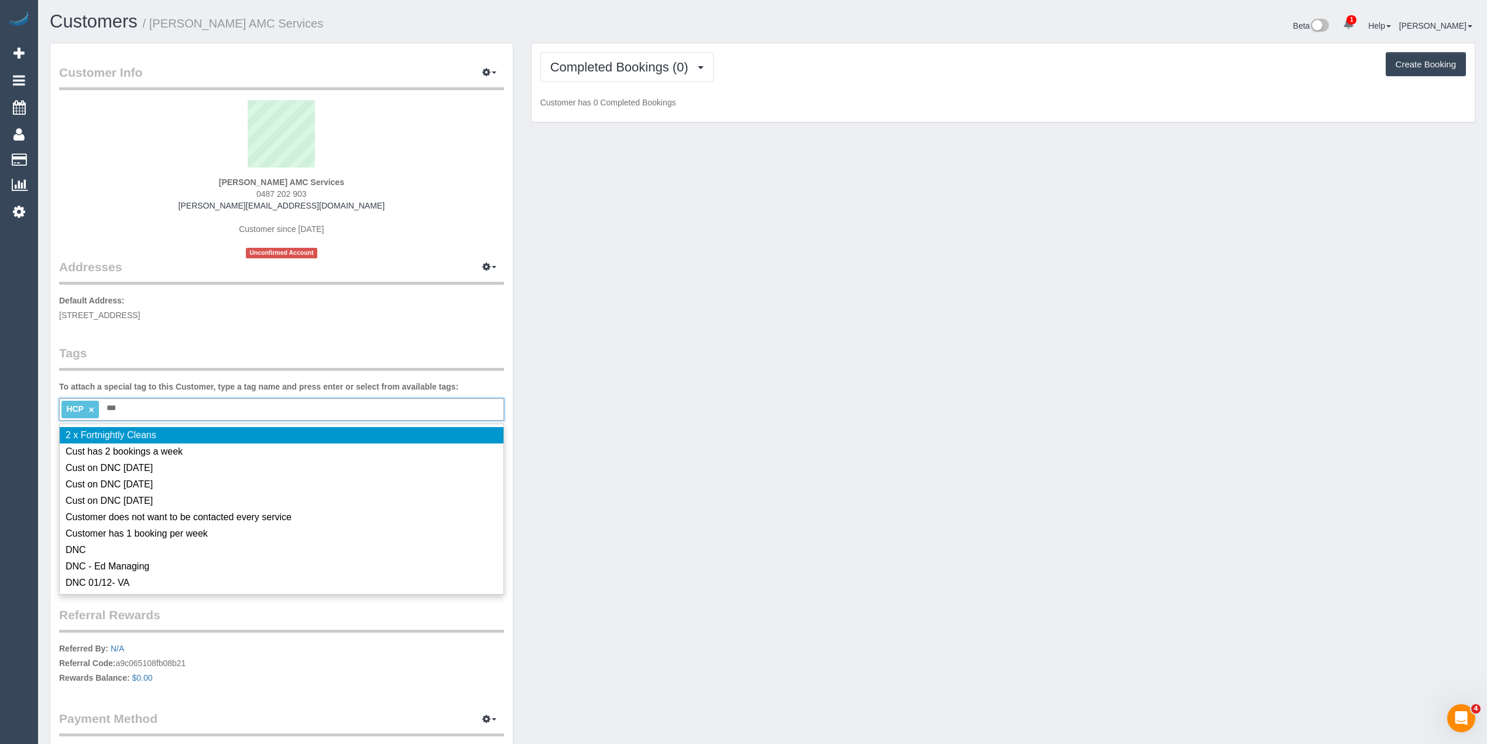
type input "****"
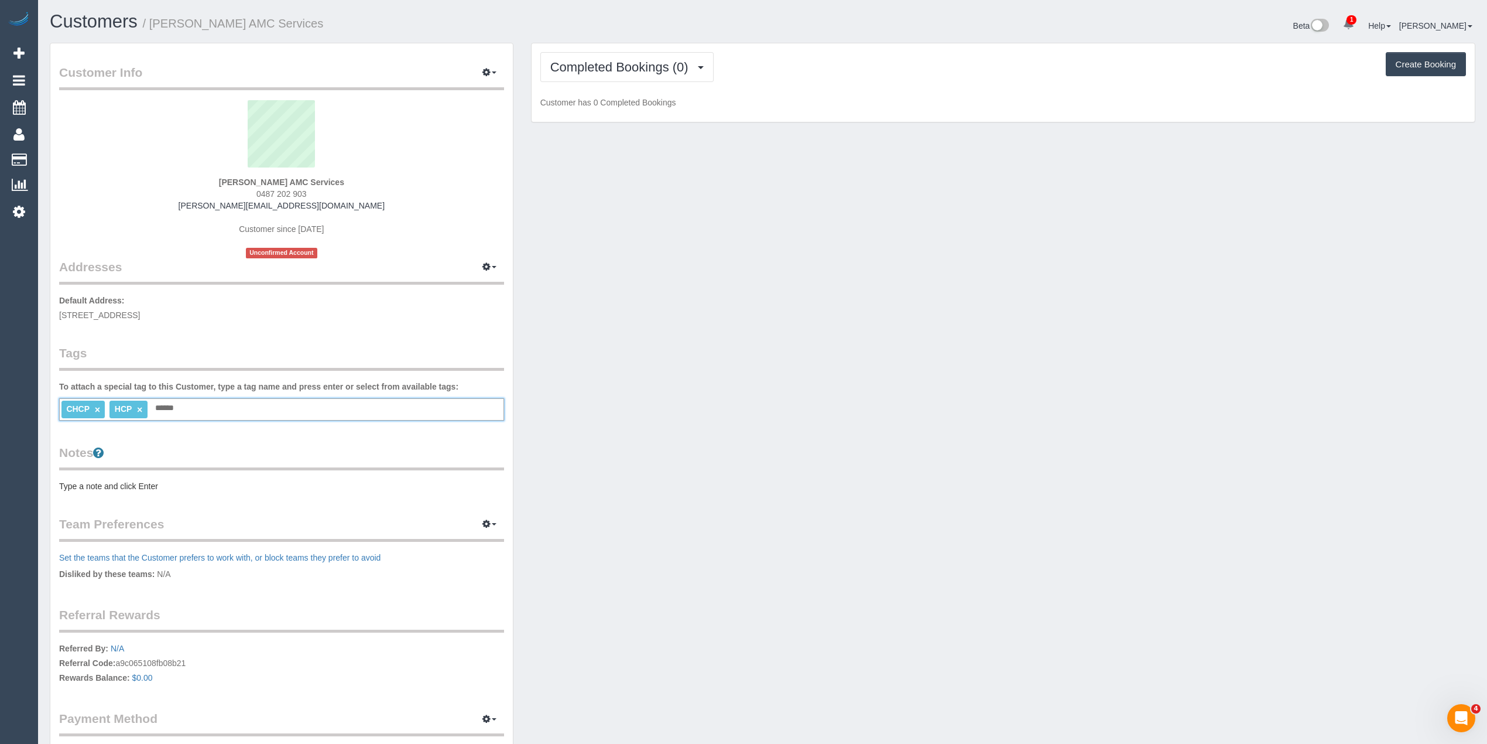
type input "*******"
type input "***"
click at [109, 483] on pre "Type a note and click Enter" at bounding box center [281, 486] width 445 height 12
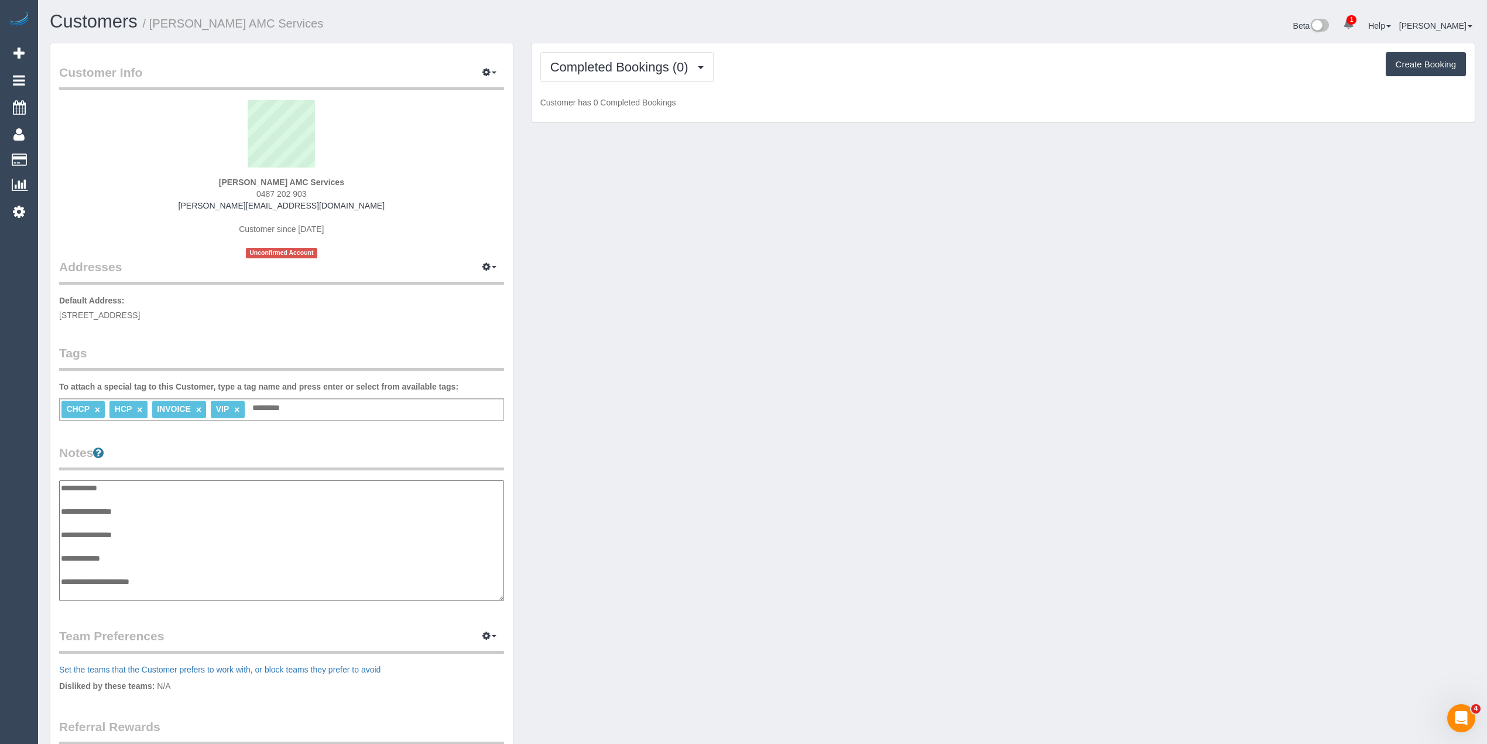
scroll to position [9, 0]
click at [160, 500] on textarea "**********" at bounding box center [281, 540] width 444 height 121
click at [167, 580] on textarea "**********" at bounding box center [281, 540] width 444 height 121
paste textarea "**********"
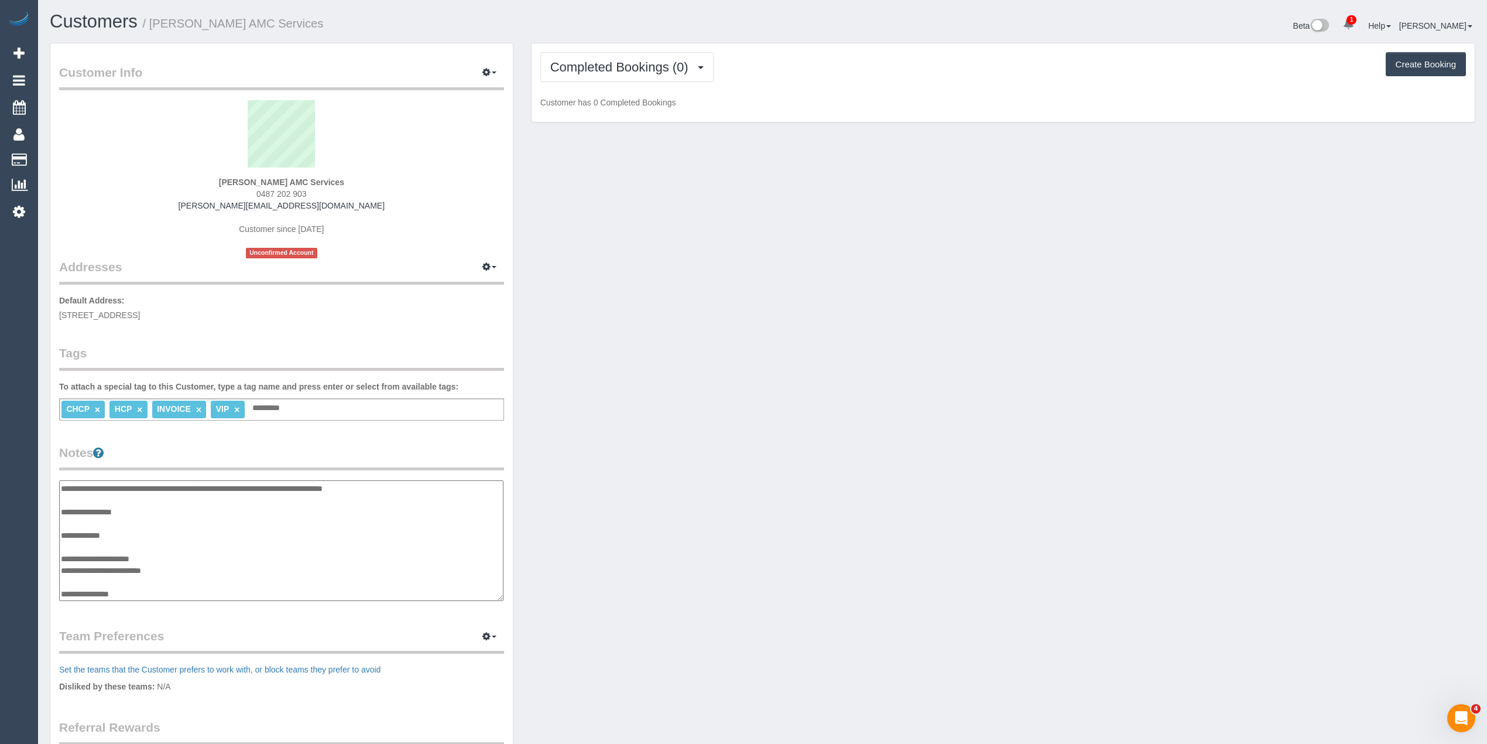
click at [163, 590] on textarea "**********" at bounding box center [281, 540] width 444 height 121
paste textarea "**********"
type textarea "**********"
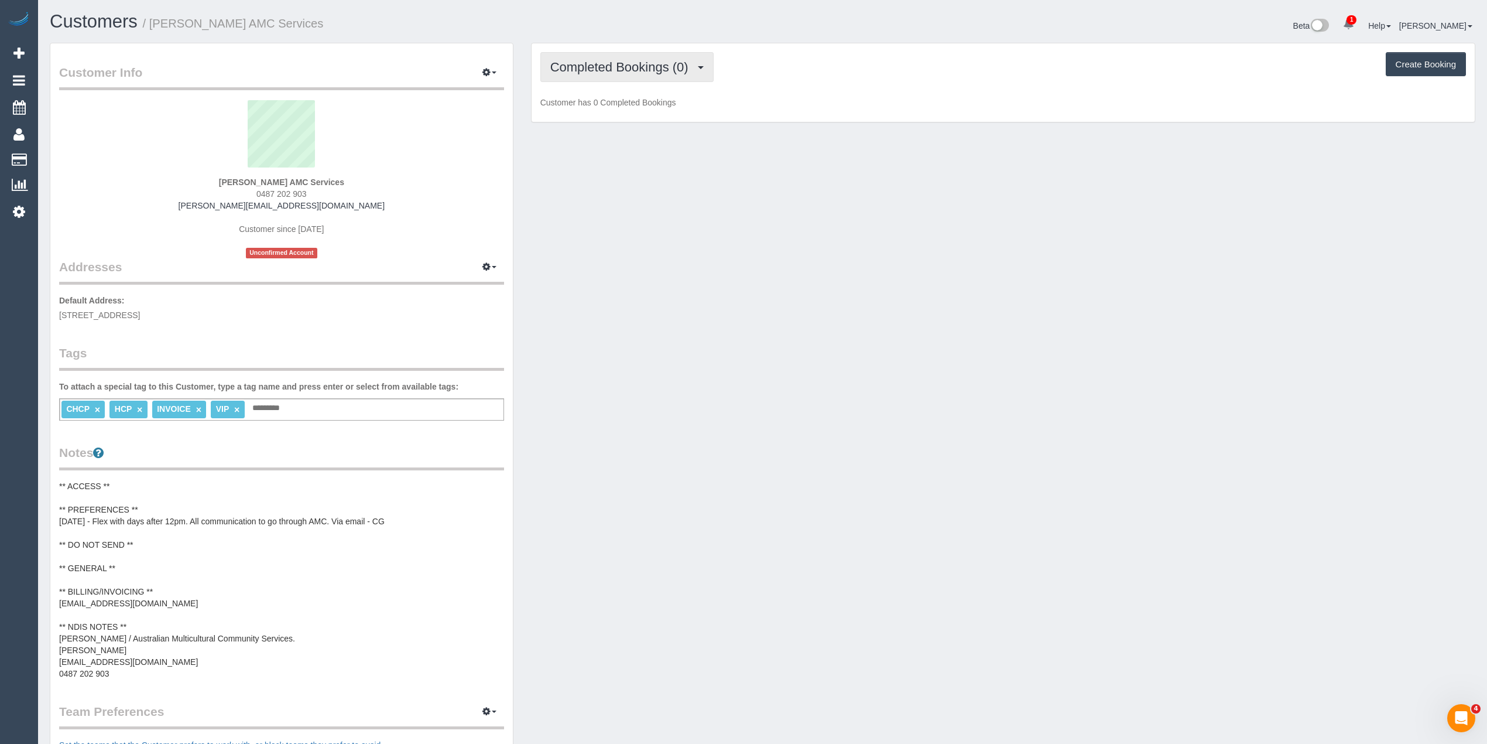
click at [617, 70] on span "Completed Bookings (0)" at bounding box center [622, 67] width 144 height 15
click at [632, 108] on link "Upcoming Bookings (11)" at bounding box center [603, 109] width 124 height 15
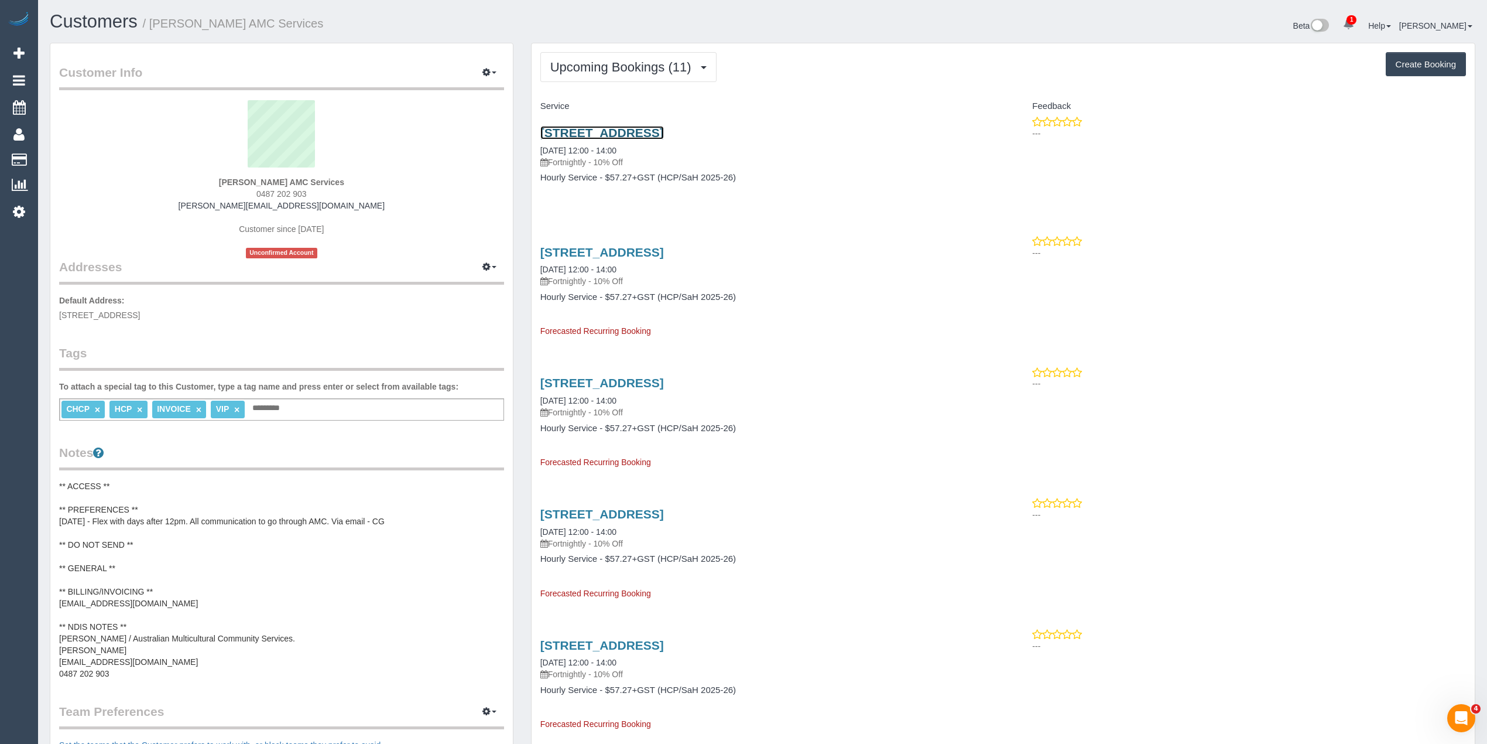
click at [664, 135] on link "228 Essex Street, West Footscray, VIC 3012" at bounding box center [602, 132] width 124 height 13
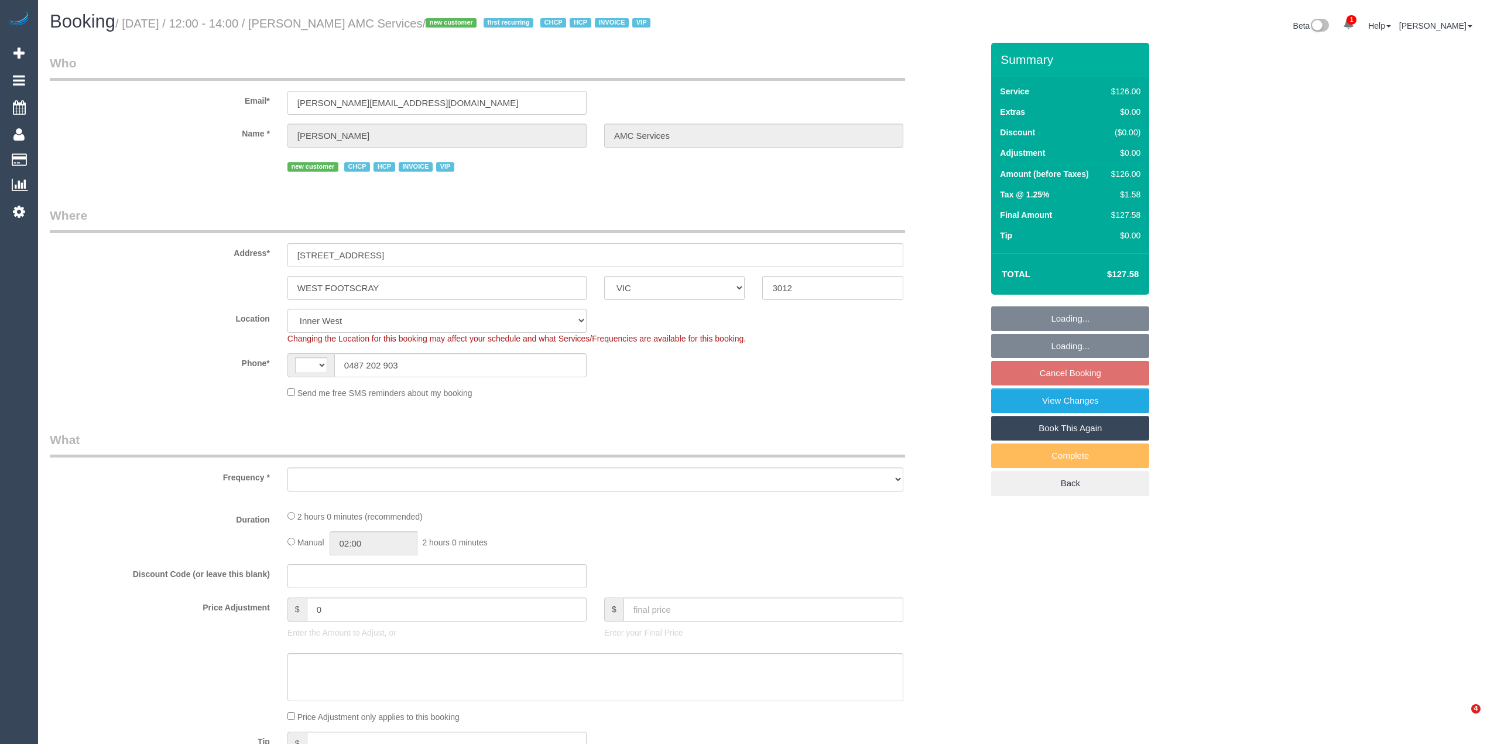
select select "VIC"
select select "string:AU"
select select "object:690"
select select "number:28"
select select "number:14"
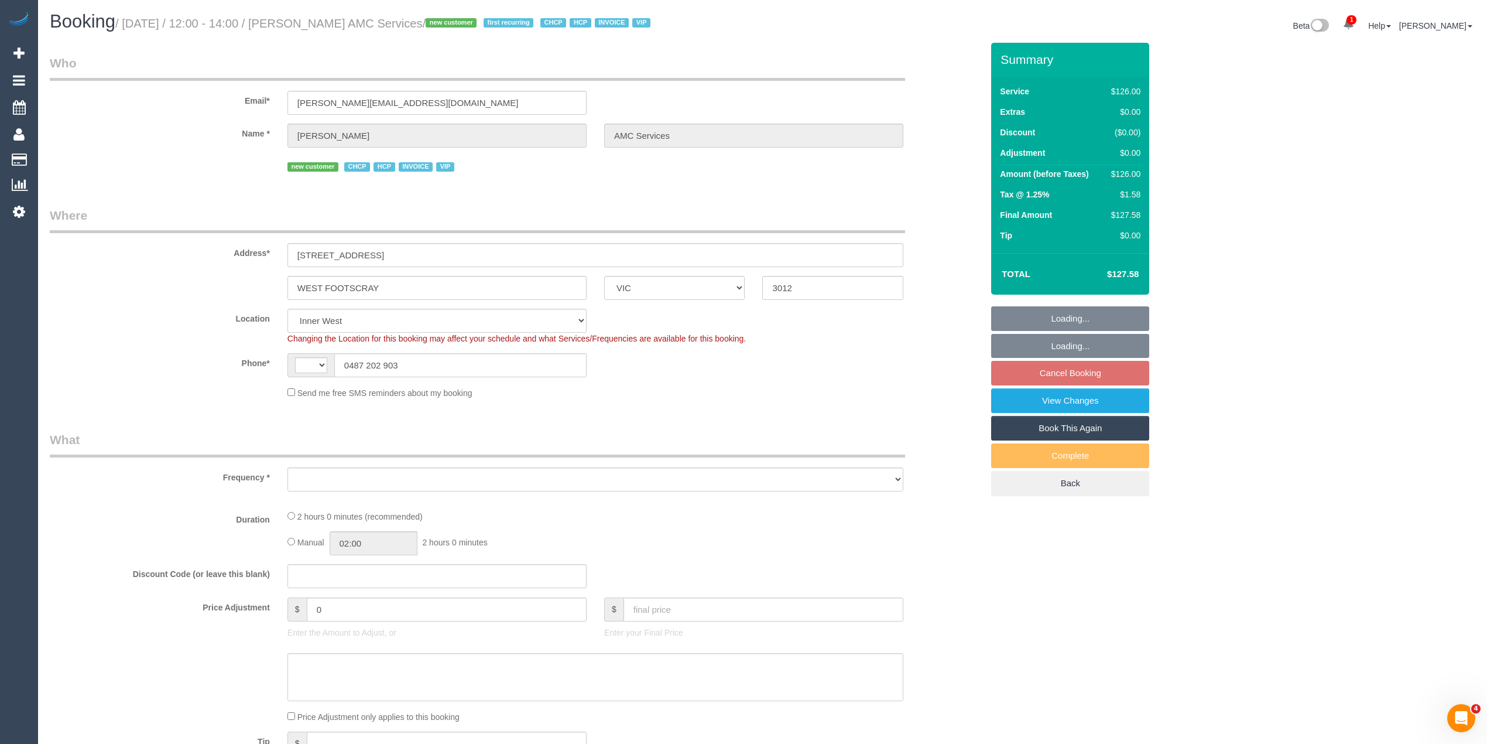
select select "number:19"
select select "number:23"
select select "number:35"
select select "object:695"
select select "120"
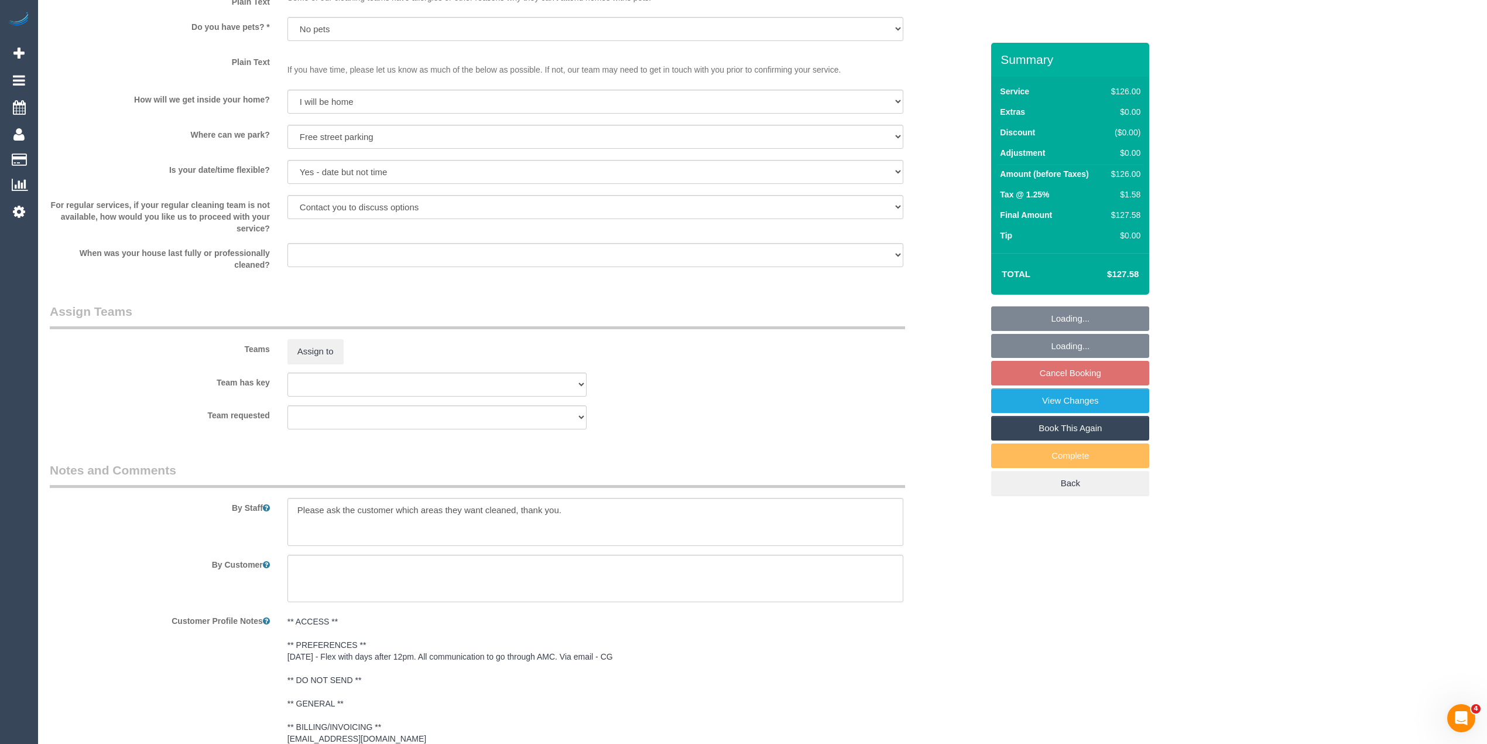
scroll to position [1301, 0]
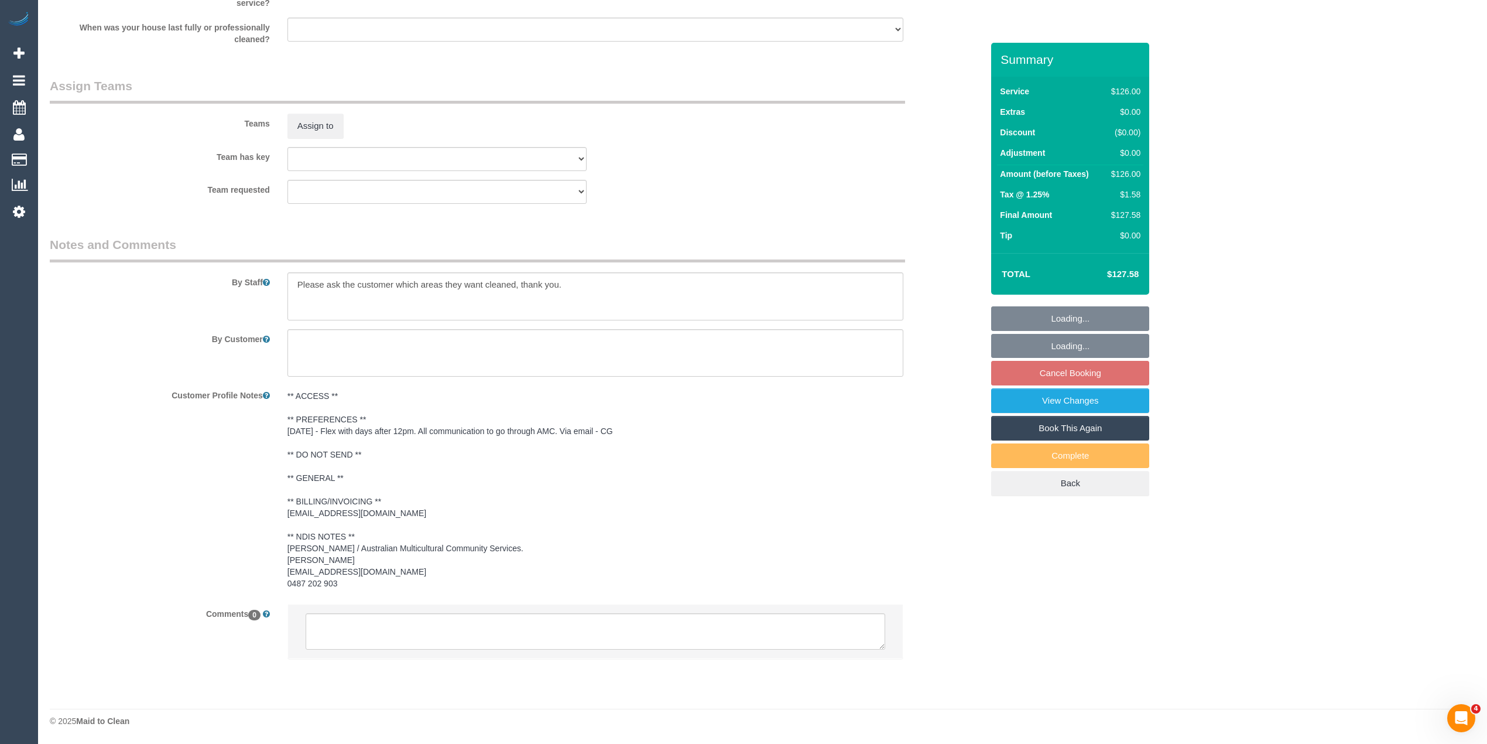
select select "spot4"
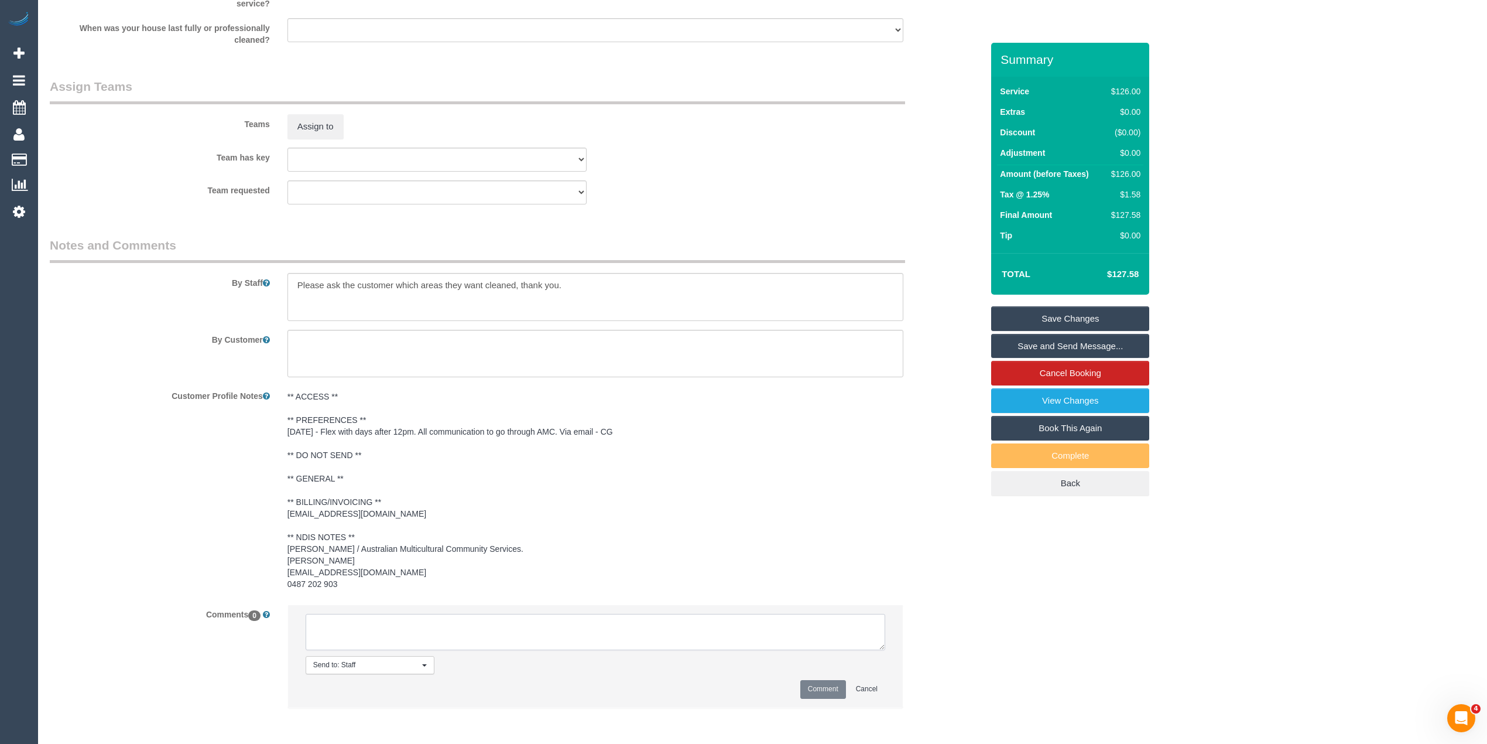
click at [384, 624] on textarea at bounding box center [596, 632] width 580 height 36
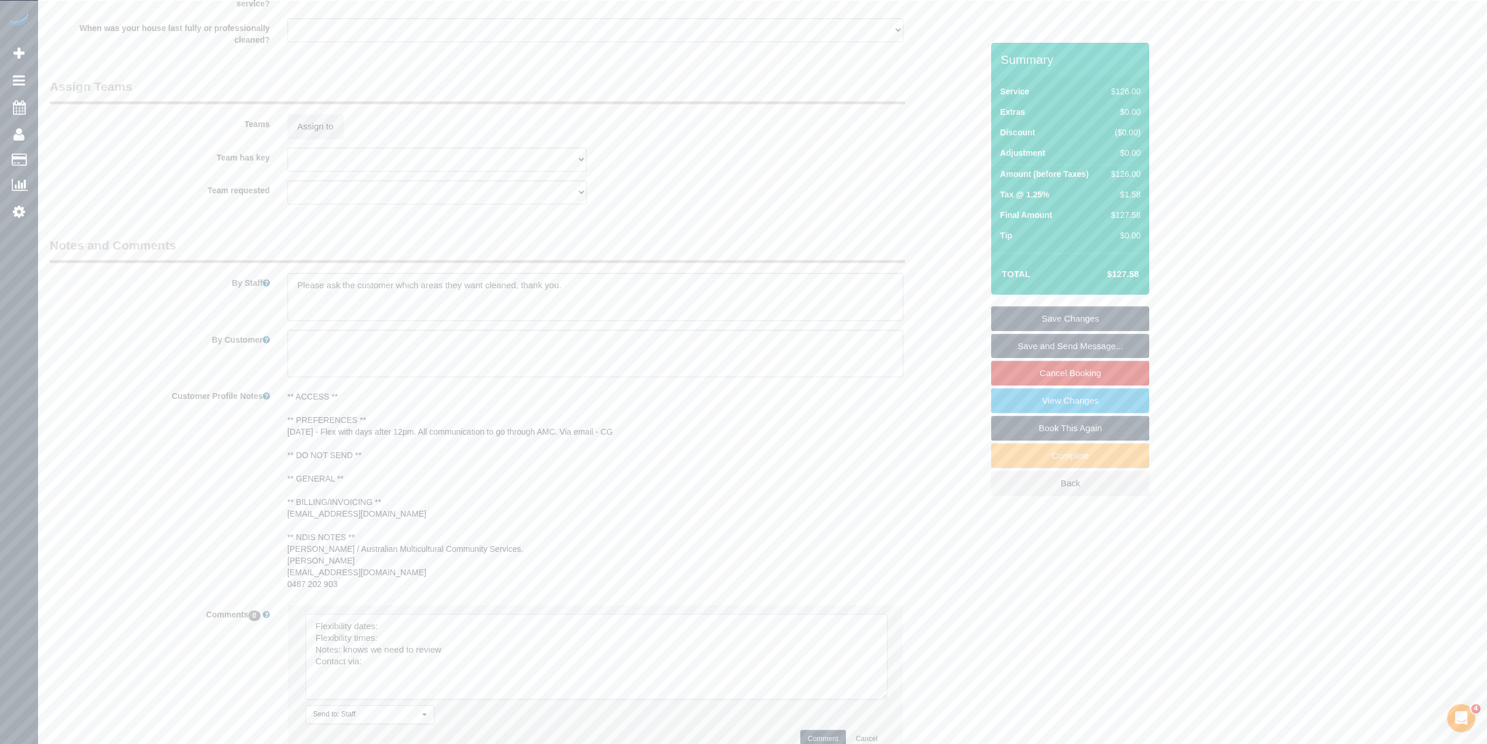
drag, startPoint x: 877, startPoint y: 640, endPoint x: 765, endPoint y: 685, distance: 120.9
click at [880, 699] on textarea at bounding box center [597, 656] width 582 height 85
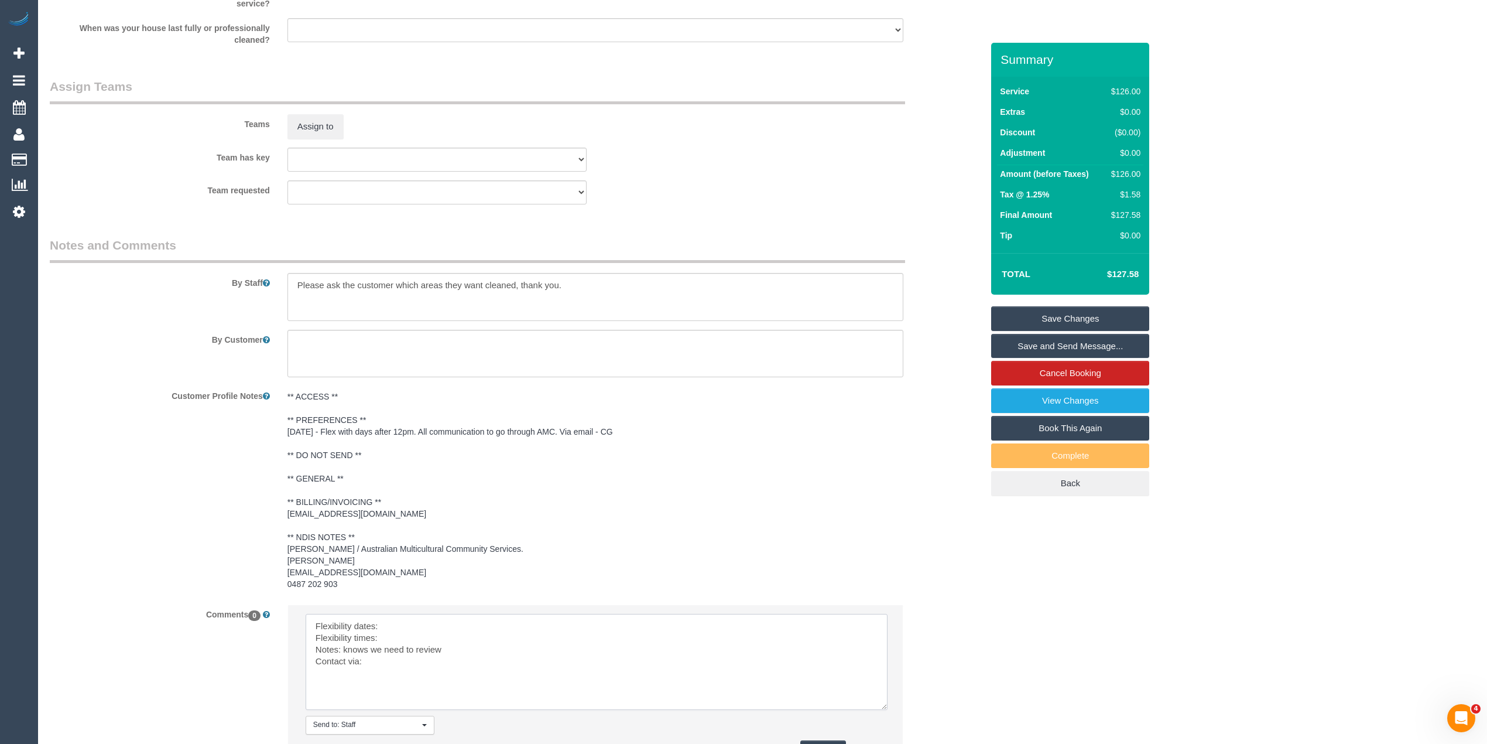
click at [427, 624] on textarea at bounding box center [597, 662] width 582 height 96
click at [406, 638] on textarea at bounding box center [597, 662] width 582 height 96
click at [420, 662] on textarea at bounding box center [597, 662] width 582 height 96
click at [412, 567] on pre "** ACCESS ** ** PREFERENCES ** 30/09/25 - Flex with days after 12pm. All commun…" at bounding box center [596, 490] width 616 height 199
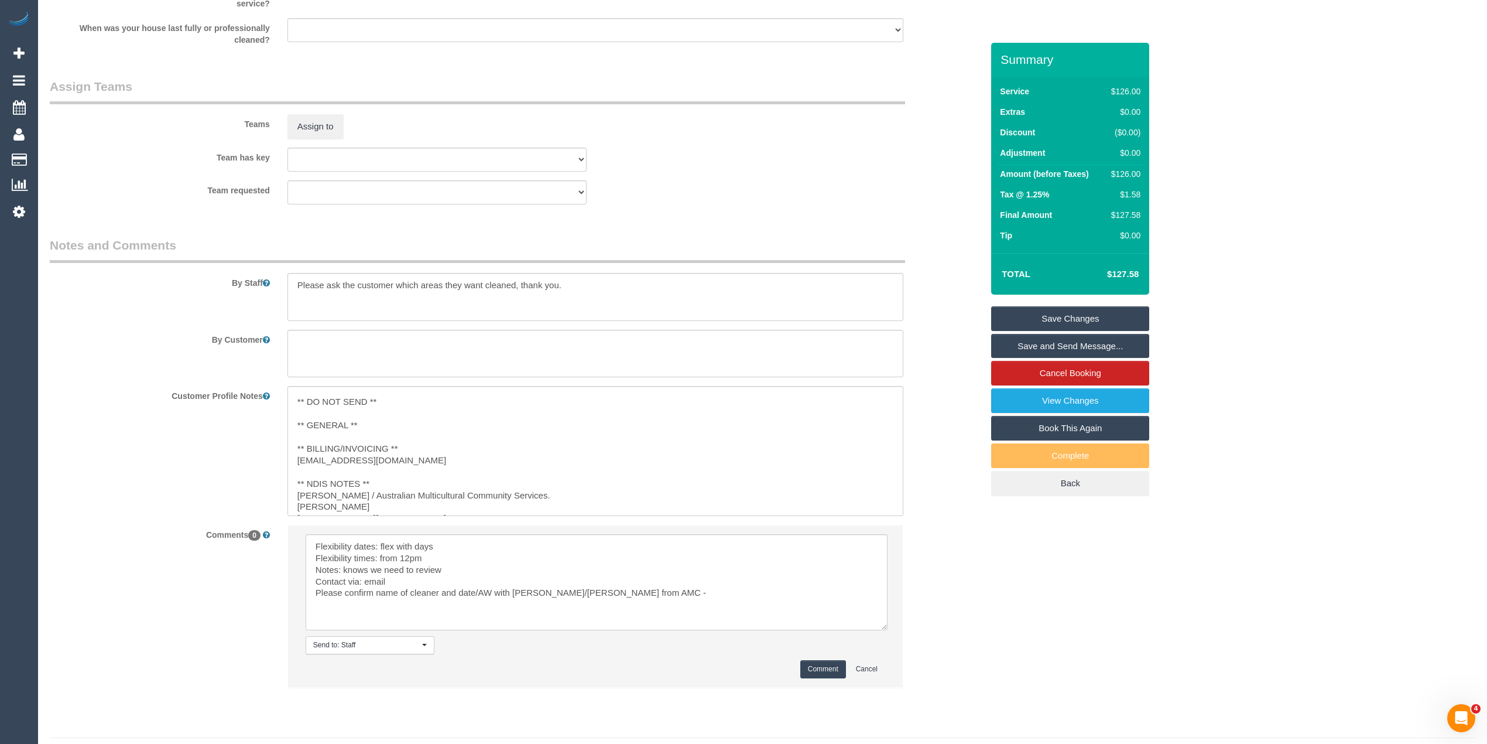
scroll to position [81, 0]
drag, startPoint x: 453, startPoint y: 488, endPoint x: 299, endPoint y: 492, distance: 154.0
click at [299, 492] on textarea "** ACCESS ** ** PREFERENCES ** 30/09/25 - Flex with days after 12pm. All commun…" at bounding box center [596, 450] width 616 height 129
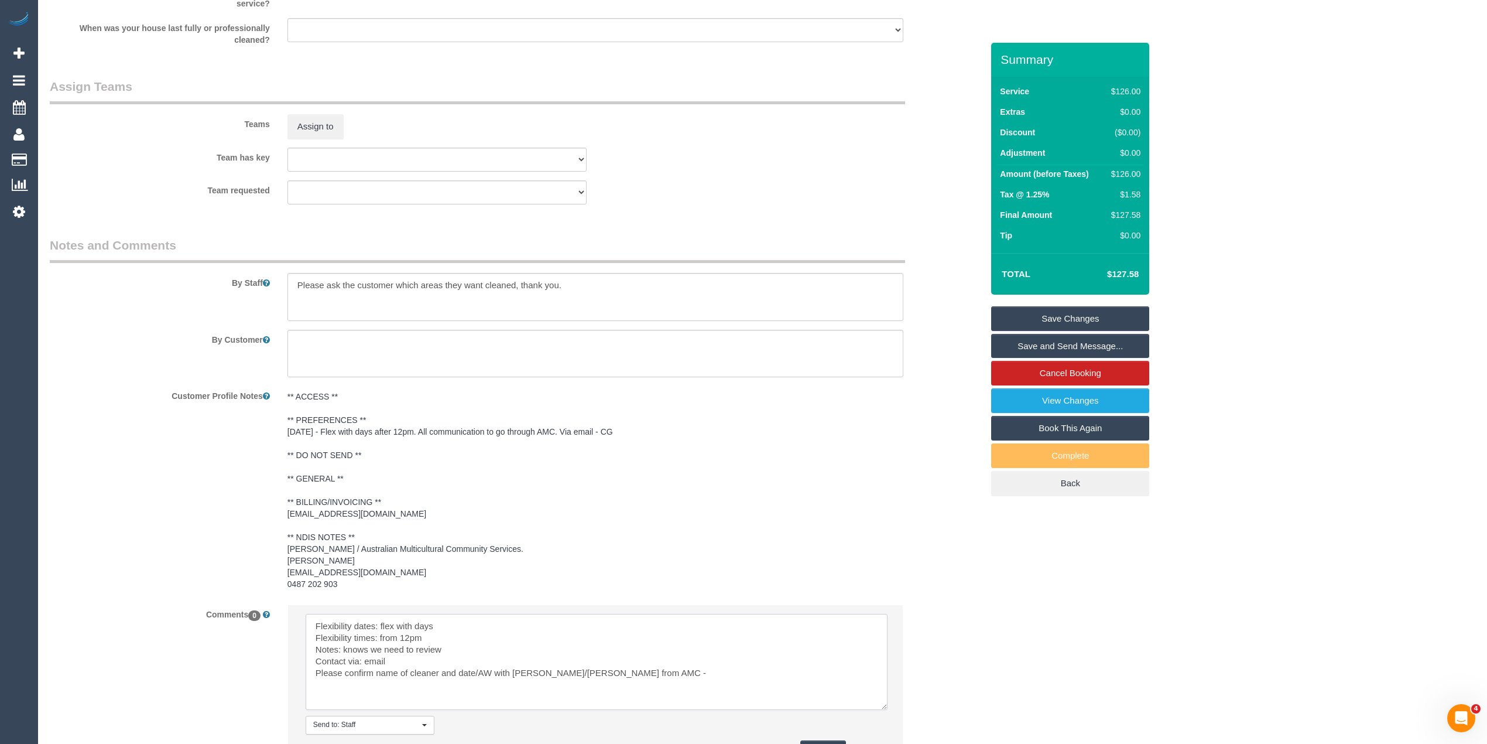
click at [648, 589] on sui-booking-comments "By Staff By Customer Customer Profile Notes ** ACCESS ** ** PREFERENCES ** 30/0…" at bounding box center [516, 508] width 933 height 543
paste textarea "Carecoordinator8@amcservices.org.au"
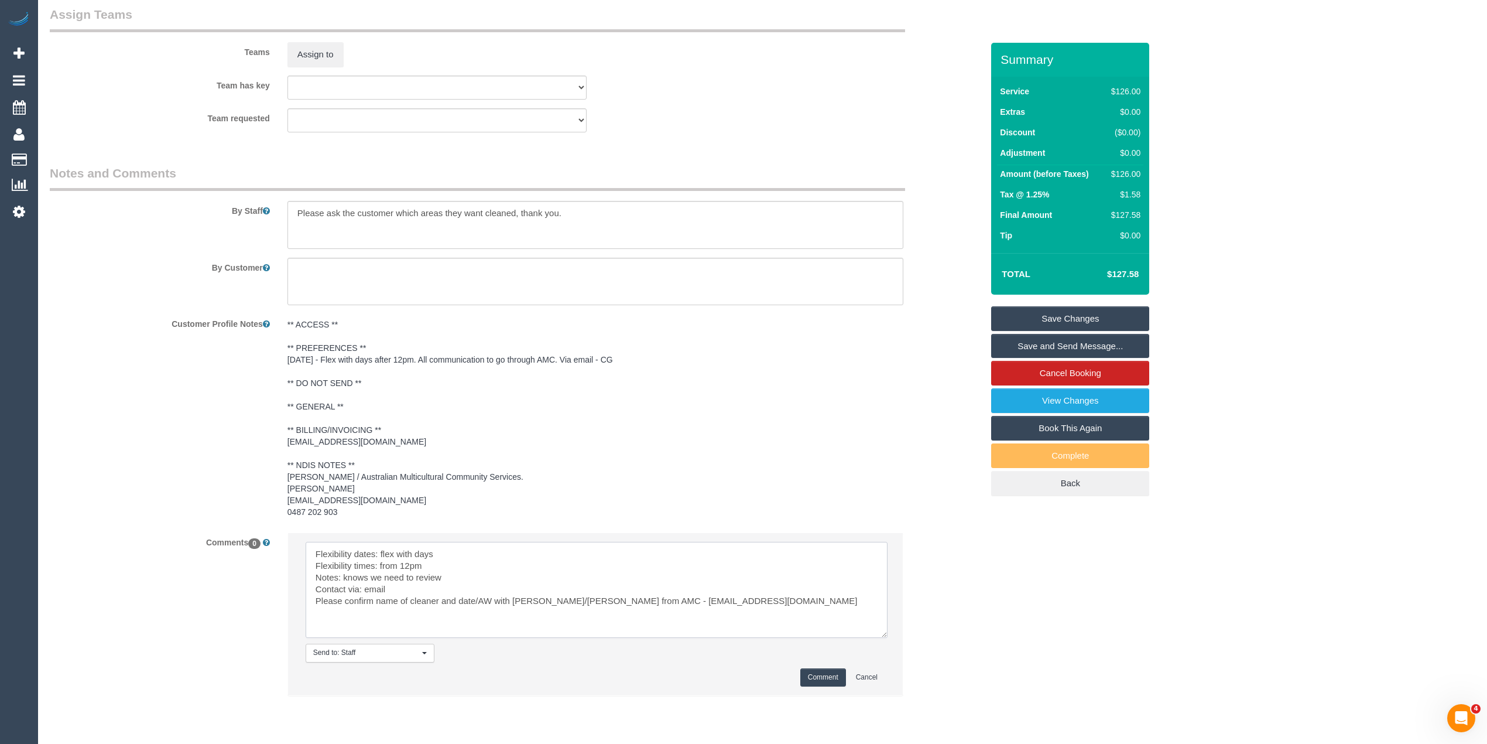
scroll to position [1409, 0]
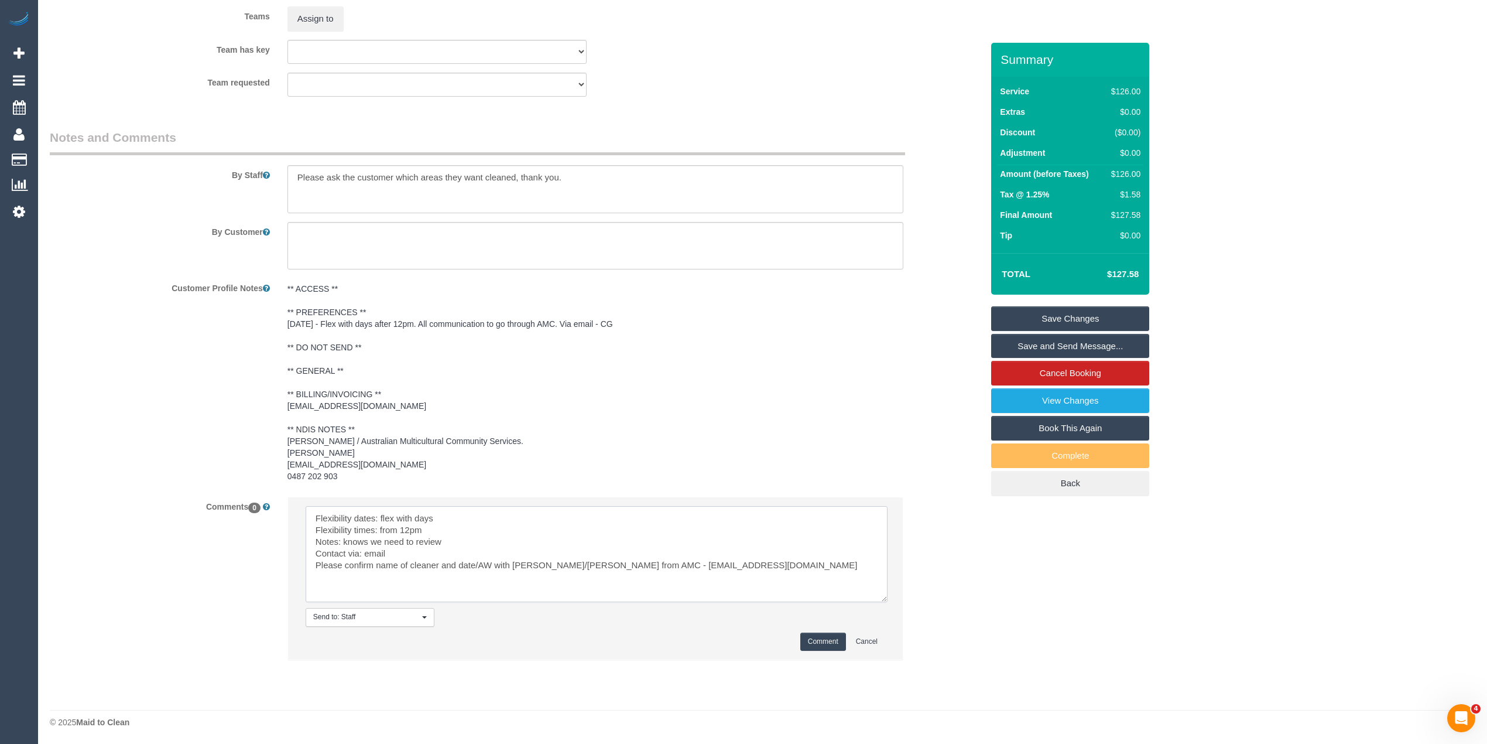
type textarea "Flexibility dates: flex with days Flexibility times: from 12pm Notes: knows we …"
click at [839, 642] on button "Comment" at bounding box center [823, 641] width 46 height 18
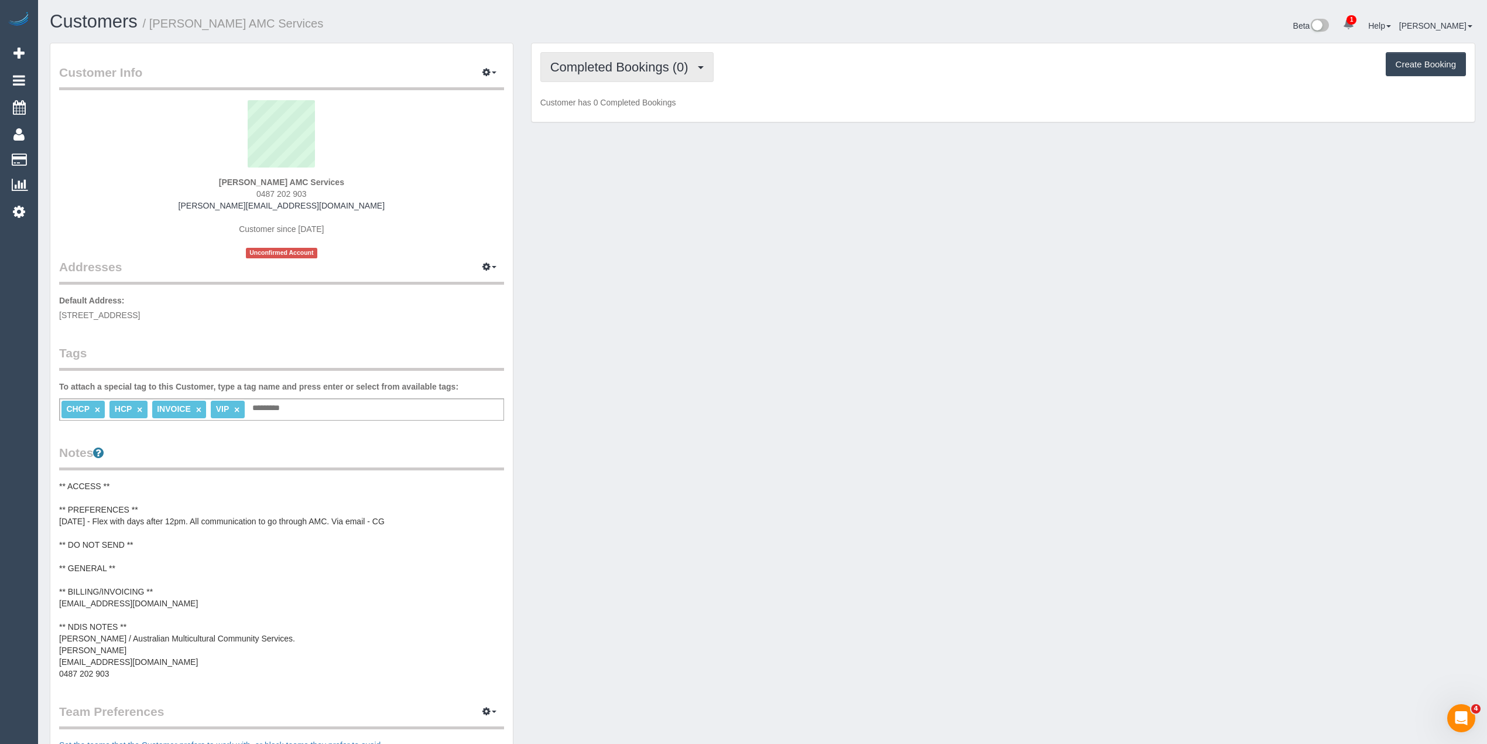
click at [600, 62] on span "Completed Bookings (0)" at bounding box center [622, 67] width 144 height 15
click at [604, 109] on link "Upcoming Bookings (11)" at bounding box center [603, 109] width 124 height 15
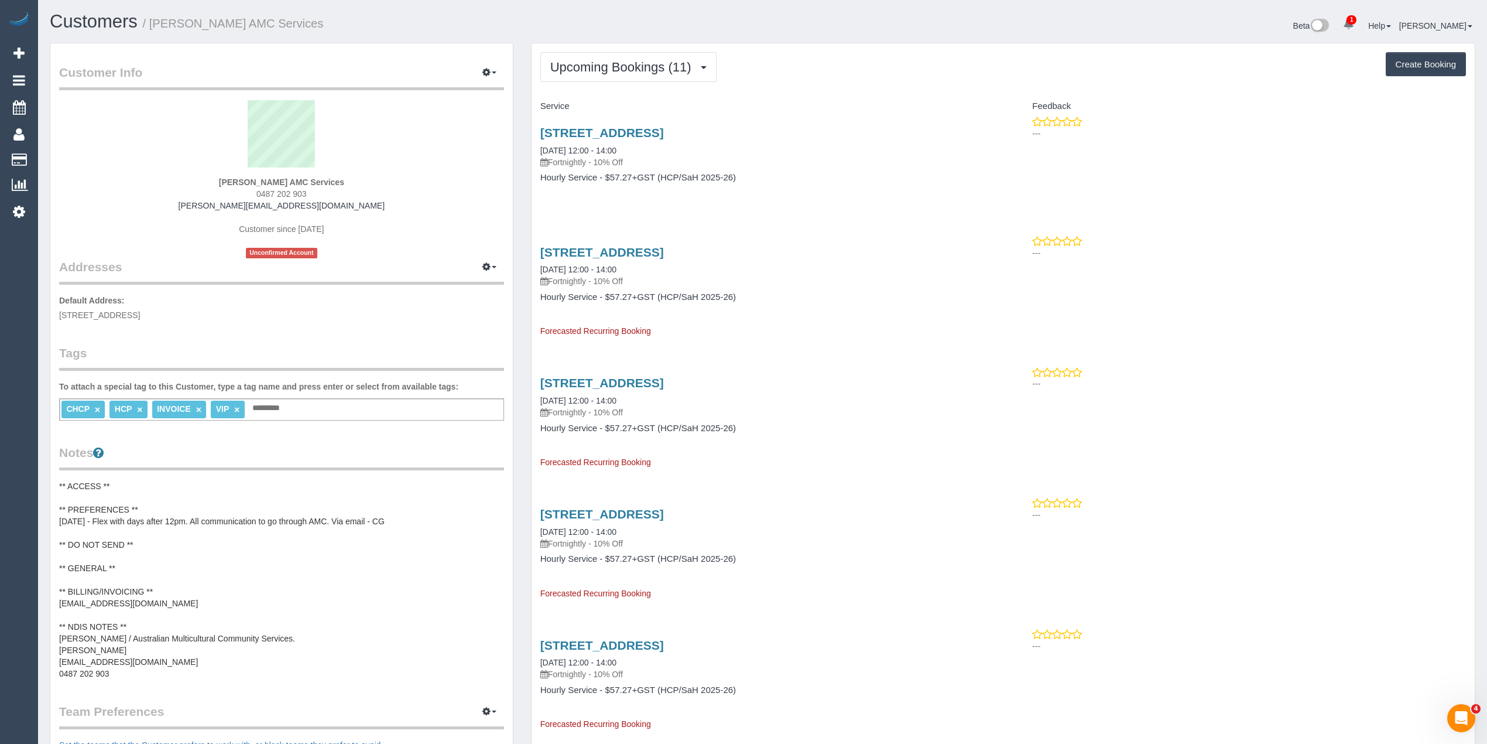
drag, startPoint x: 678, startPoint y: 123, endPoint x: 672, endPoint y: 139, distance: 17.4
click at [678, 125] on div "[STREET_ADDRESS] [DATE] 12:00 - 14:00 Fortnightly - 10% Off Hourly Service - $5…" at bounding box center [768, 161] width 472 height 90
click at [661, 131] on link "[STREET_ADDRESS]" at bounding box center [602, 132] width 124 height 13
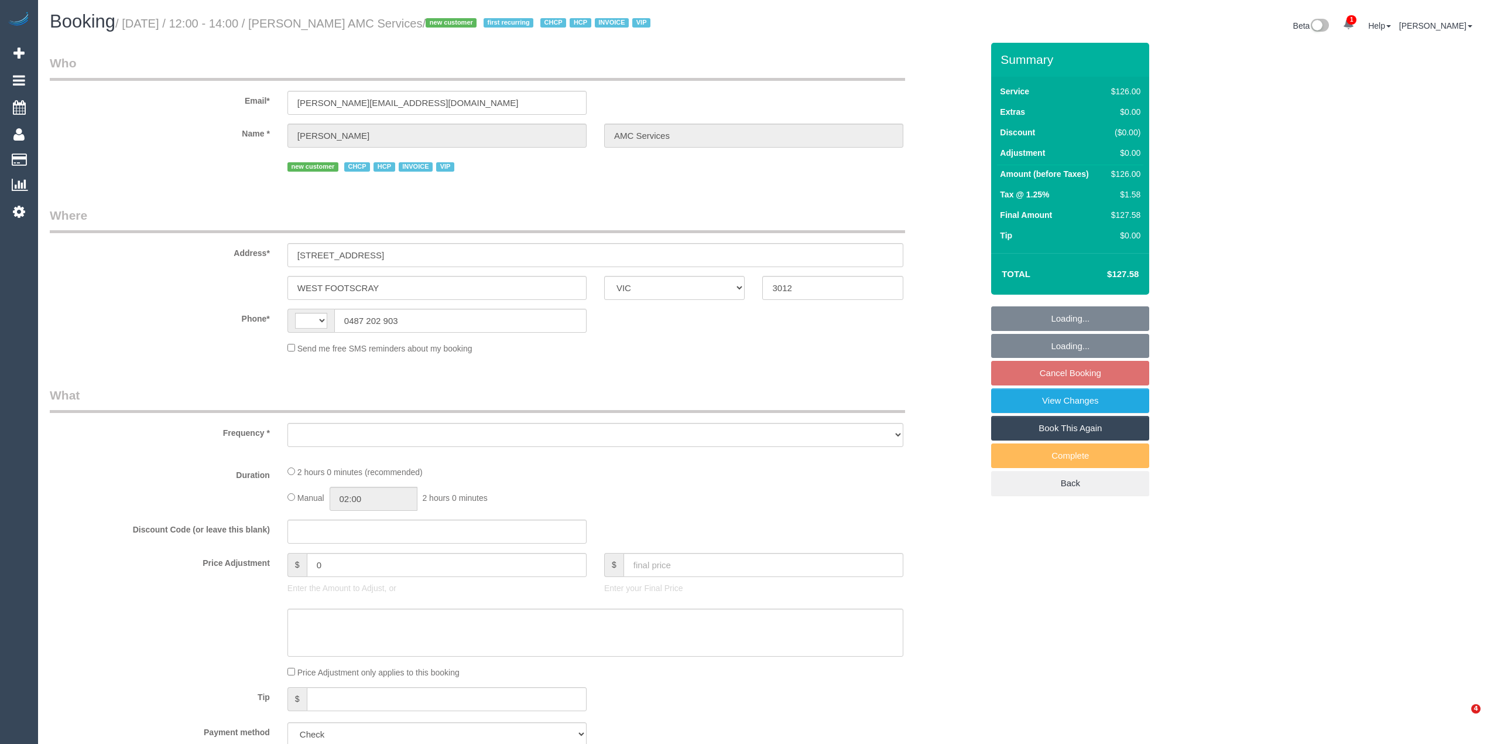
select select "VIC"
select select "string:AU"
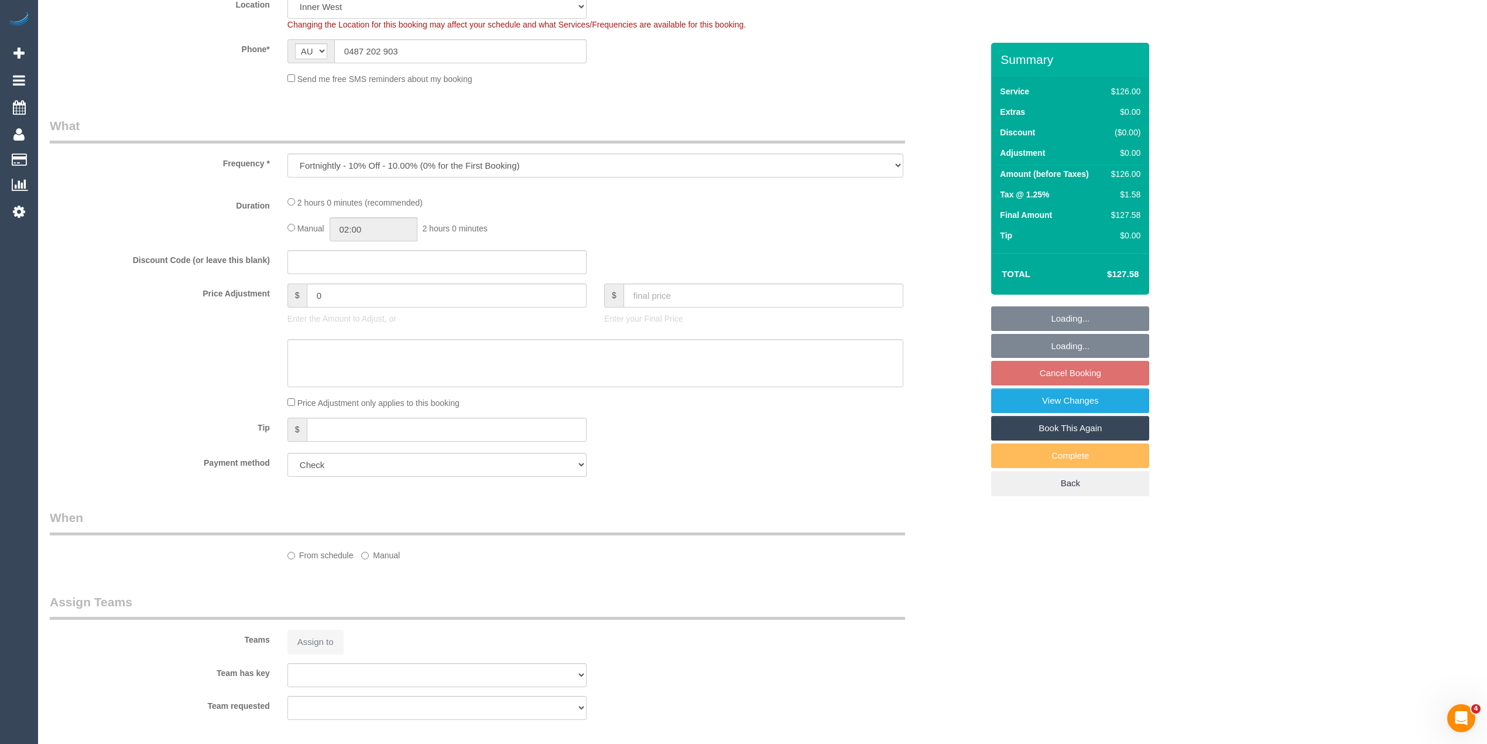
select select "object:779"
select select "120"
select select "number:28"
select select "number:14"
select select "number:19"
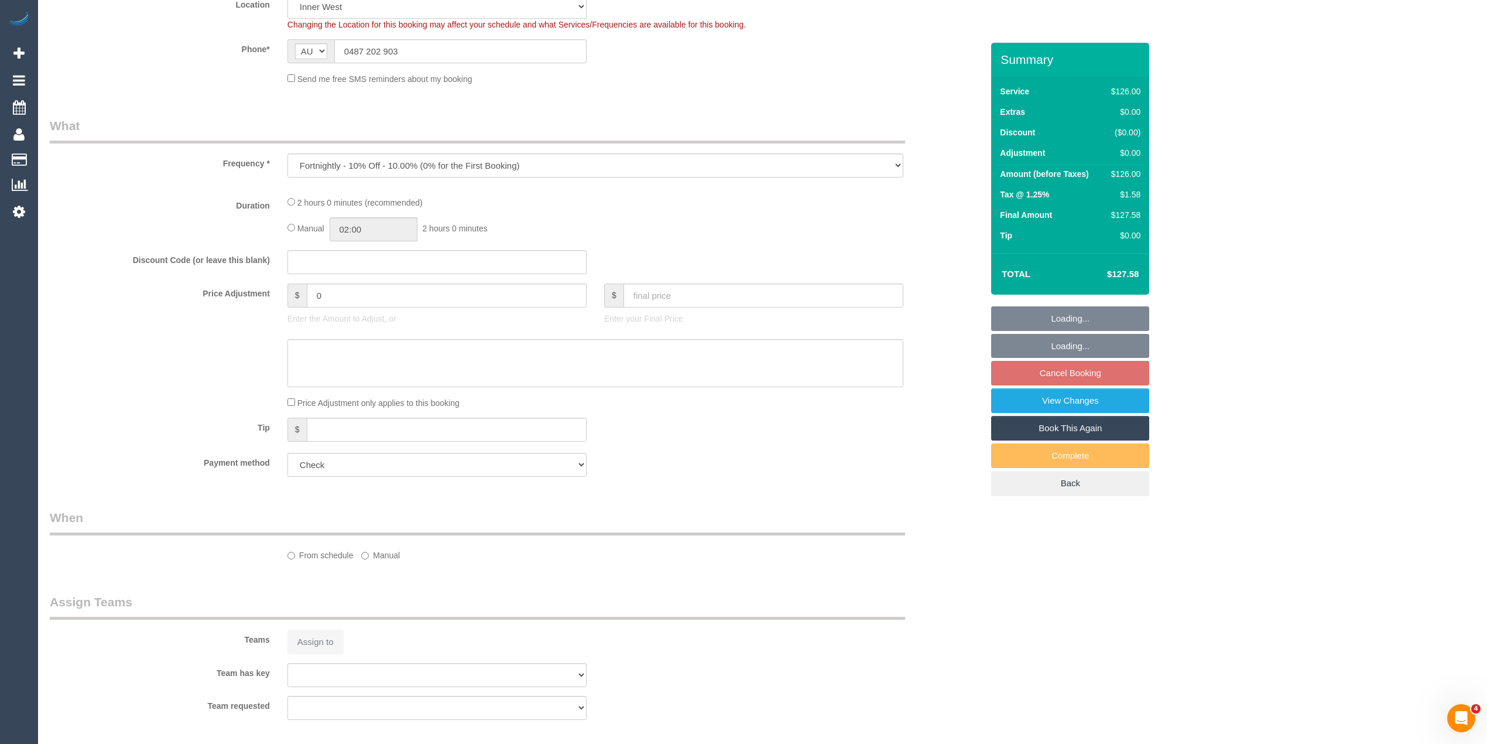
select select "number:23"
select select "number:35"
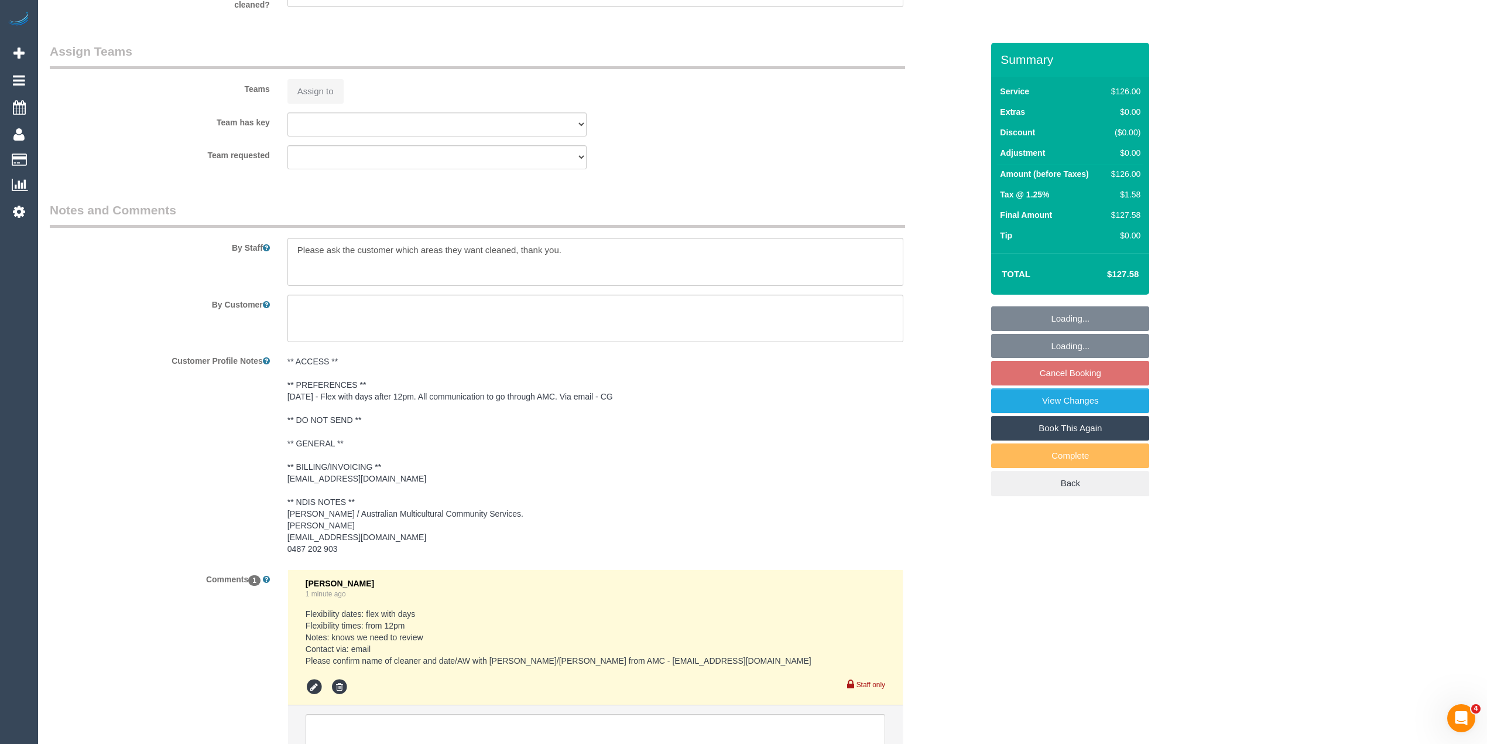
select select "spot4"
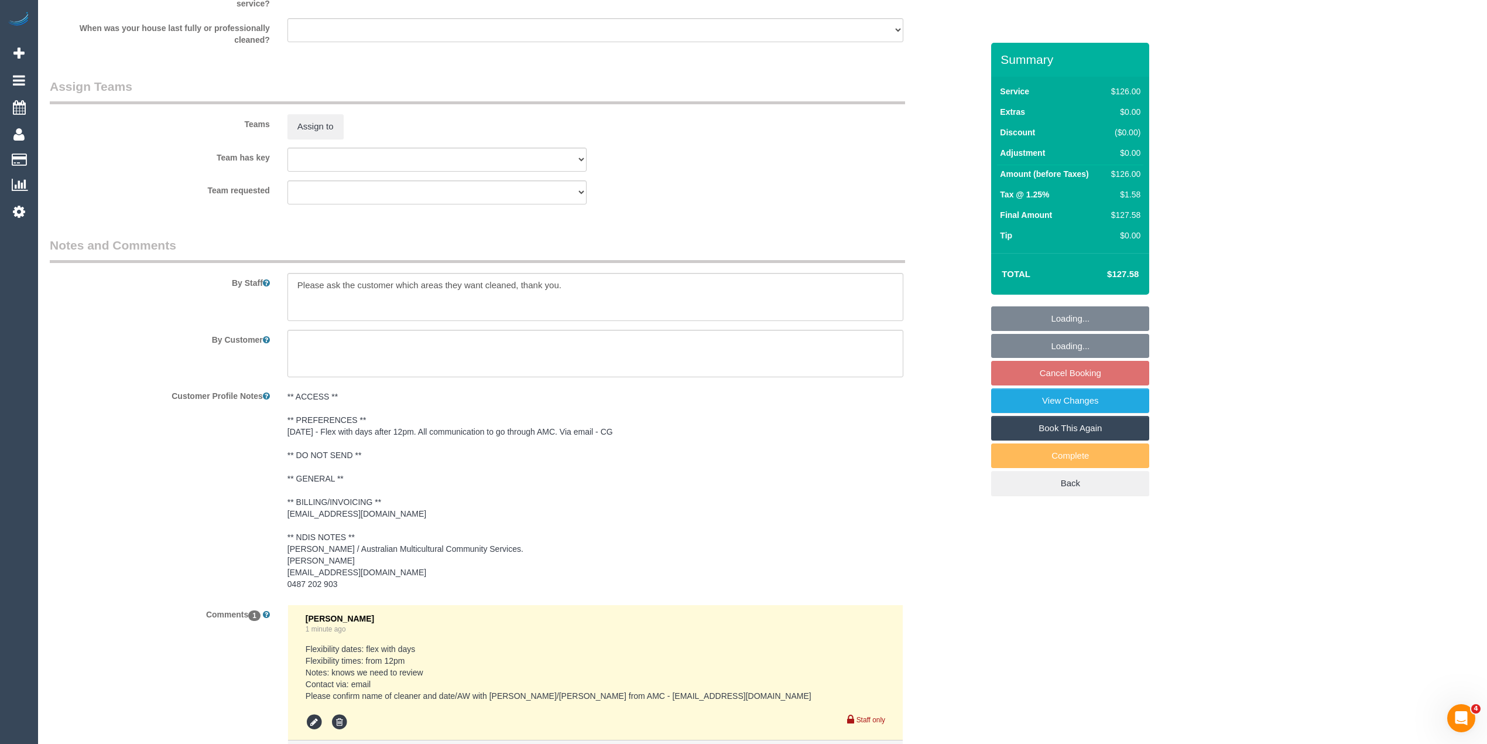
scroll to position [1336, 0]
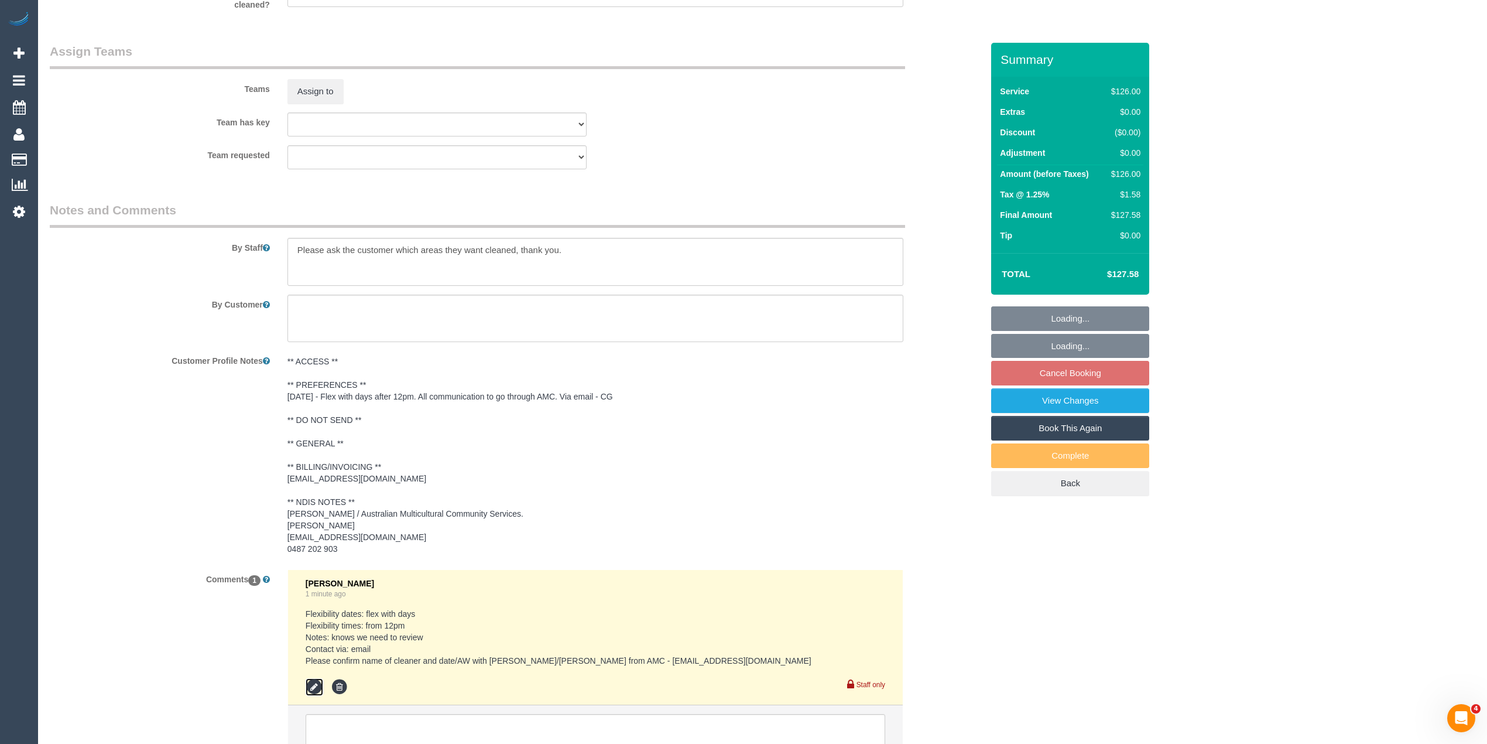
click at [313, 686] on icon at bounding box center [315, 687] width 18 height 18
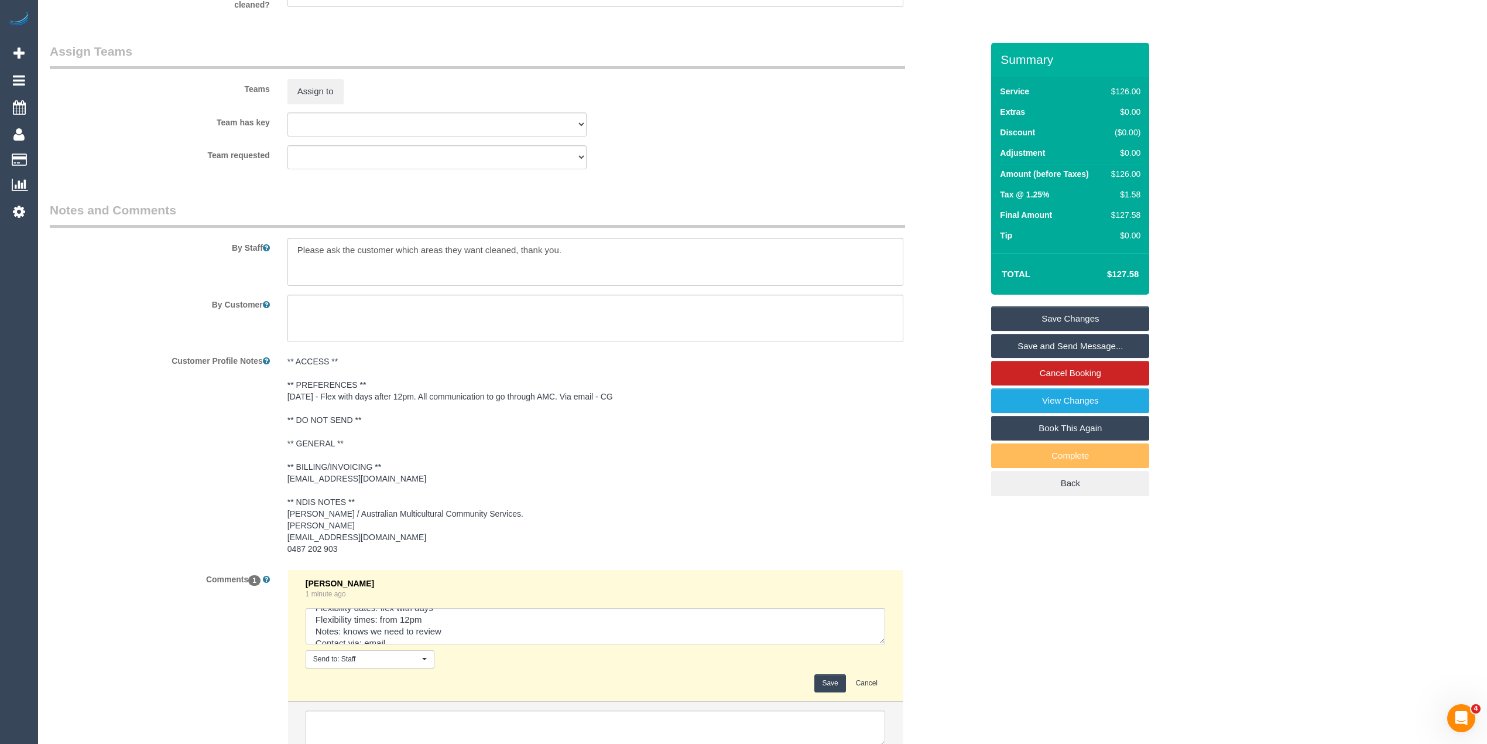
scroll to position [35, 0]
click at [801, 634] on textarea at bounding box center [596, 626] width 580 height 36
paste textarea "msg_2p1sbp08"
type textarea "Flexibility dates: flex with days Flexibility times: from 12pm Notes: knows we …"
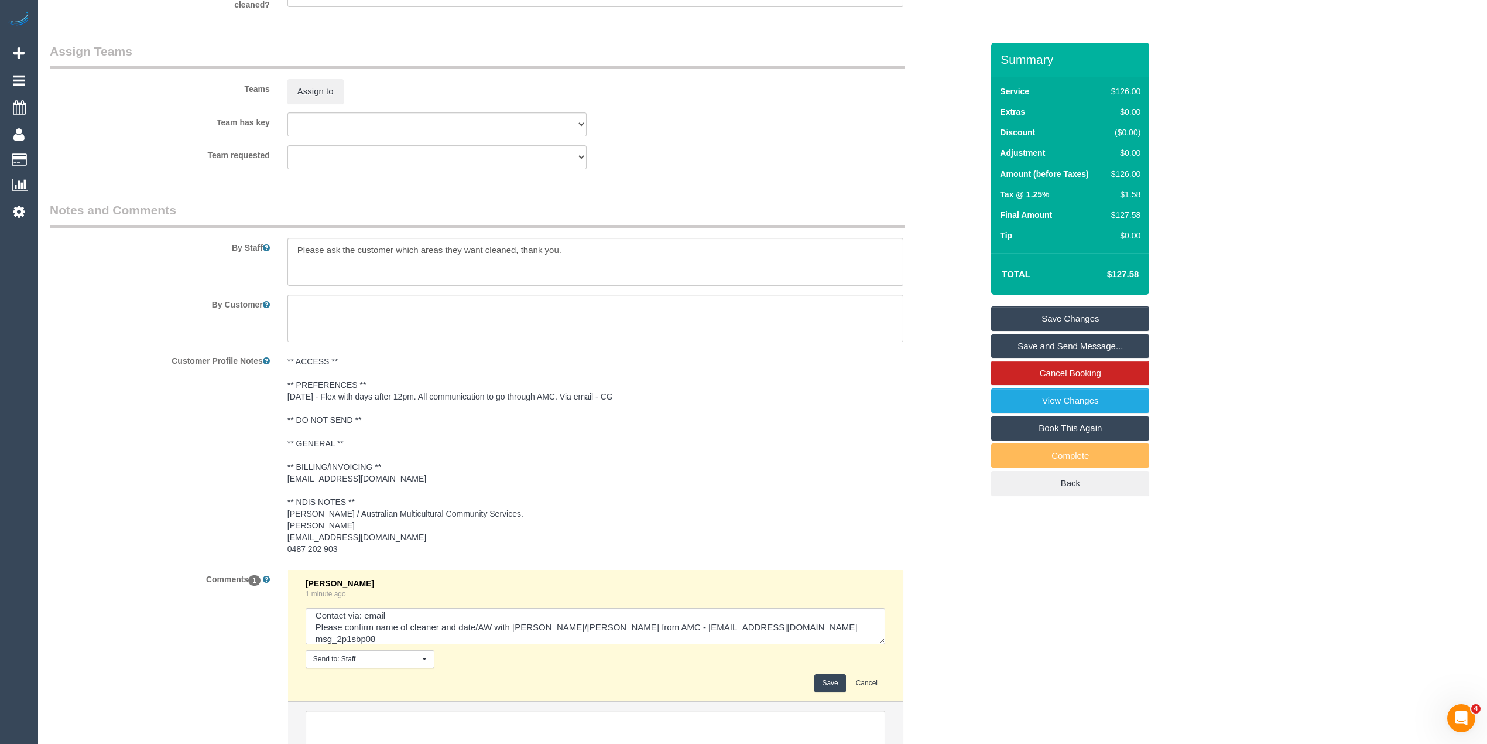
click at [828, 682] on button "Save" at bounding box center [830, 683] width 31 height 18
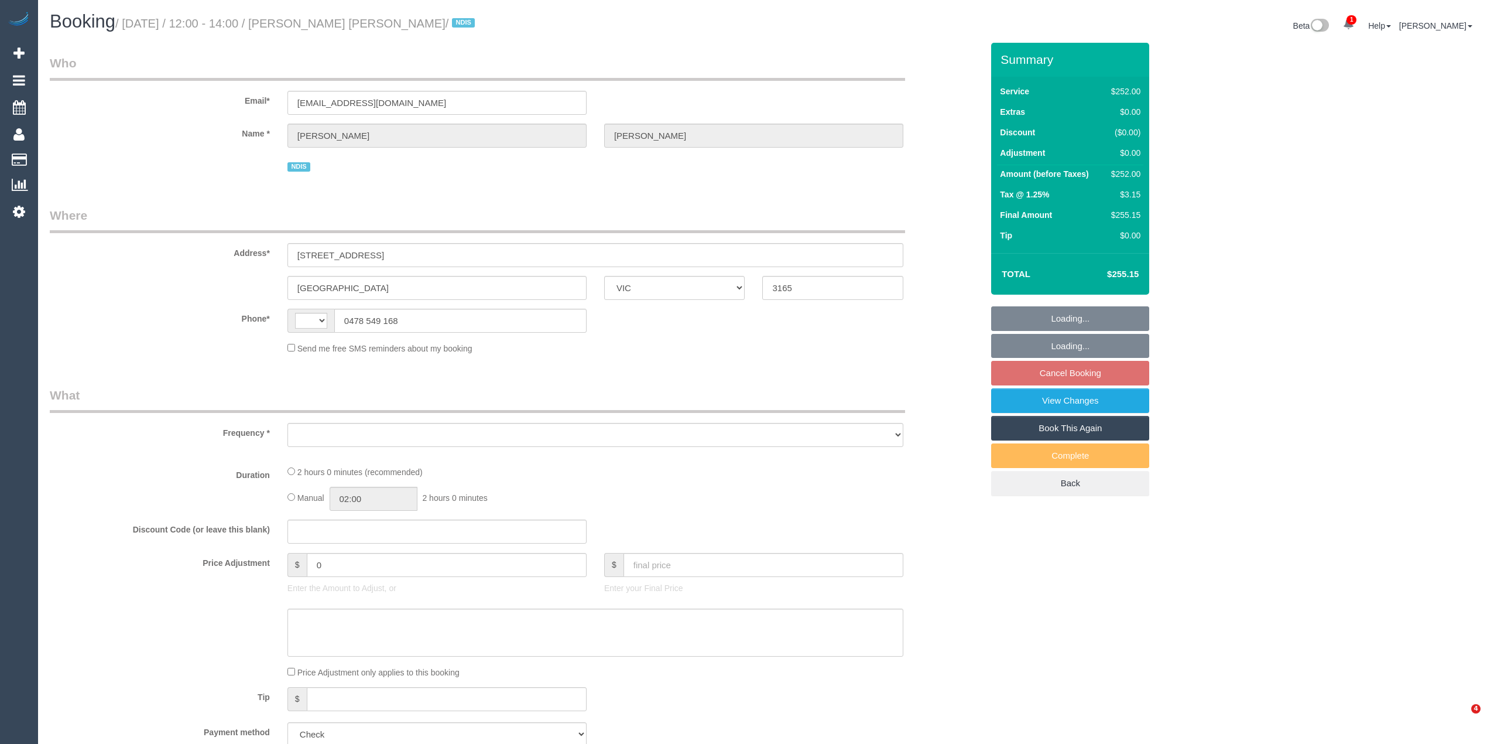
select select "VIC"
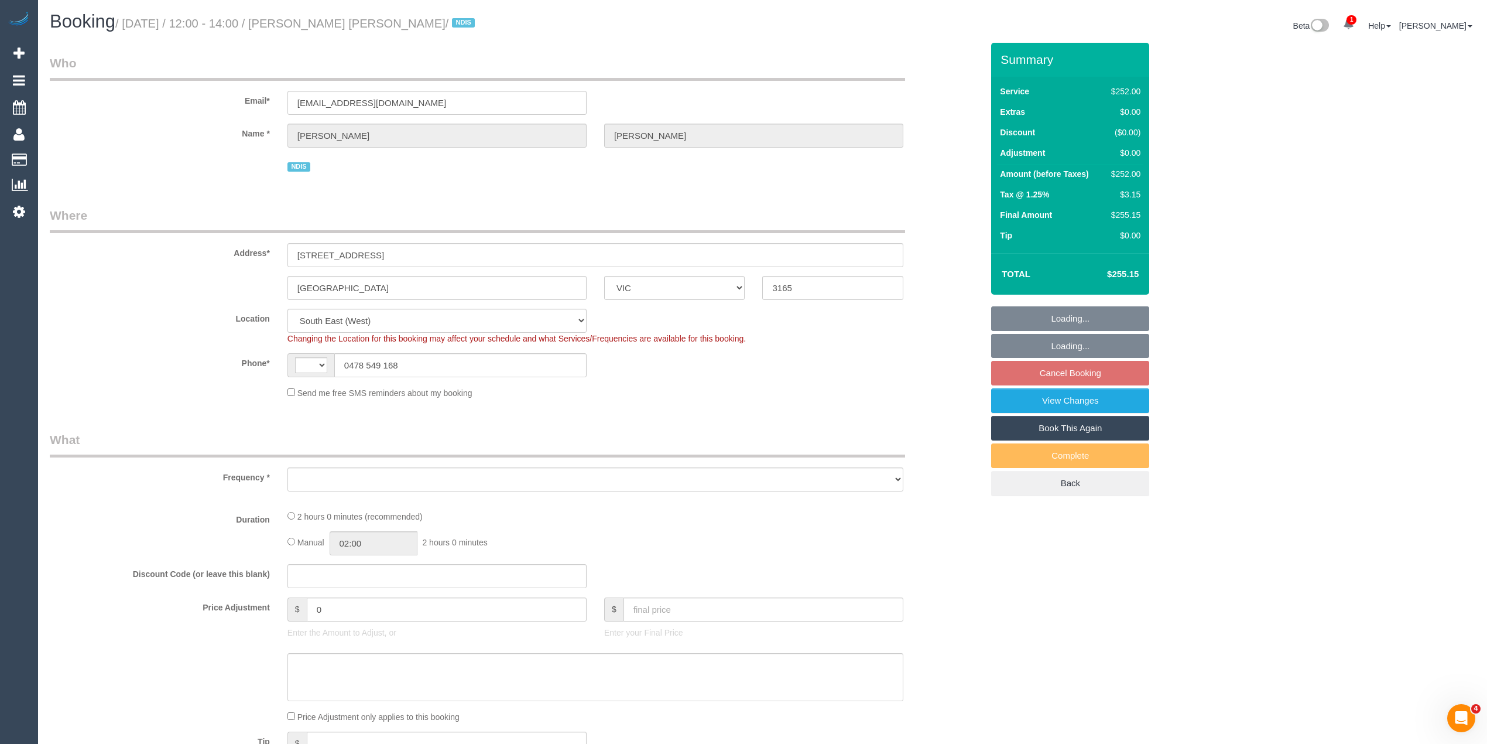
select select "string:AU"
select select "object:641"
select select "2"
select select "120"
select select "number:28"
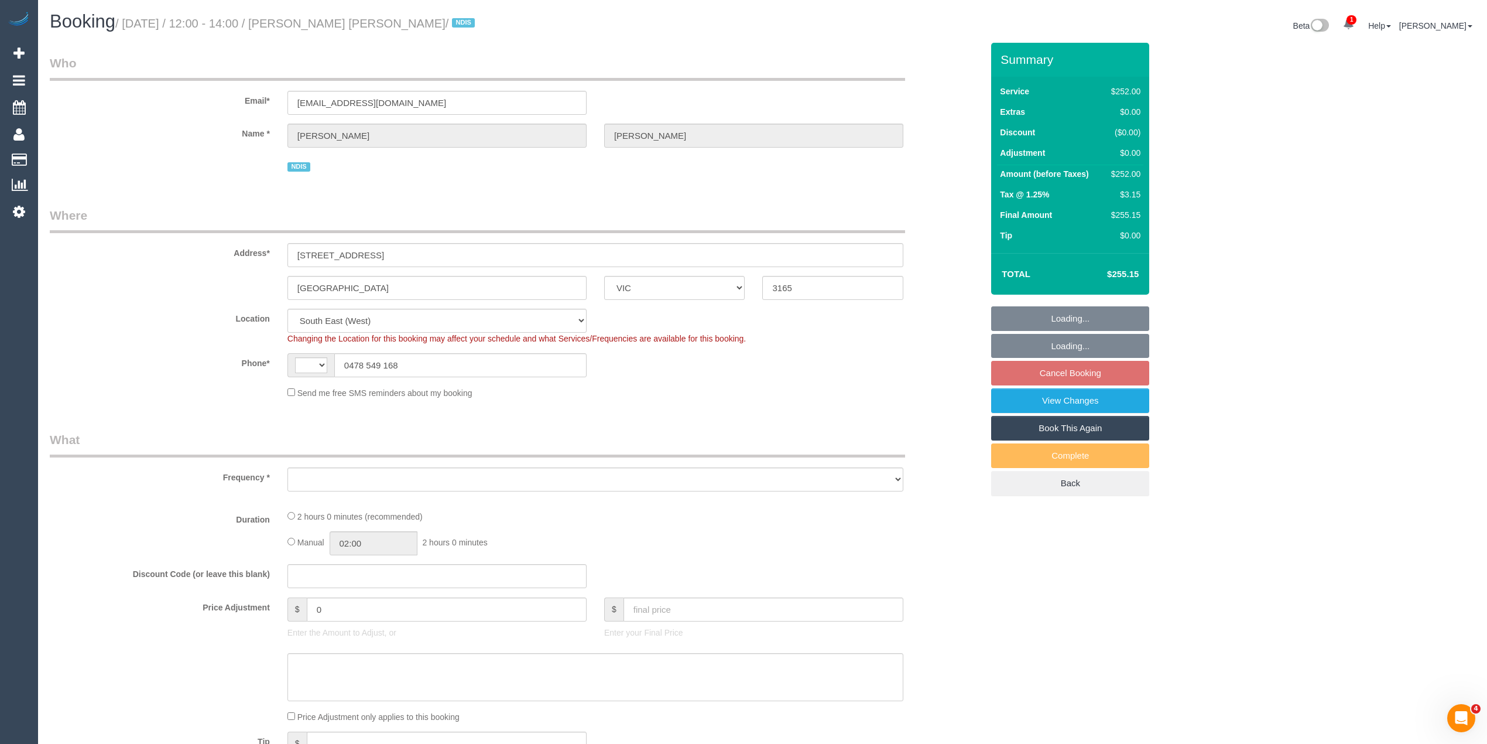
select select "number:14"
select select "number:19"
select select "number:25"
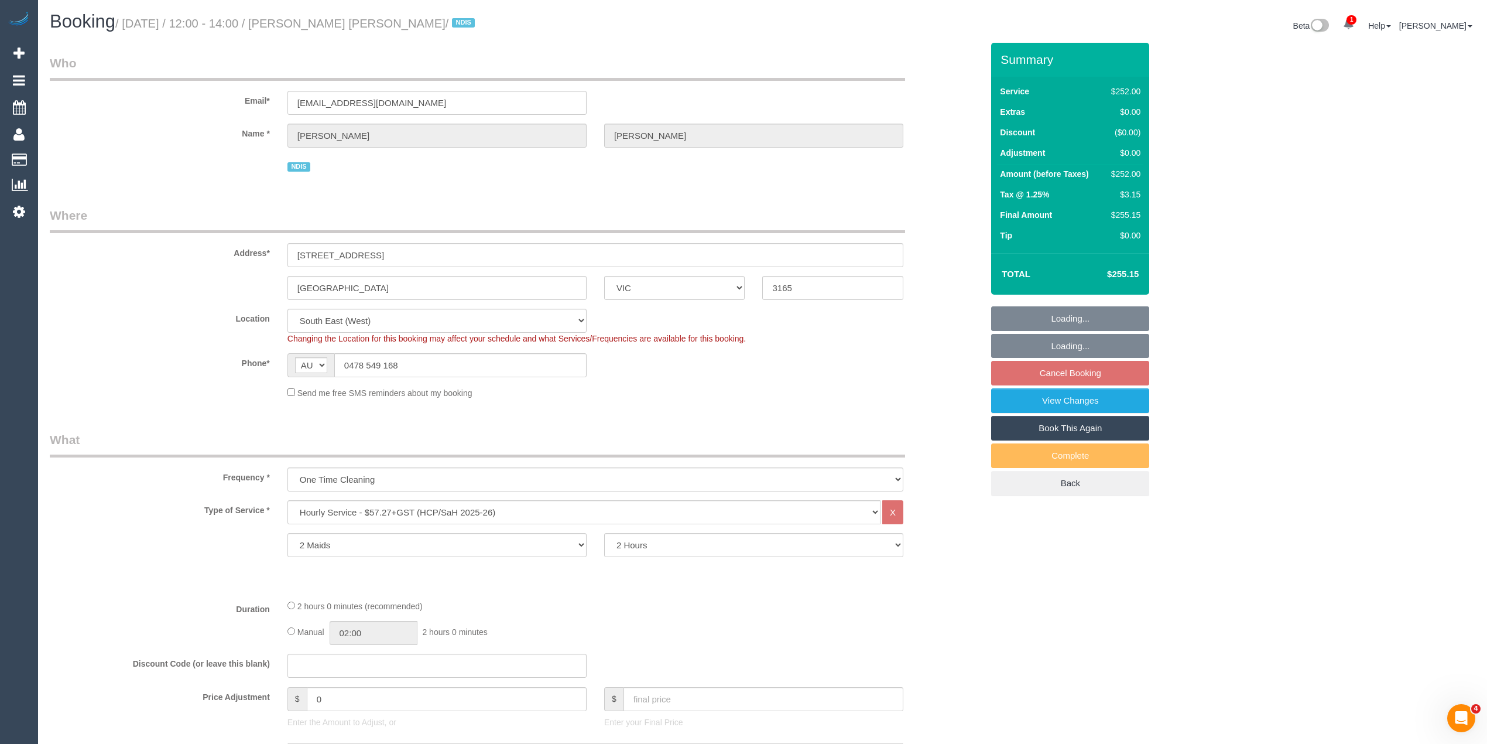
select select "object:806"
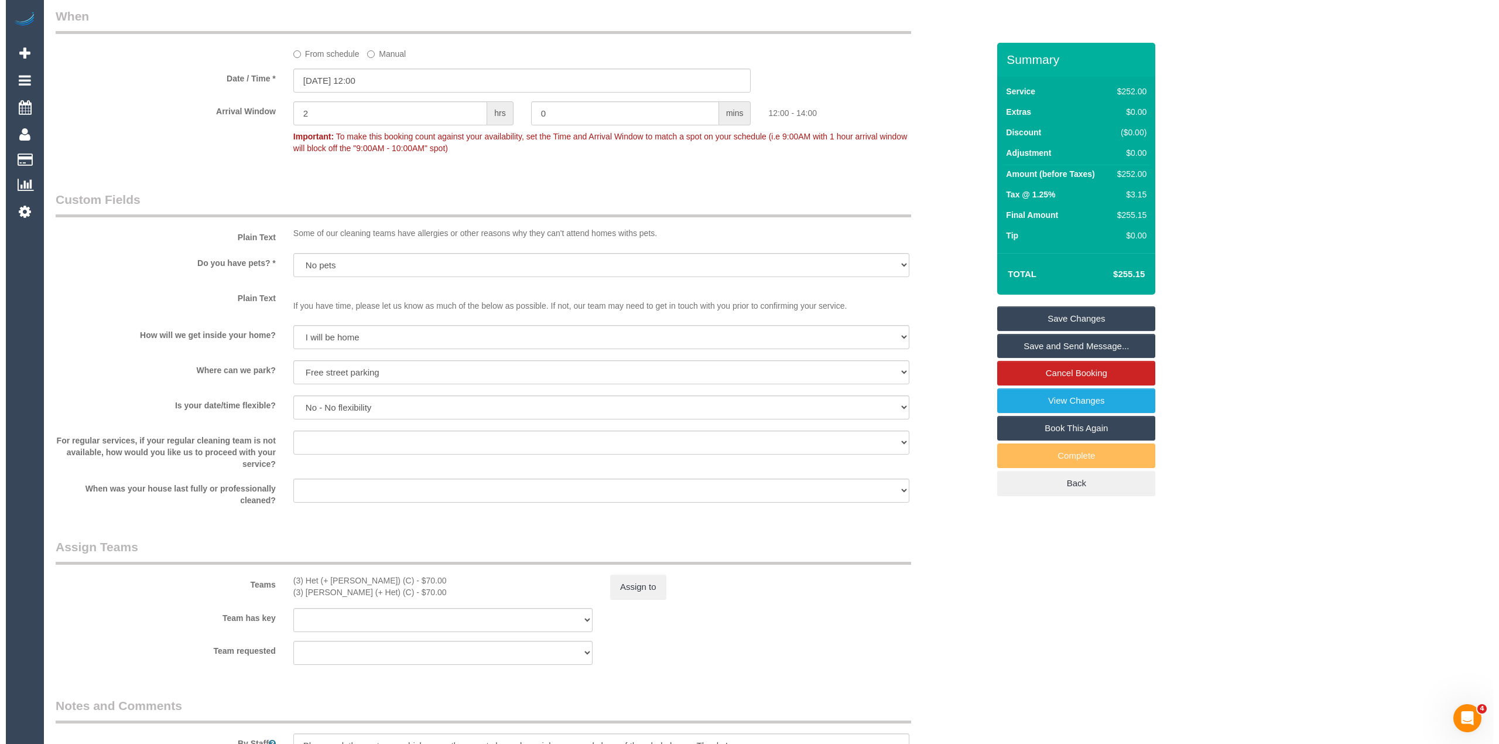
scroll to position [874, 0]
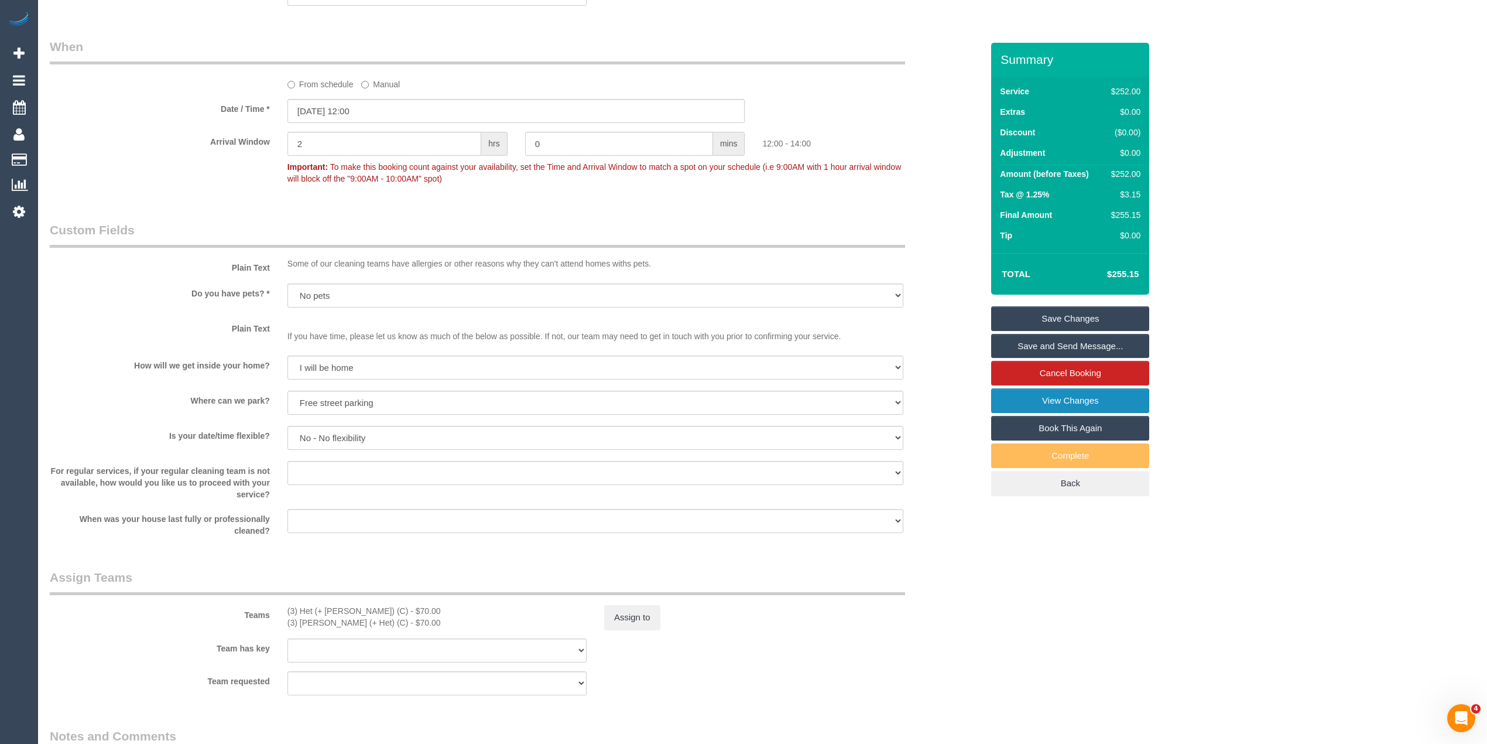
click at [1116, 396] on link "View Changes" at bounding box center [1070, 400] width 158 height 25
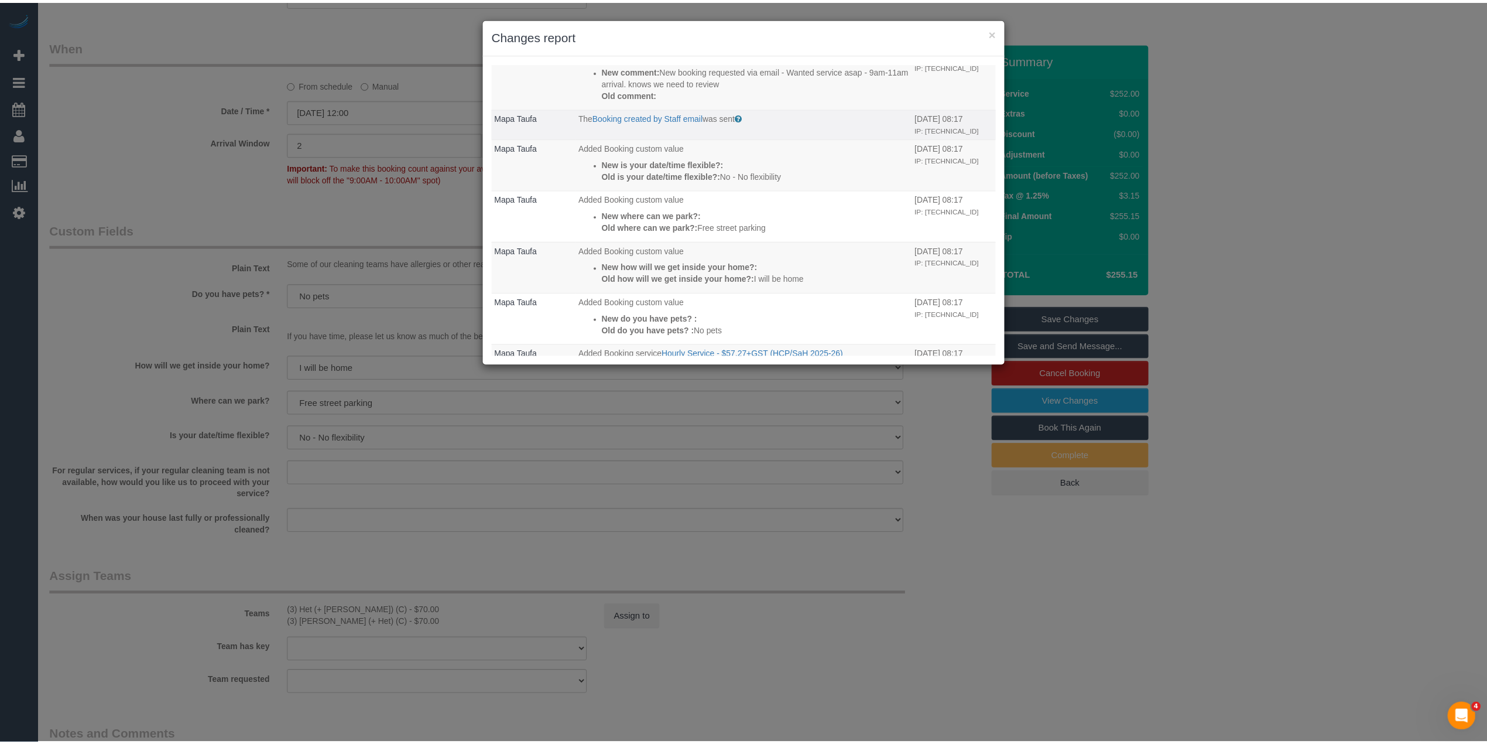
scroll to position [469, 0]
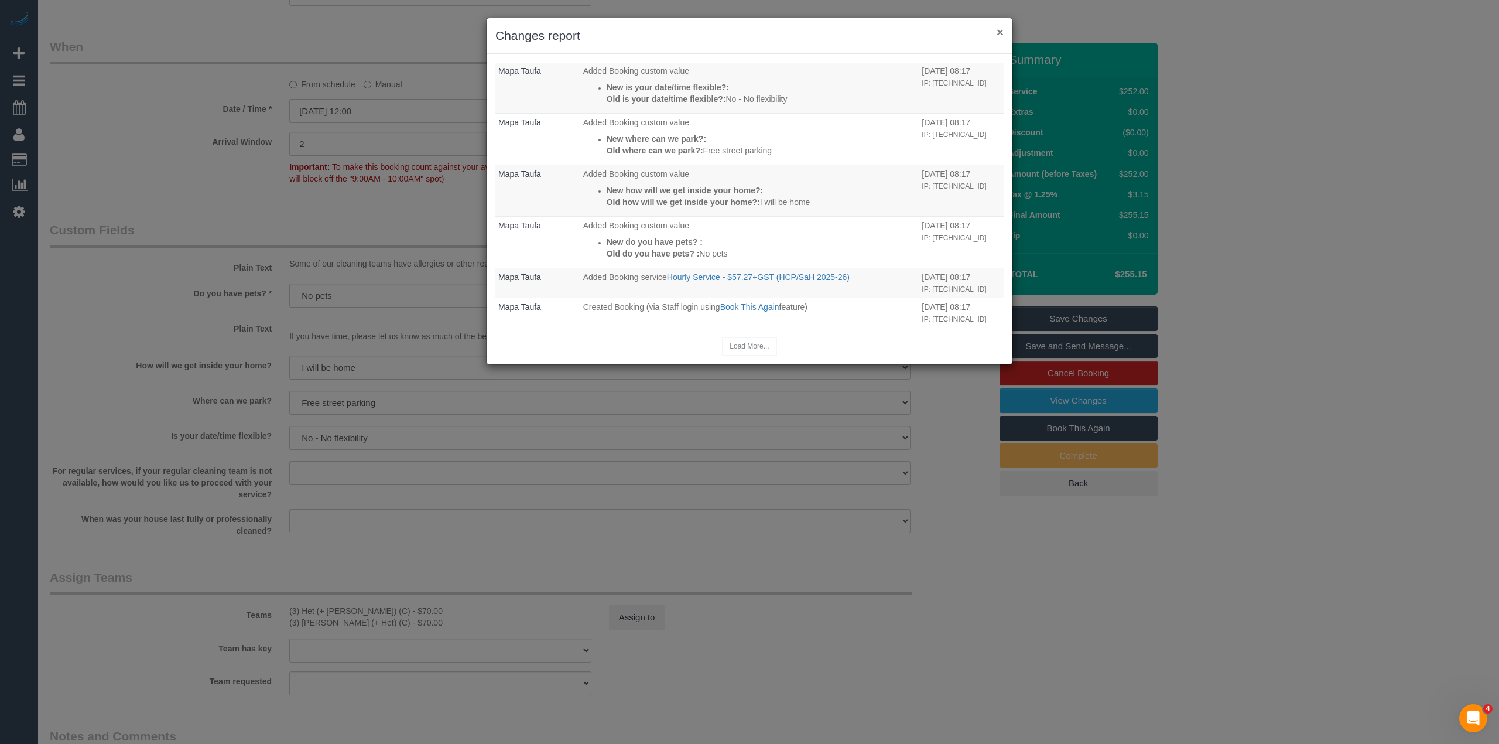
click at [998, 29] on button "×" at bounding box center [1000, 32] width 7 height 12
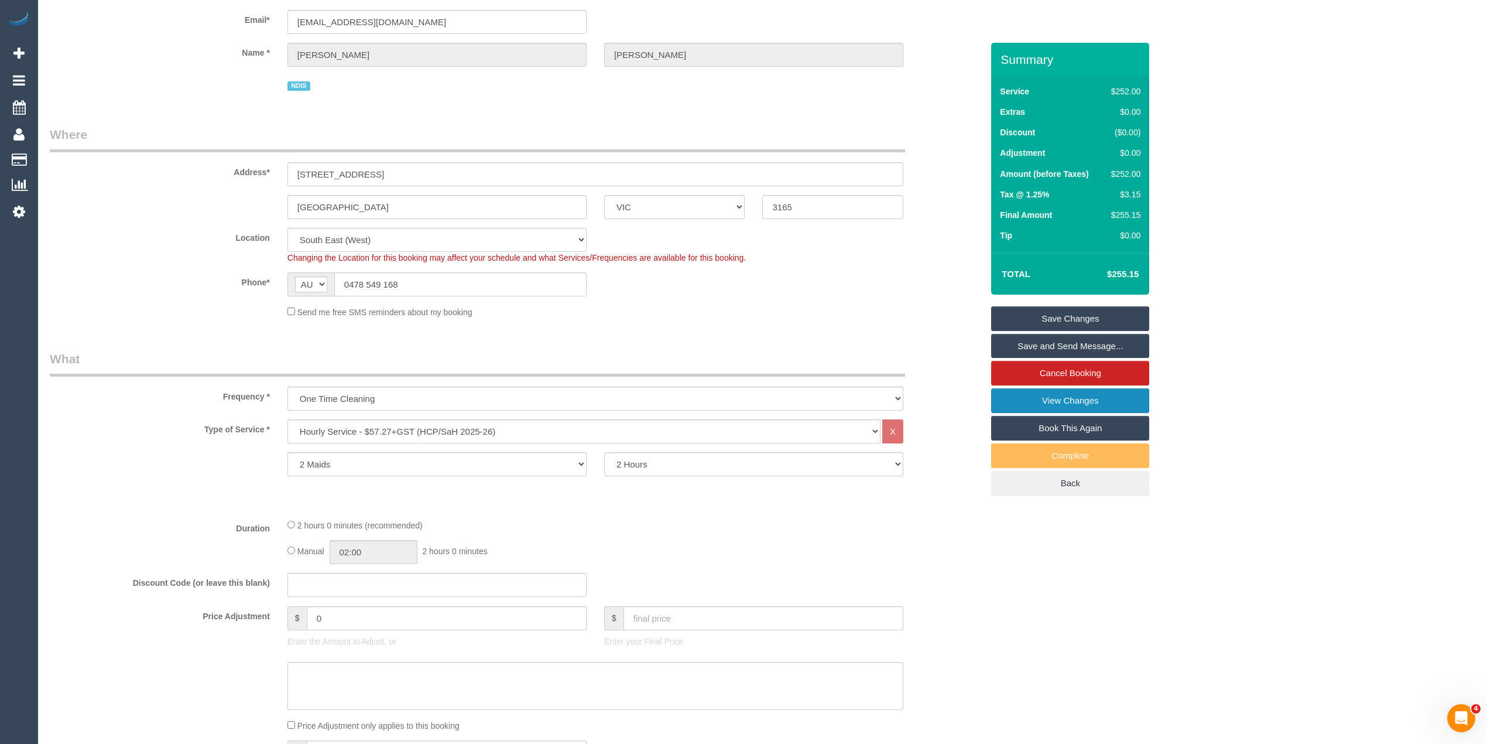
scroll to position [0, 0]
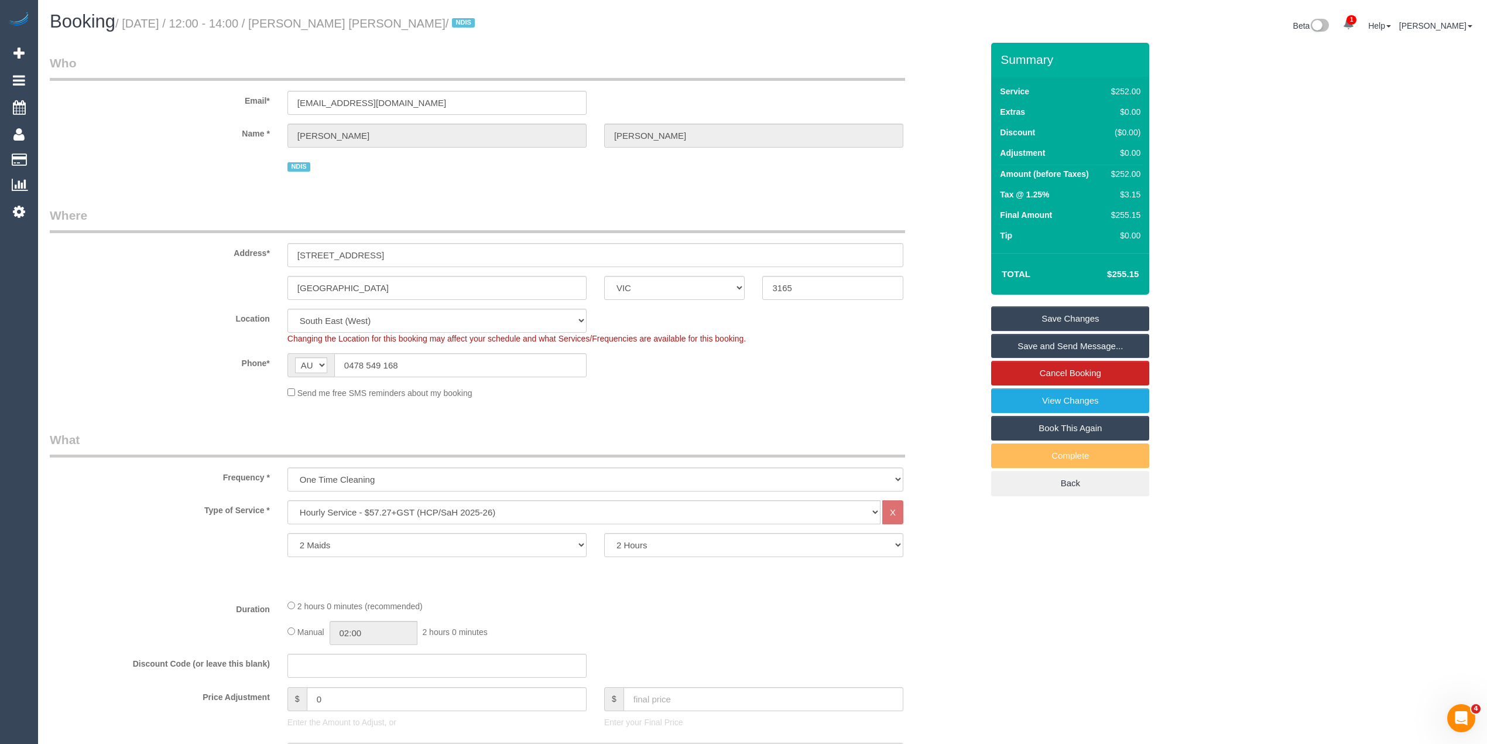
click at [320, 21] on small "/ October 03, 2025 / 12:00 - 14:00 / Dong Liang Wu / NDIS" at bounding box center [296, 23] width 363 height 13
click at [380, 21] on small "/ October 03, 2025 / 12:00 - 14:00 / Dong Liang Wu / NDIS" at bounding box center [296, 23] width 363 height 13
copy small "Dong Liang Wu"
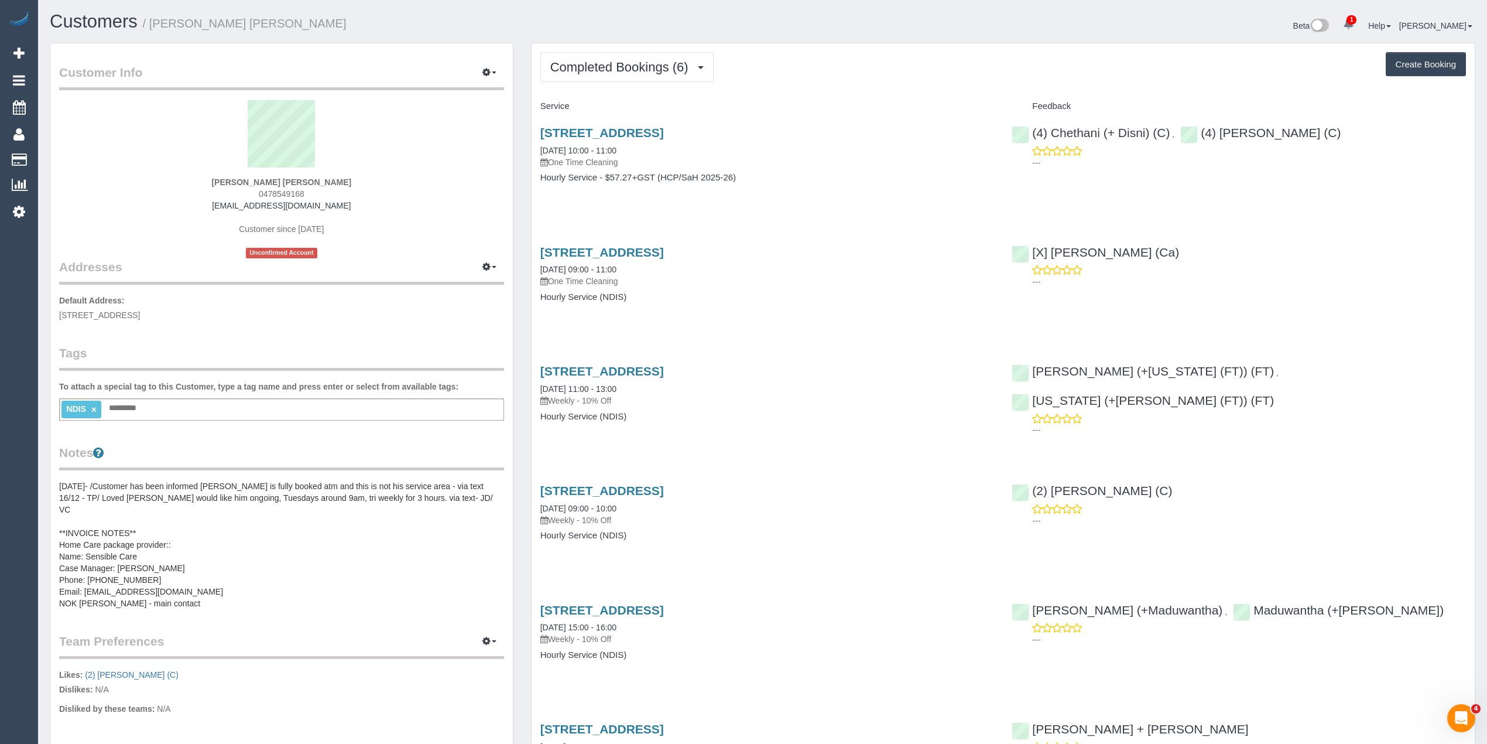
click at [617, 49] on div "Completed Bookings (6) Completed Bookings (6) Upcoming Bookings (1) Cancelled B…" at bounding box center [1003, 441] width 943 height 797
click at [616, 62] on span "Completed Bookings (6)" at bounding box center [622, 67] width 144 height 15
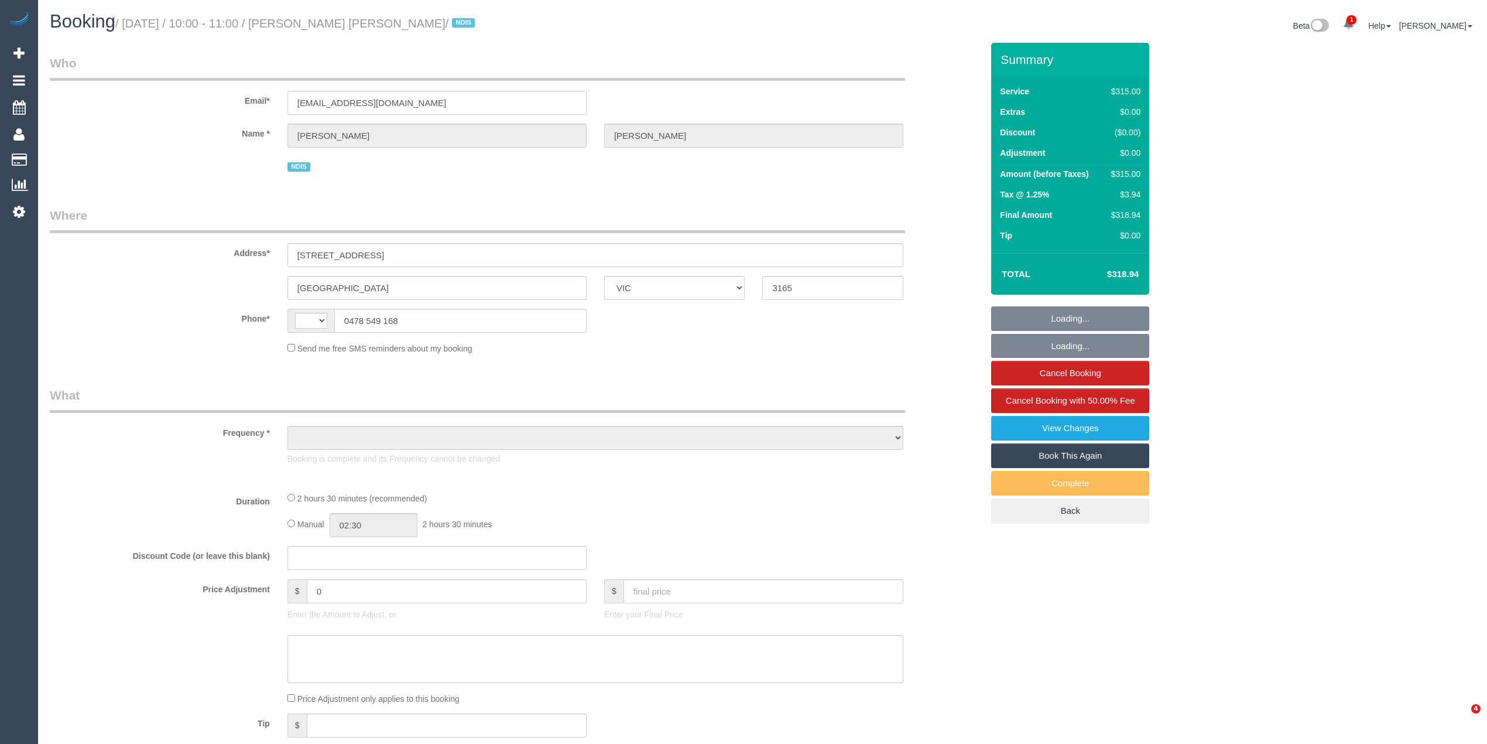
select select "VIC"
select select "2"
select select "150"
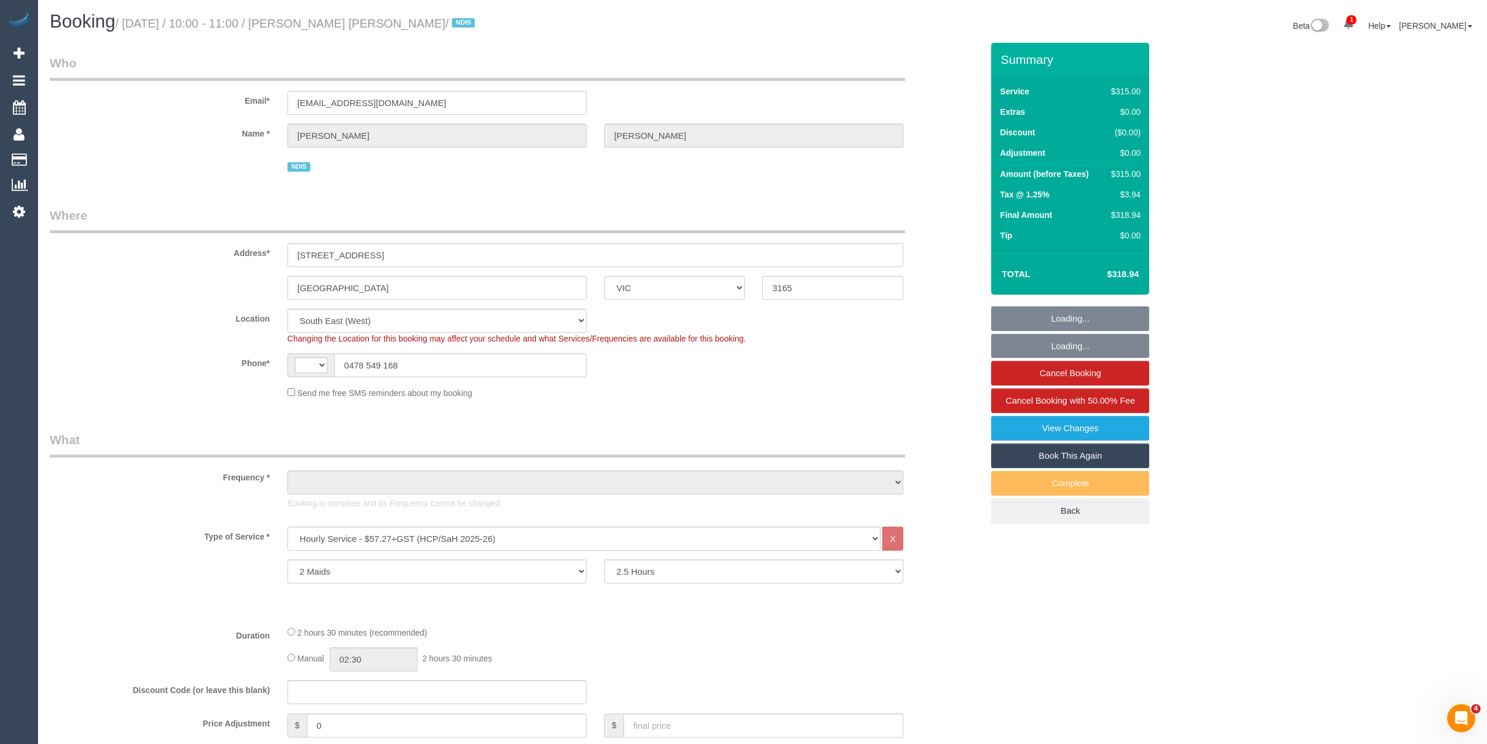
select select "string:AU"
select select "object:775"
select select "number:28"
select select "number:14"
select select "number:19"
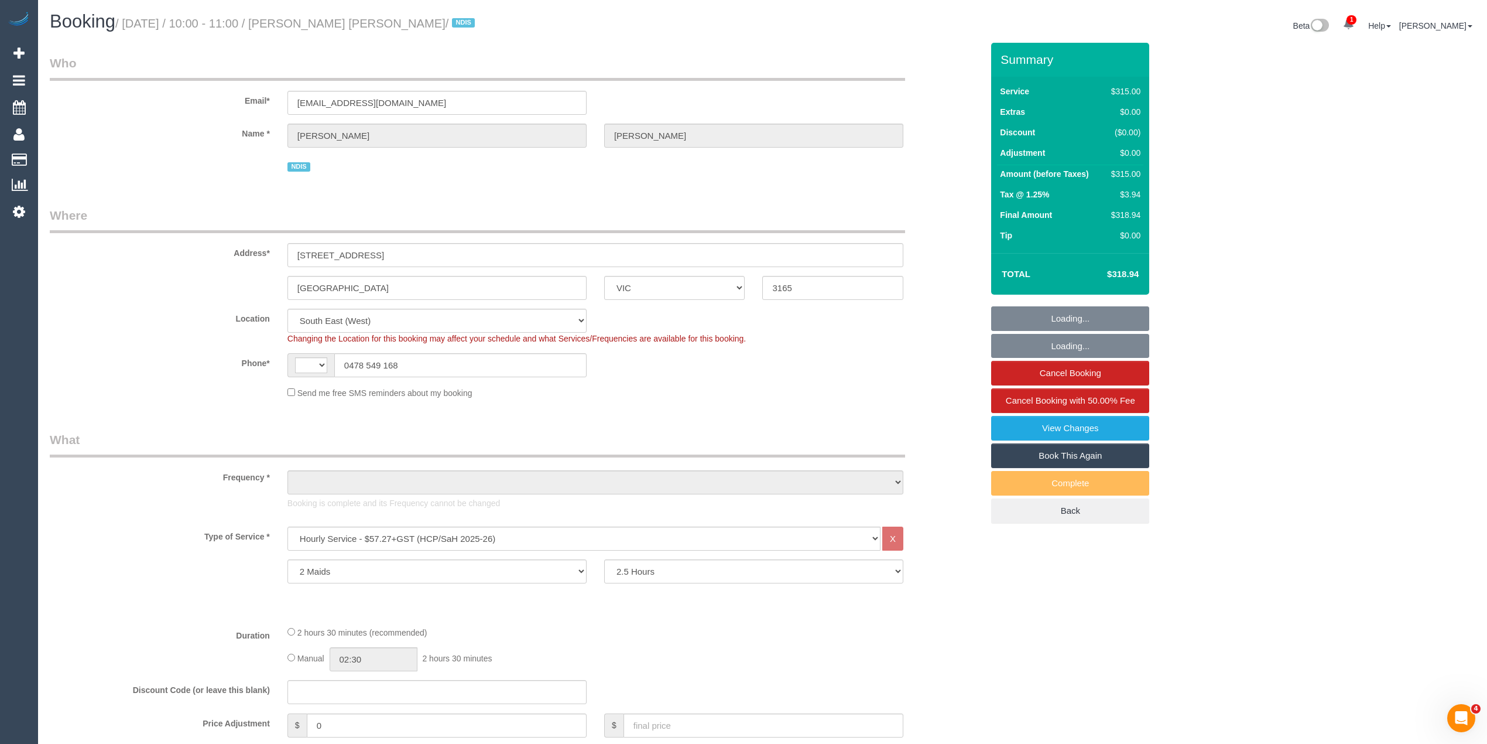
select select "number:25"
select select "object:796"
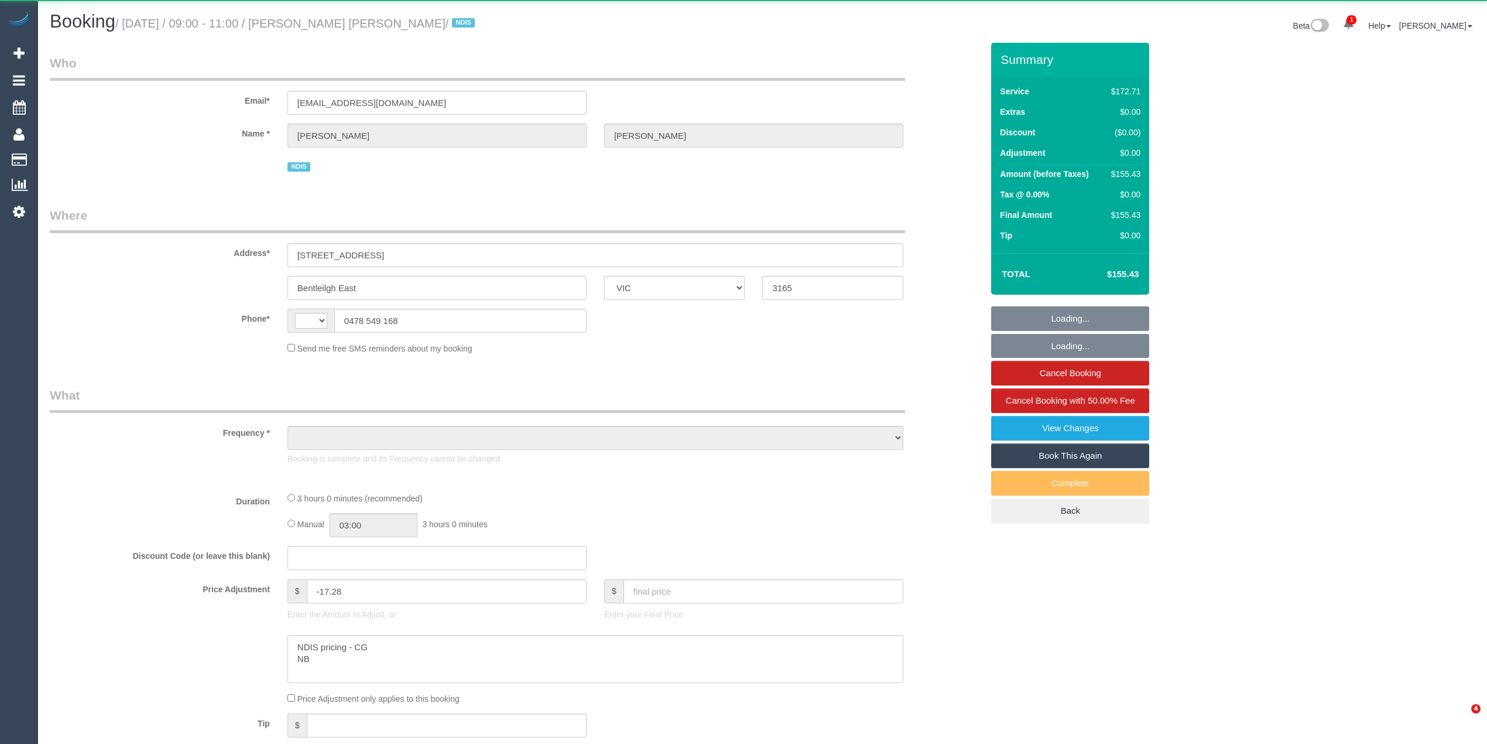
select select "VIC"
select select "string:AU"
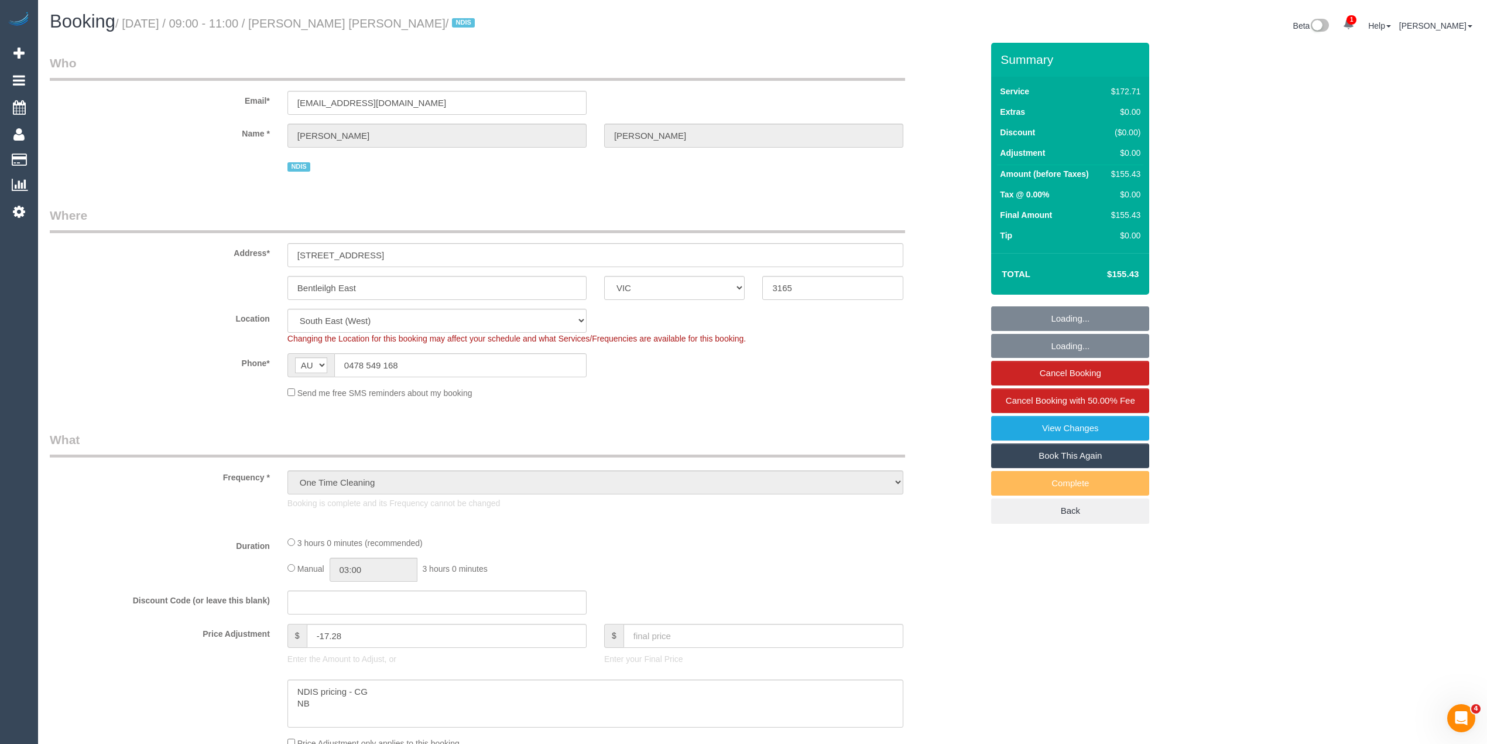
select select "object:1139"
select select "180"
select select "number:28"
select select "number:14"
select select "number:19"
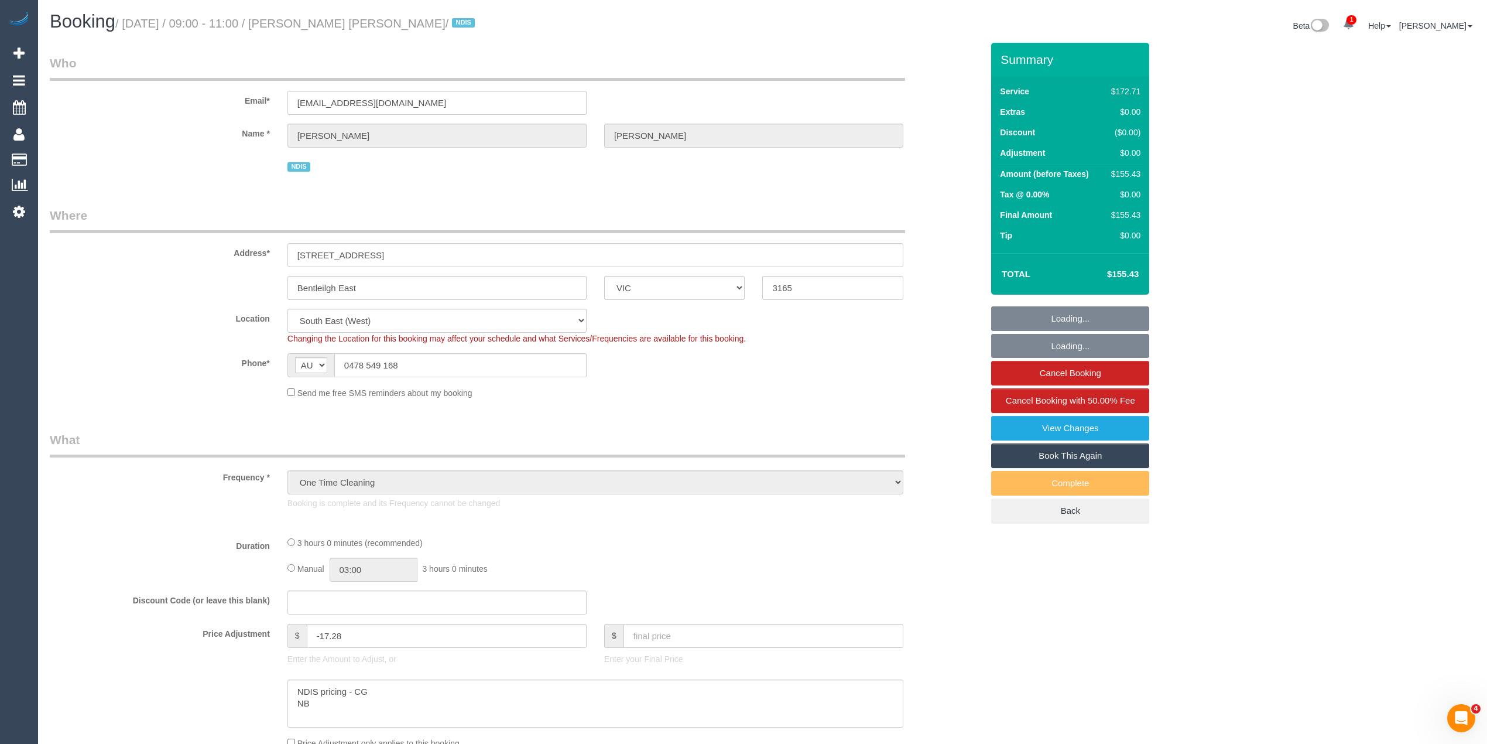
select select "number:22"
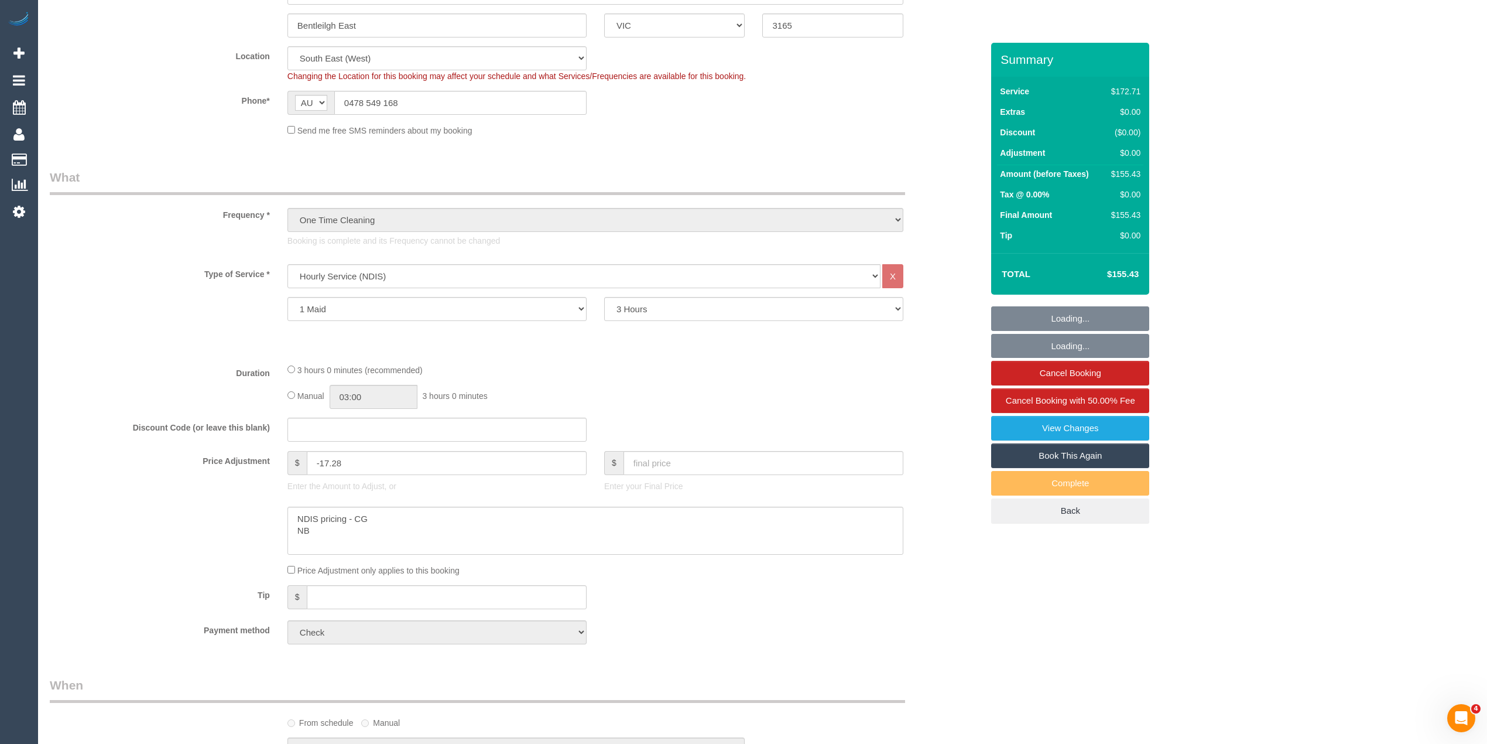
scroll to position [390, 0]
